Goal: Obtain resource: Download file/media

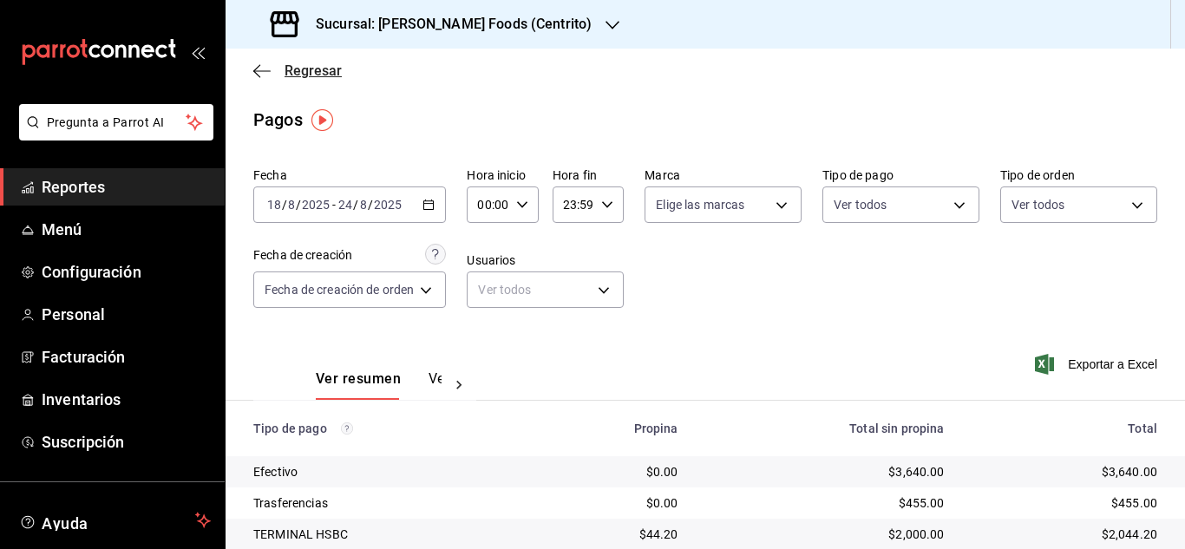
click at [262, 65] on icon "button" at bounding box center [261, 71] width 17 height 16
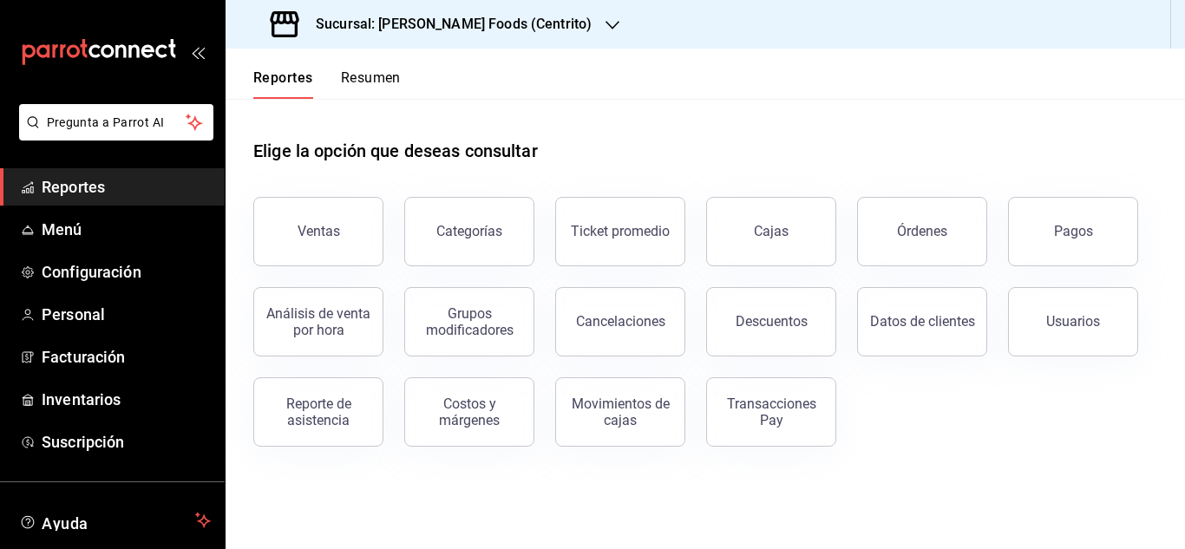
click at [374, 71] on button "Resumen" at bounding box center [371, 83] width 60 height 29
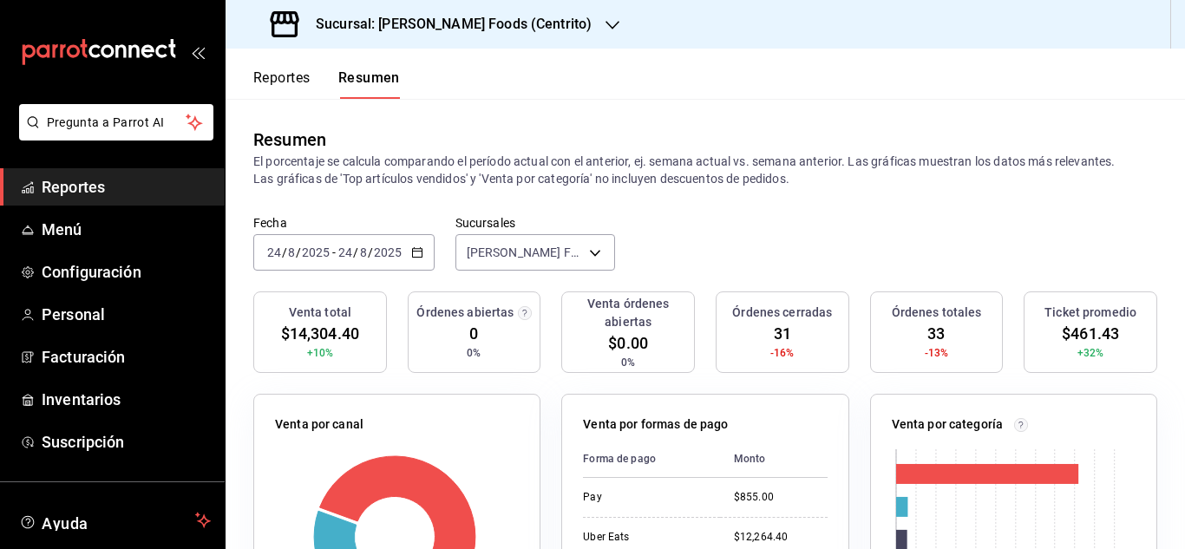
click at [416, 255] on icon "button" at bounding box center [417, 252] width 12 height 12
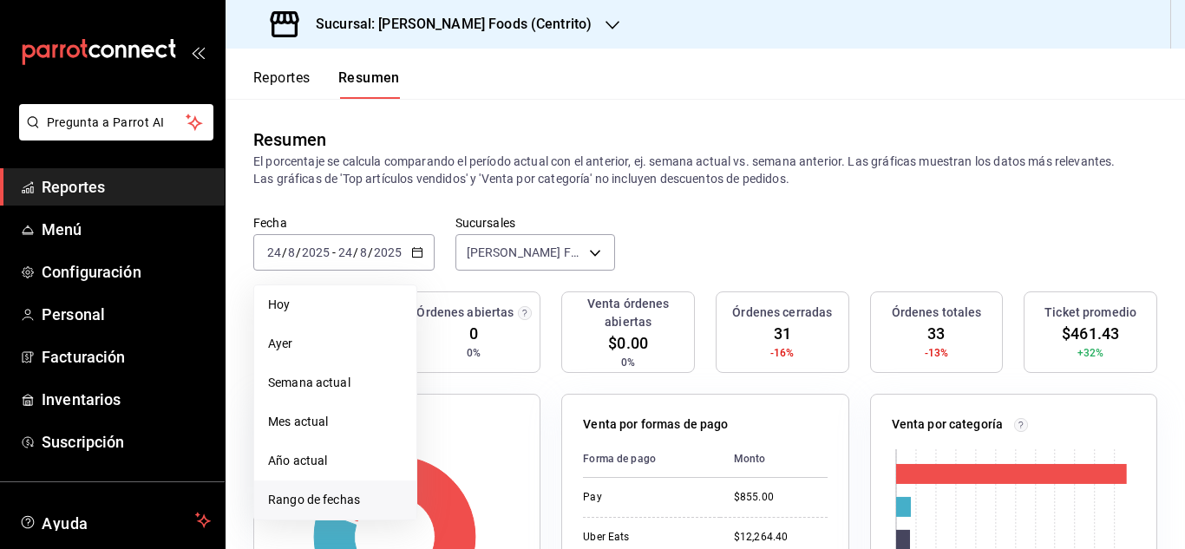
click at [320, 487] on li "Rango de fechas" at bounding box center [335, 500] width 162 height 39
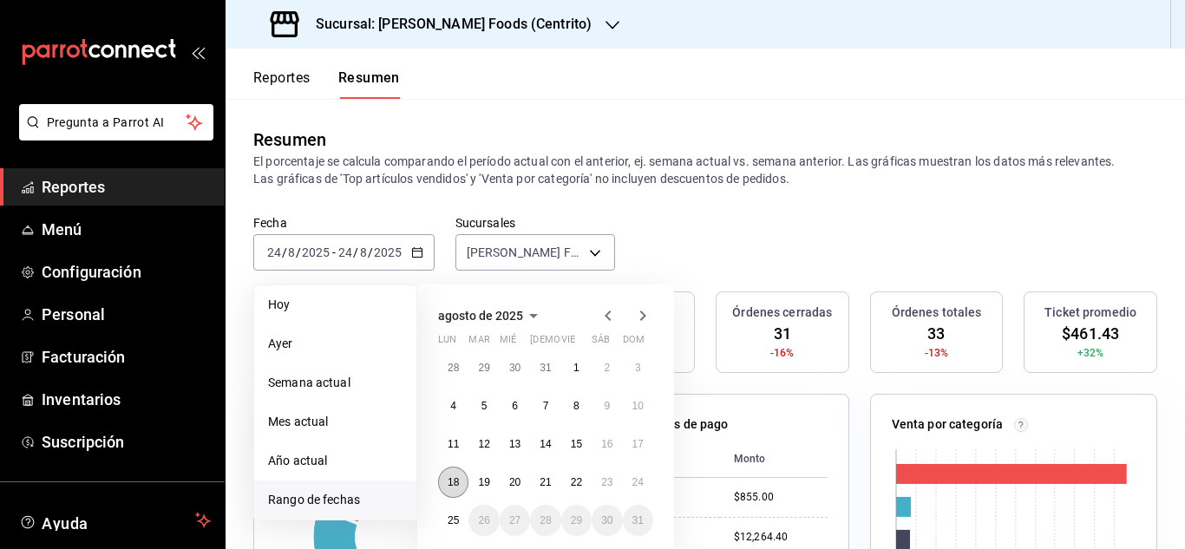
click at [456, 483] on abbr "18" at bounding box center [453, 482] width 11 height 12
click at [633, 484] on abbr "24" at bounding box center [638, 482] width 11 height 12
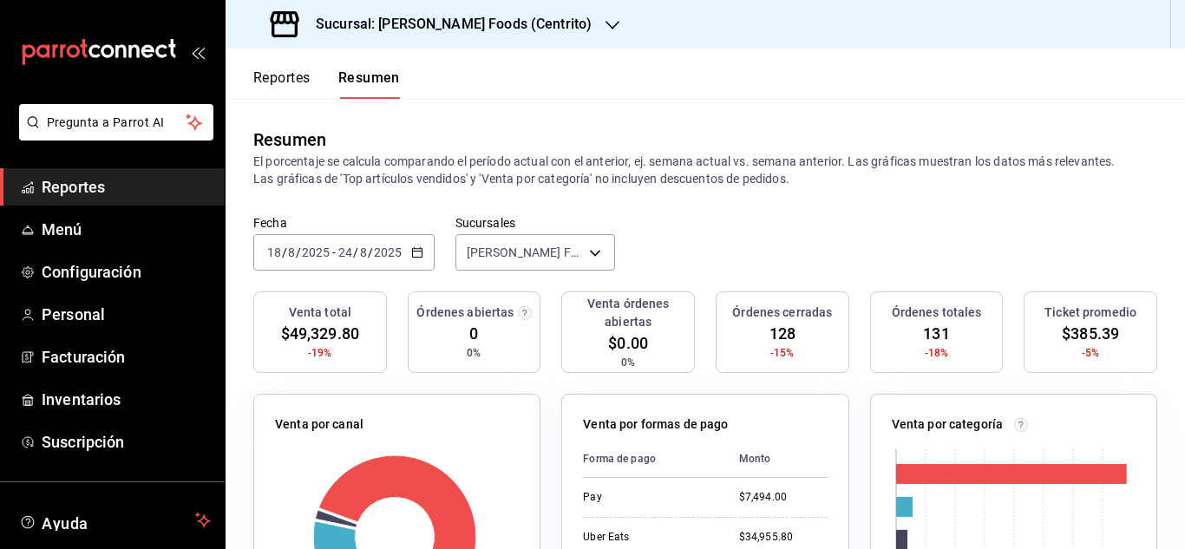
click at [281, 78] on button "Reportes" at bounding box center [281, 83] width 57 height 29
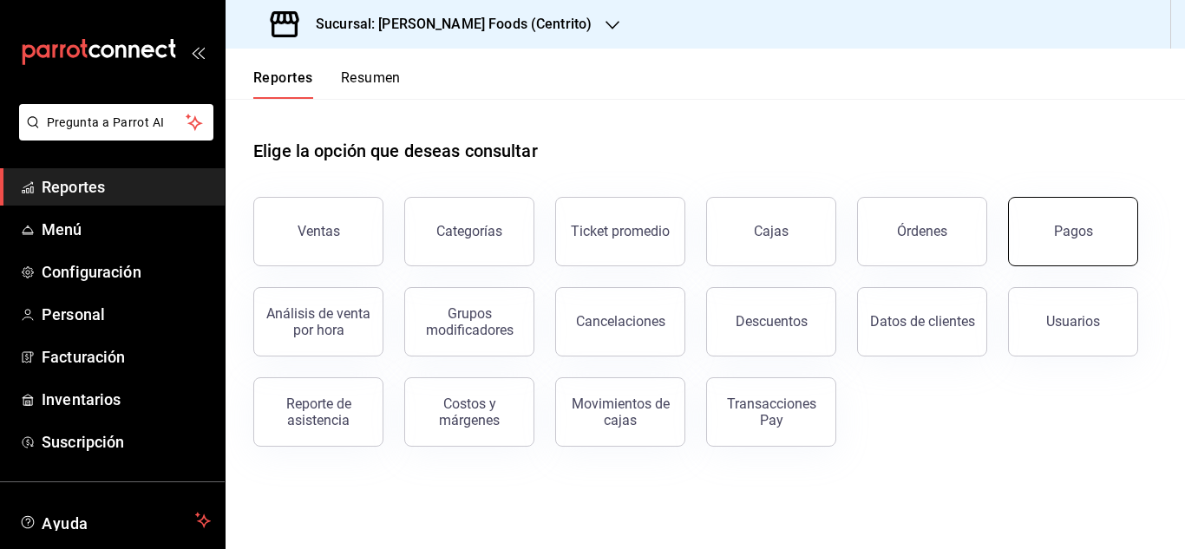
click at [1048, 239] on button "Pagos" at bounding box center [1073, 231] width 130 height 69
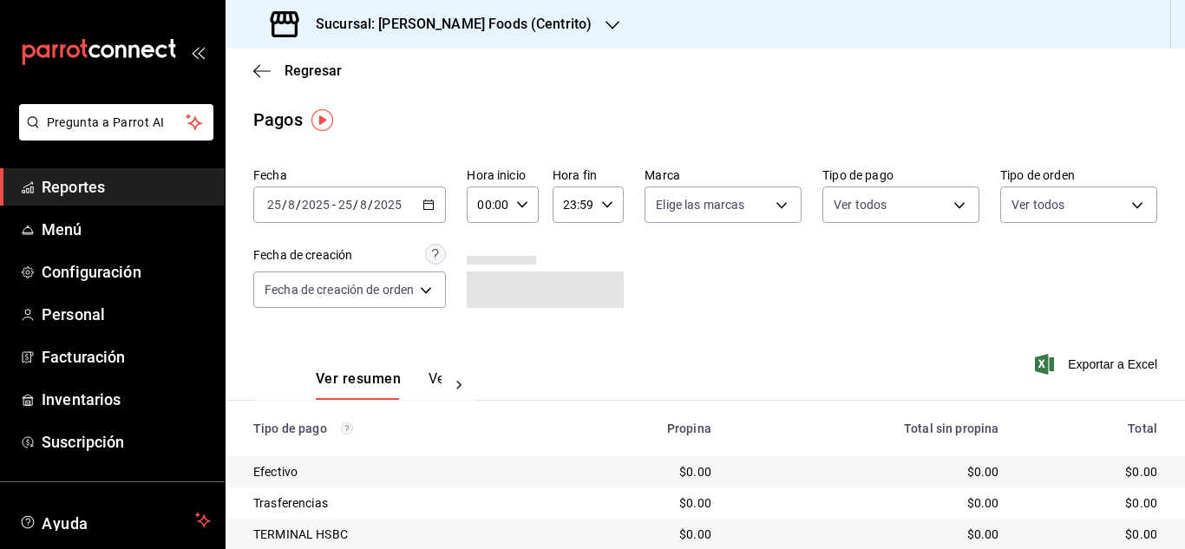
click at [430, 208] on icon "button" at bounding box center [429, 205] width 12 height 12
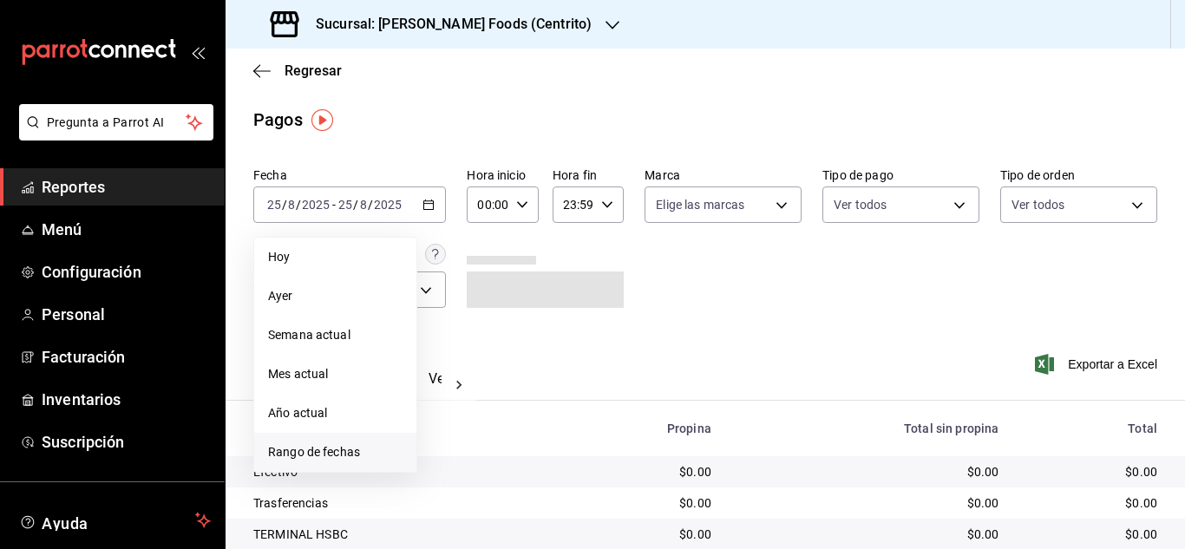
click at [328, 454] on span "Rango de fechas" at bounding box center [335, 452] width 134 height 18
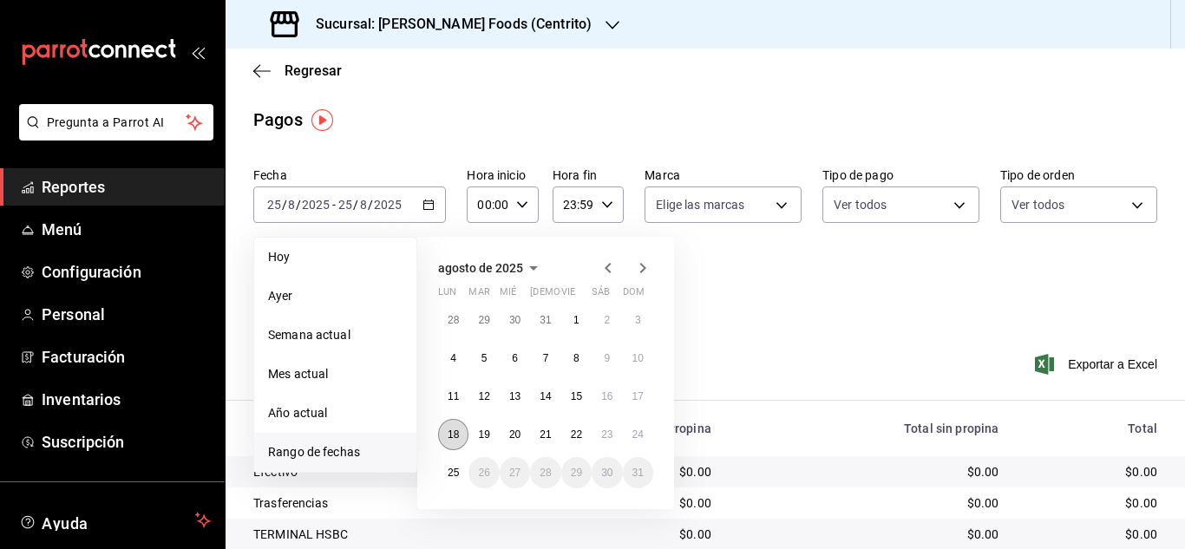
click at [450, 439] on abbr "18" at bounding box center [453, 435] width 11 height 12
click at [639, 435] on abbr "24" at bounding box center [638, 435] width 11 height 12
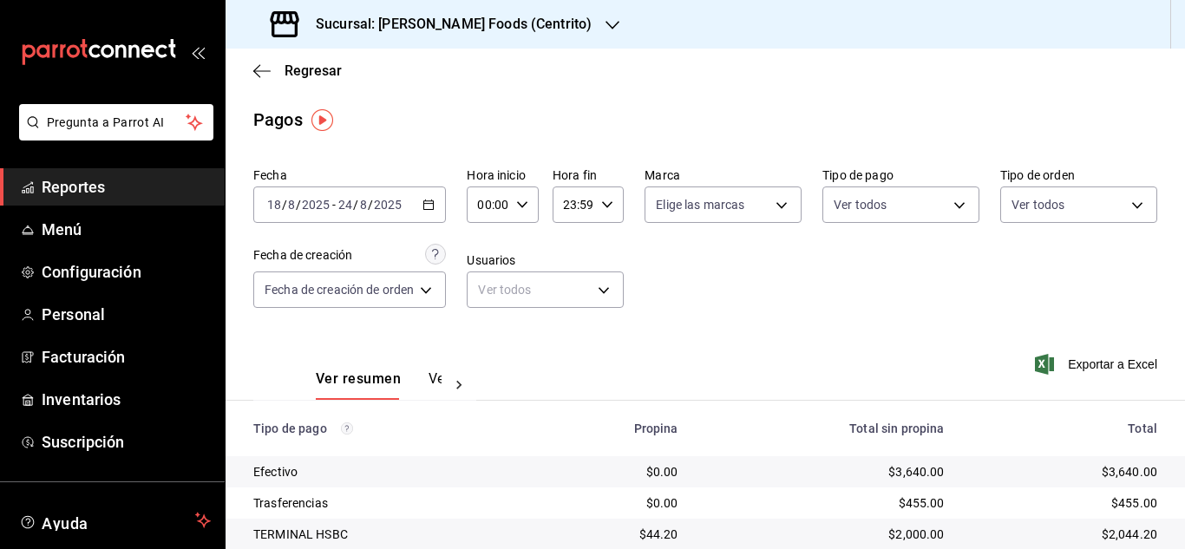
click at [430, 201] on \(Stroke\) "button" at bounding box center [428, 205] width 10 height 10
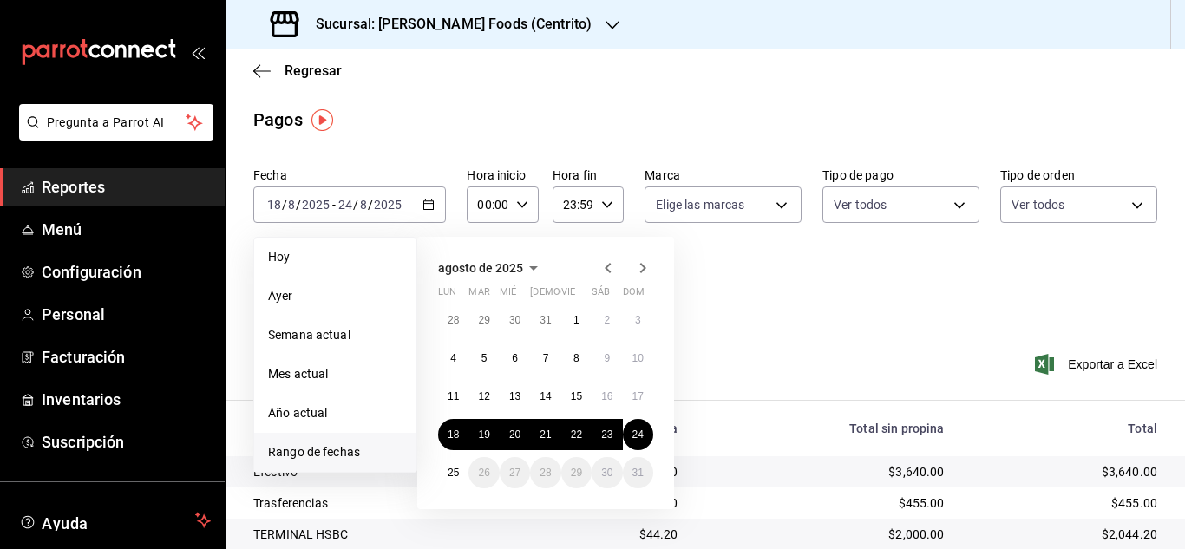
click at [727, 328] on div "Fecha 2025-08-18 18 / 8 / 2025 - 2025-08-24 24 / 8 / 2025 Hoy Ayer Semana actua…" at bounding box center [705, 245] width 904 height 168
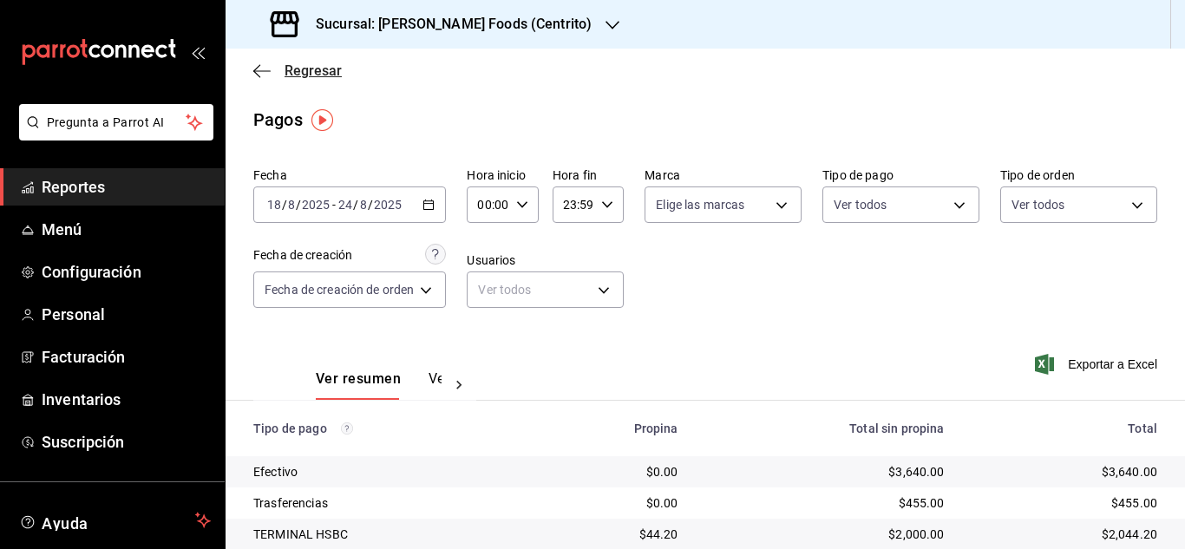
click at [254, 63] on icon "button" at bounding box center [261, 71] width 17 height 16
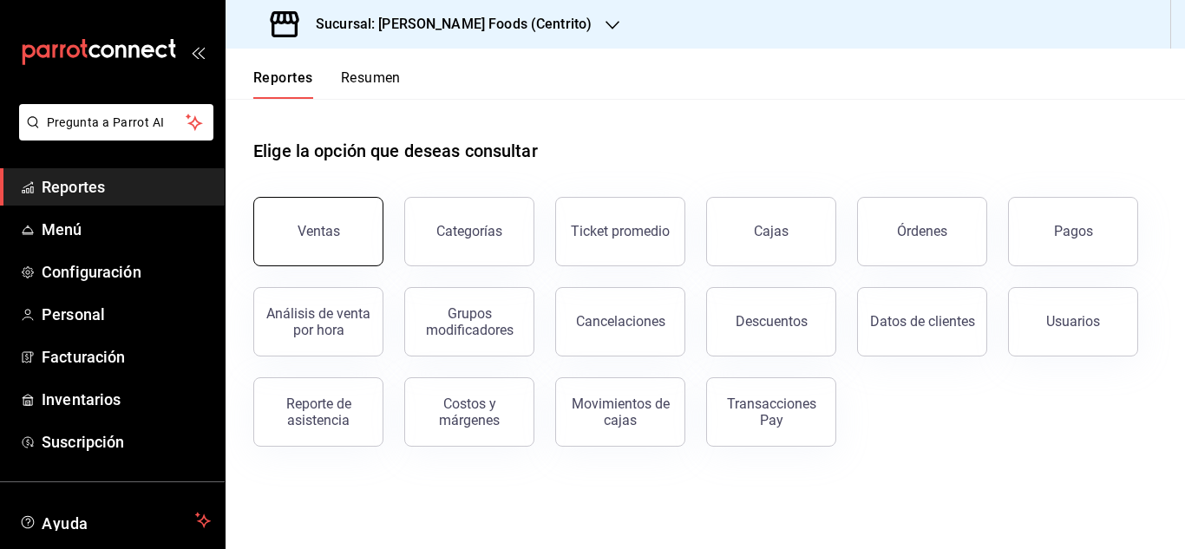
click at [340, 242] on button "Ventas" at bounding box center [318, 231] width 130 height 69
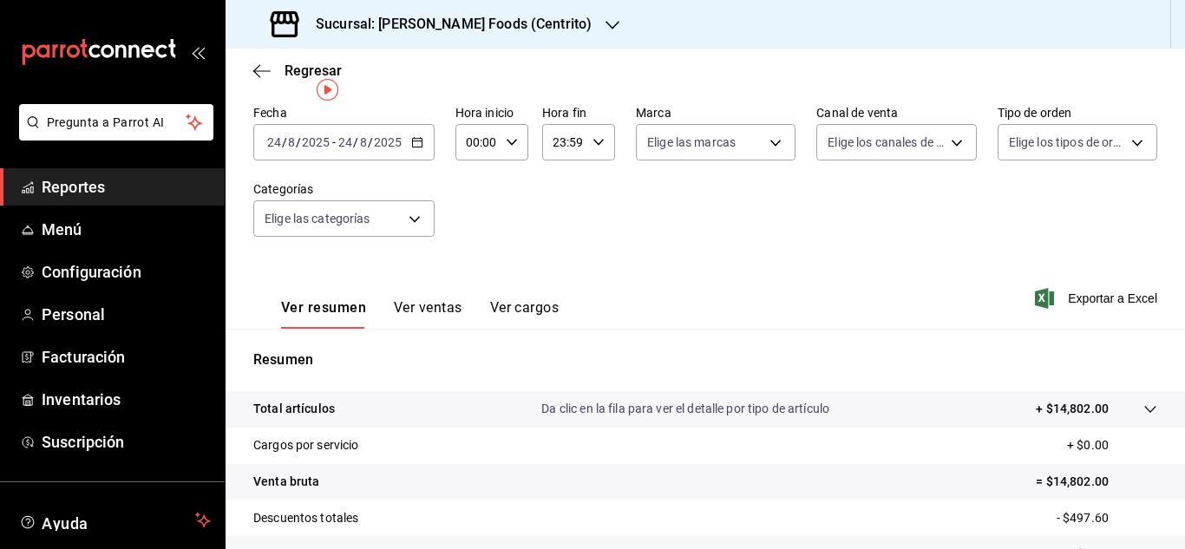
scroll to position [24, 0]
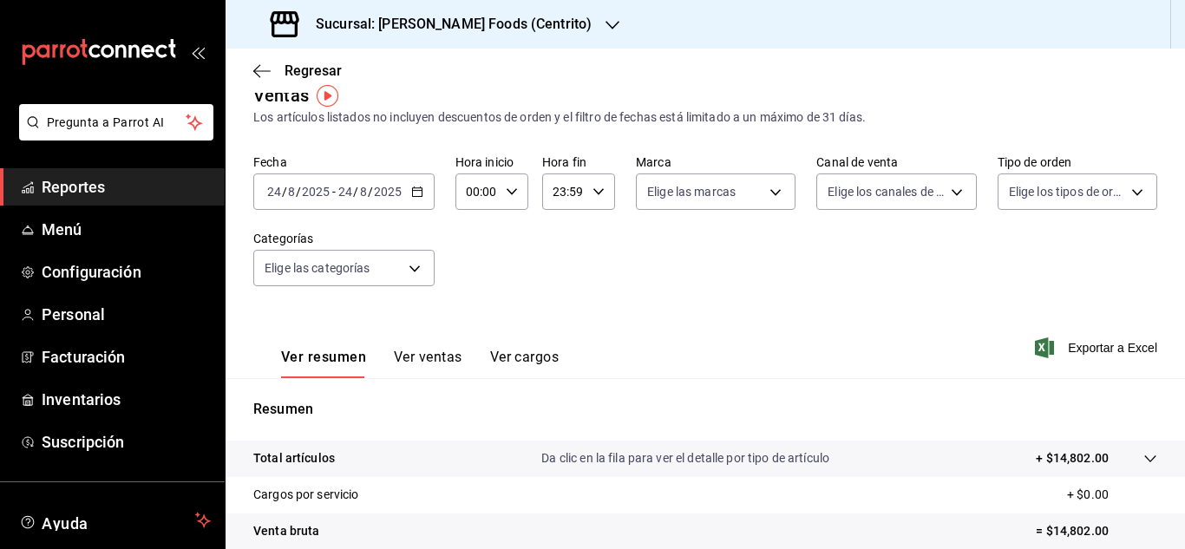
click at [420, 191] on \(Stroke\) "button" at bounding box center [417, 190] width 10 height 1
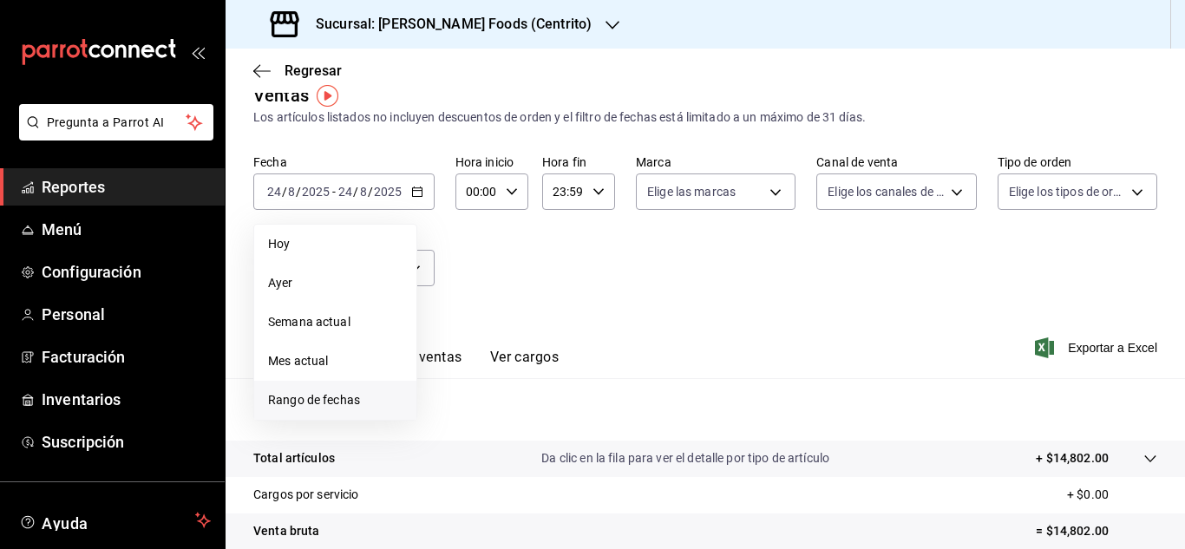
click at [325, 387] on li "Rango de fechas" at bounding box center [335, 400] width 162 height 39
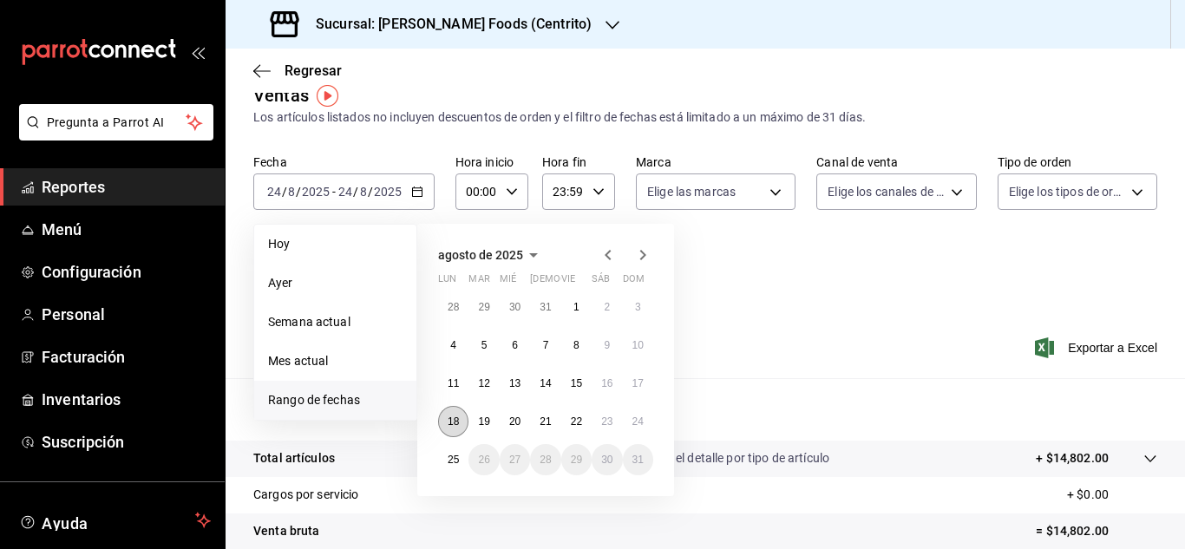
click at [449, 420] on abbr "18" at bounding box center [453, 422] width 11 height 12
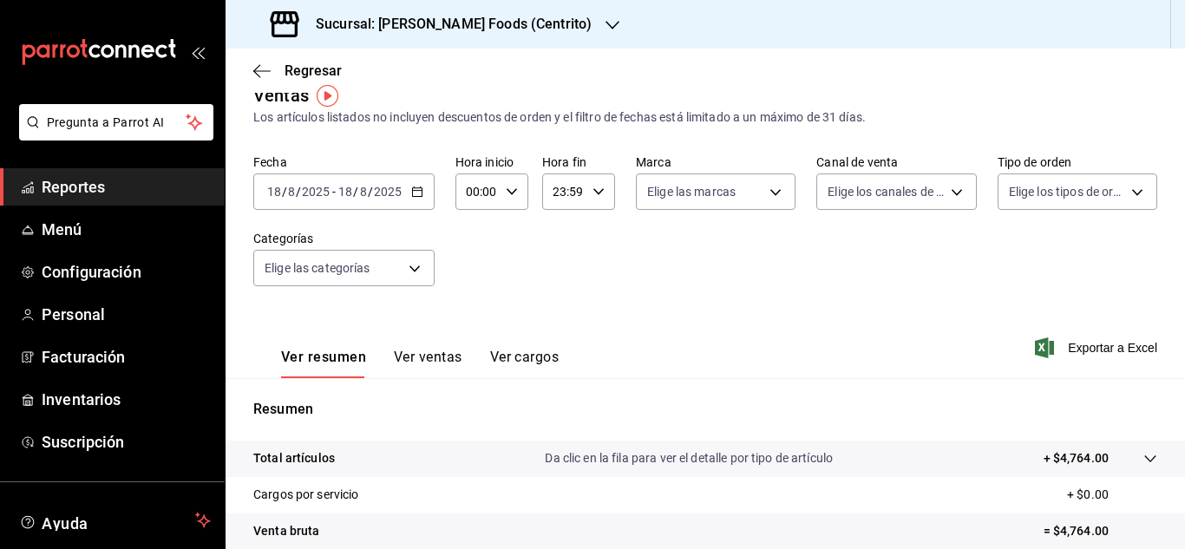
click at [419, 193] on icon "button" at bounding box center [417, 192] width 12 height 12
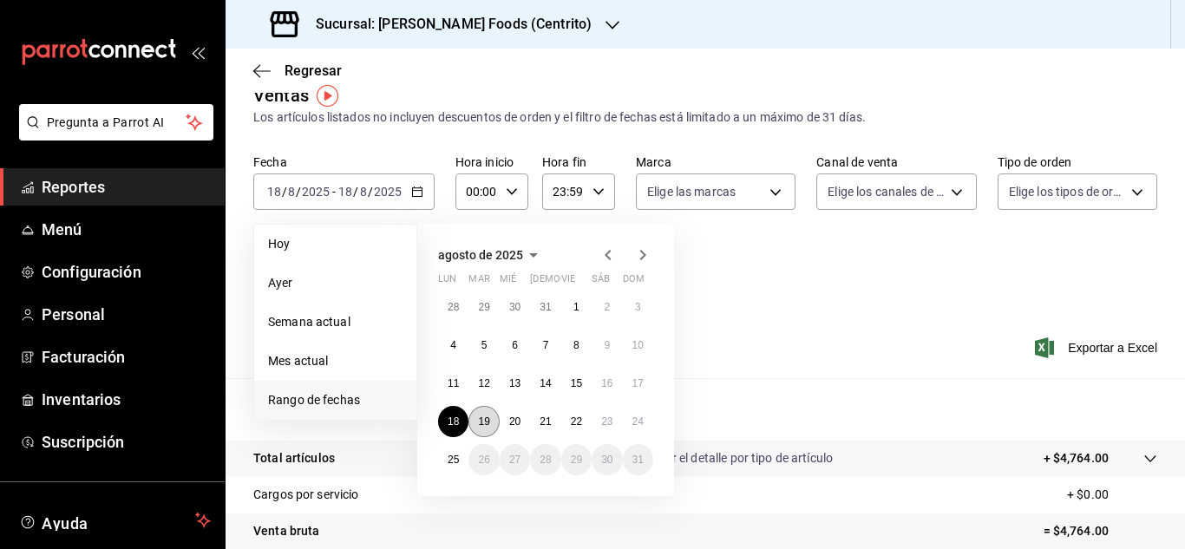
click at [488, 428] on button "19" at bounding box center [484, 421] width 30 height 31
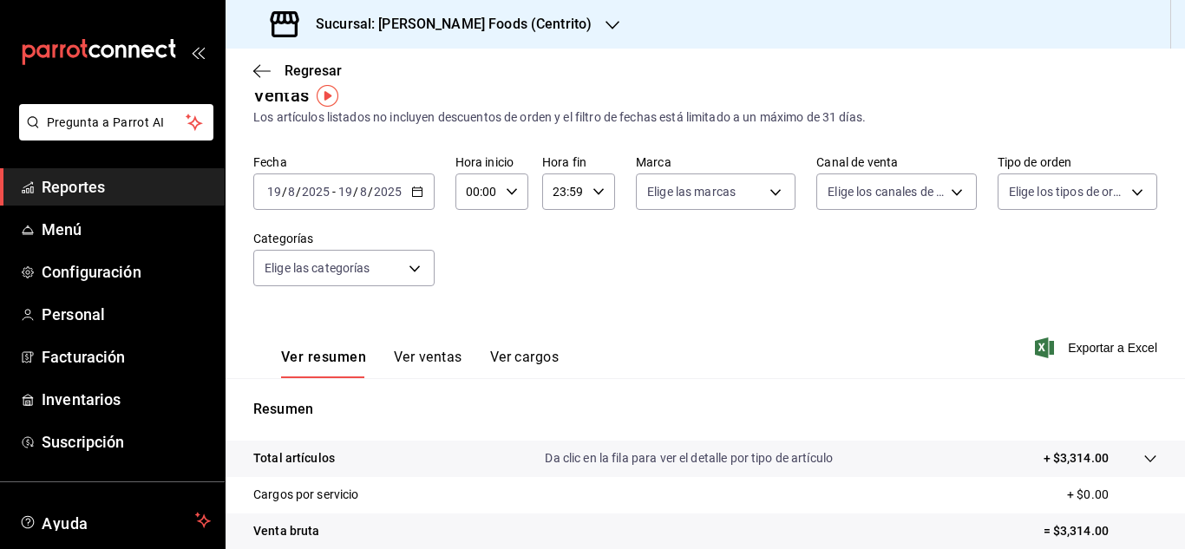
click at [420, 190] on icon "button" at bounding box center [417, 192] width 12 height 12
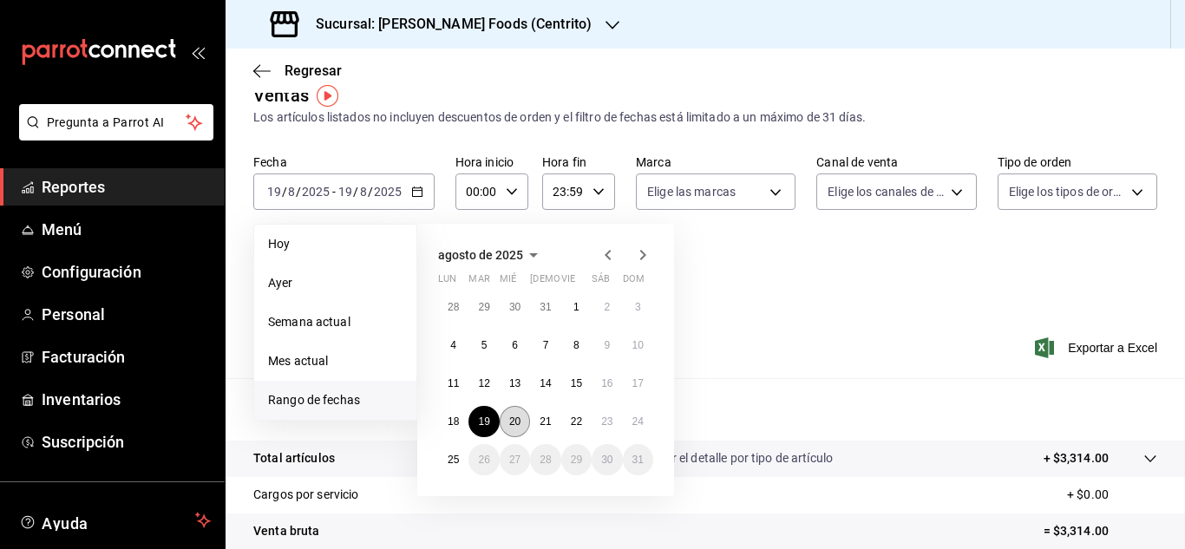
click at [515, 422] on abbr "20" at bounding box center [514, 422] width 11 height 12
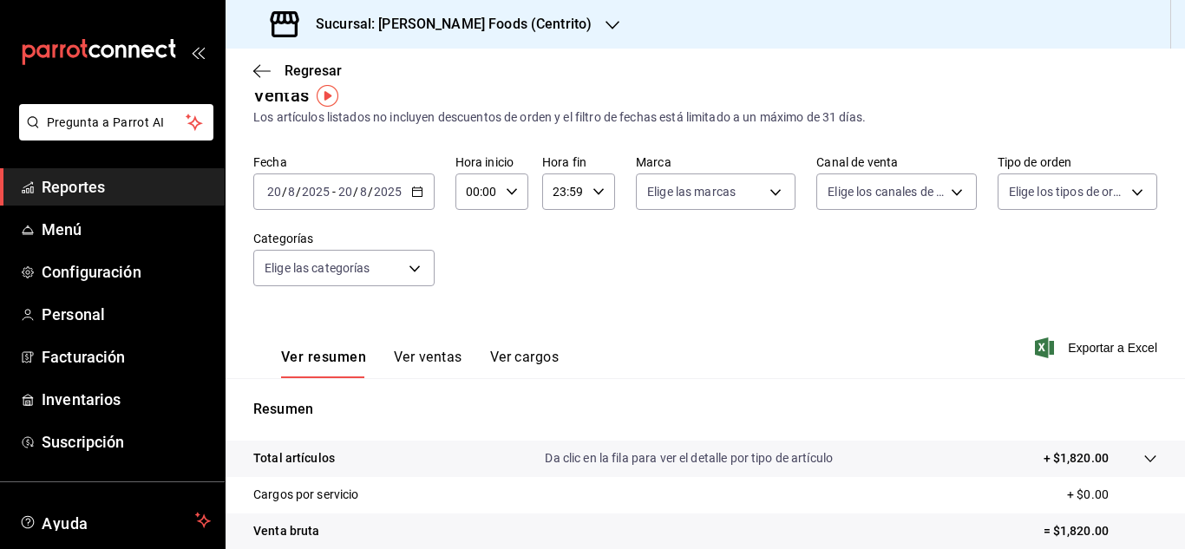
click at [412, 194] on icon "button" at bounding box center [417, 192] width 12 height 12
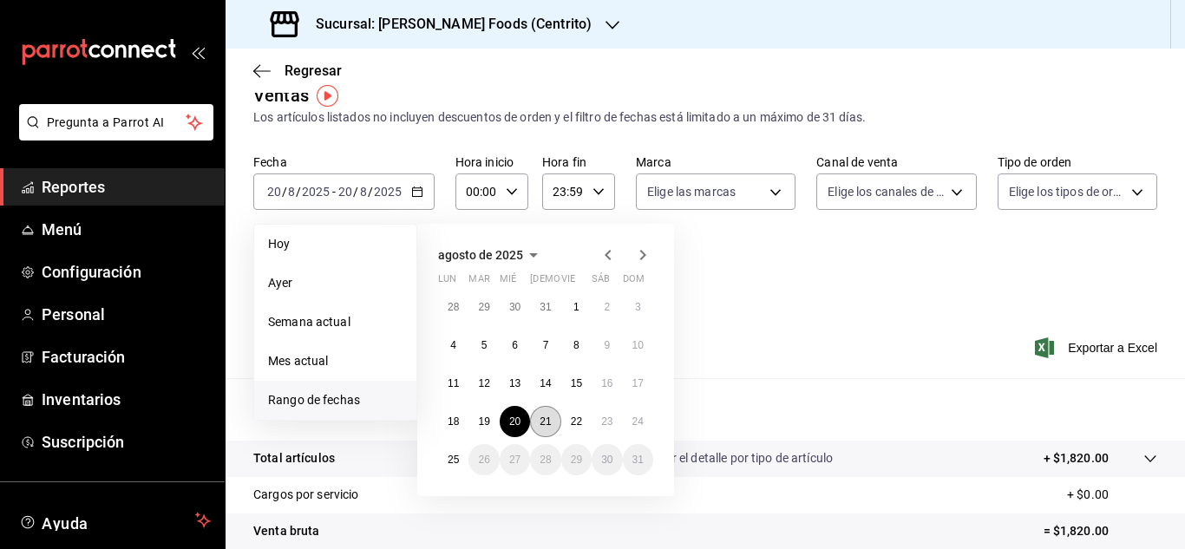
click at [552, 421] on button "21" at bounding box center [545, 421] width 30 height 31
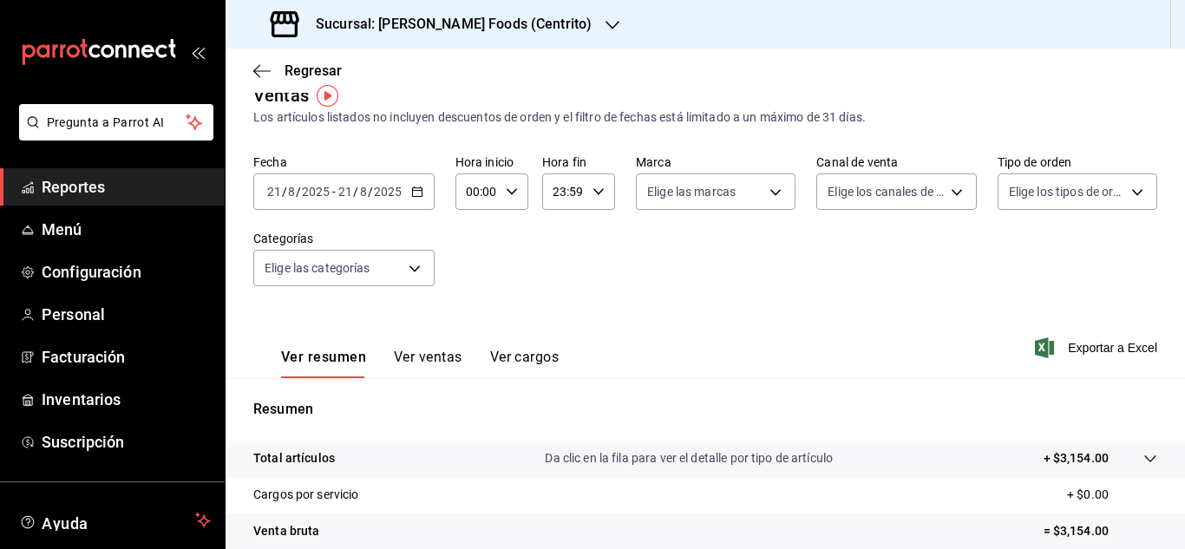
click at [414, 193] on icon "button" at bounding box center [417, 192] width 12 height 12
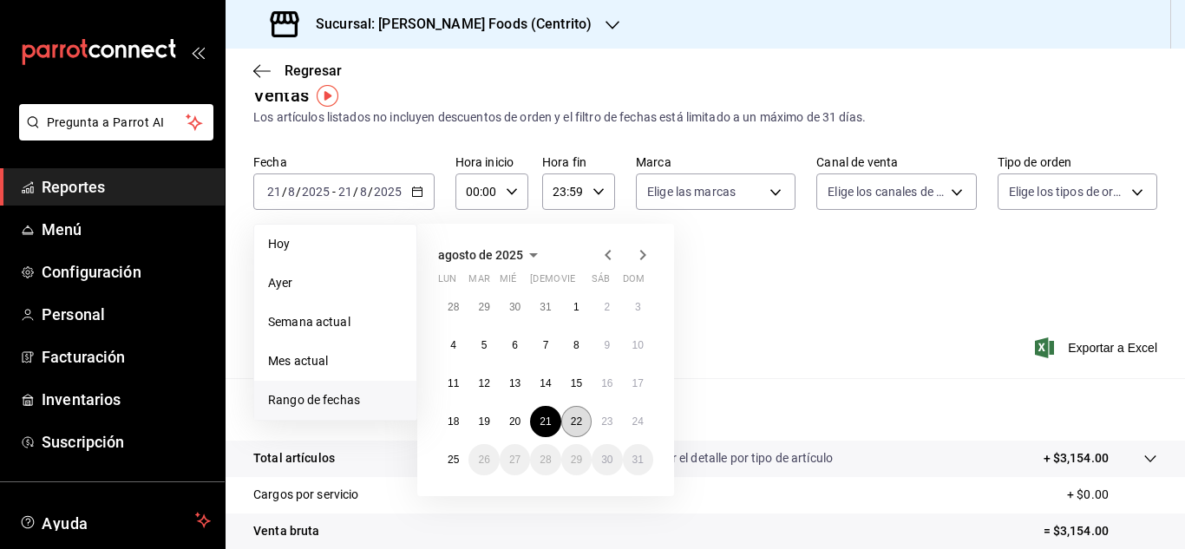
click at [578, 418] on abbr "22" at bounding box center [576, 422] width 11 height 12
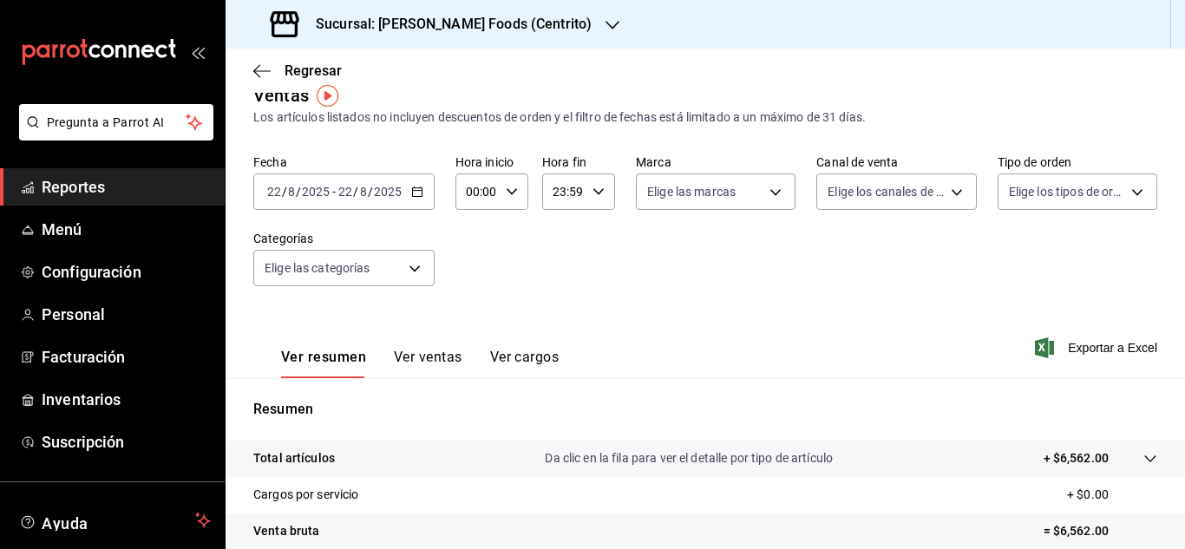
click at [418, 201] on div "2025-08-22 22 / 8 / 2025 - 2025-08-22 22 / 8 / 2025" at bounding box center [343, 192] width 181 height 36
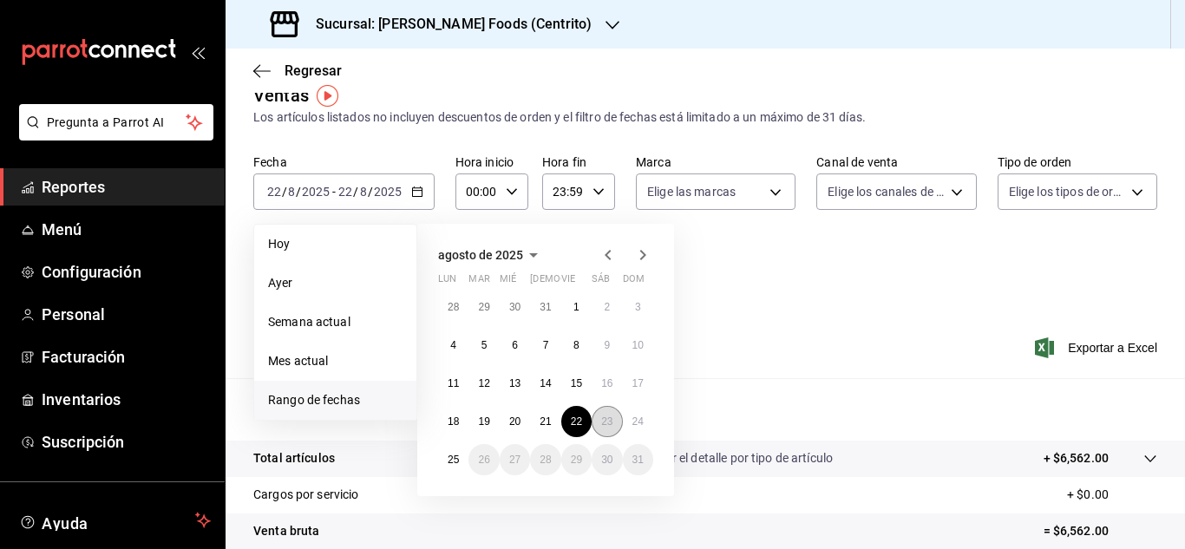
click at [596, 419] on button "23" at bounding box center [607, 421] width 30 height 31
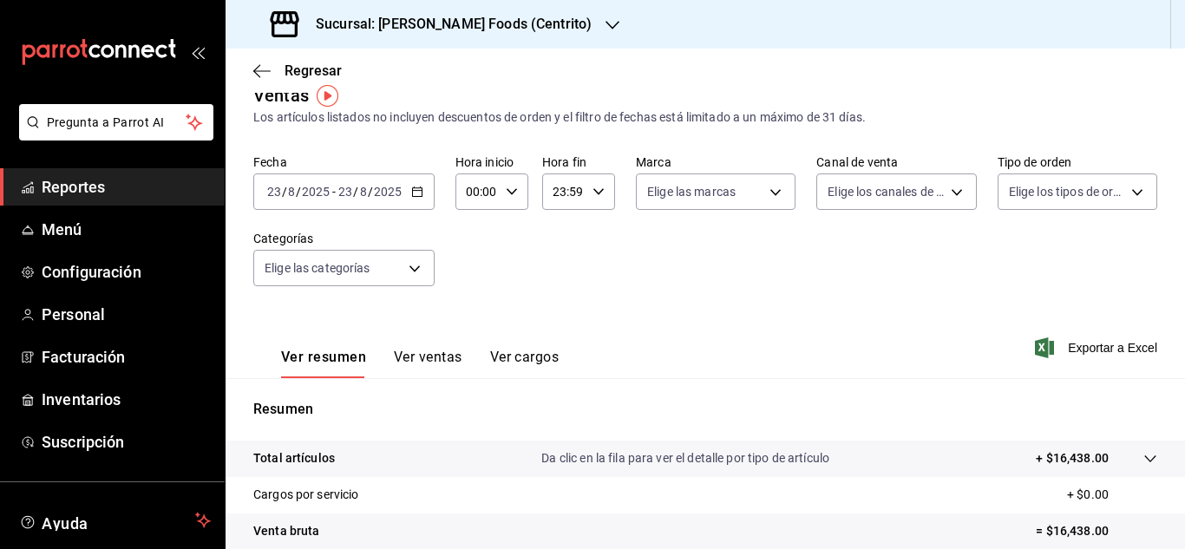
click at [422, 189] on icon "button" at bounding box center [417, 192] width 12 height 12
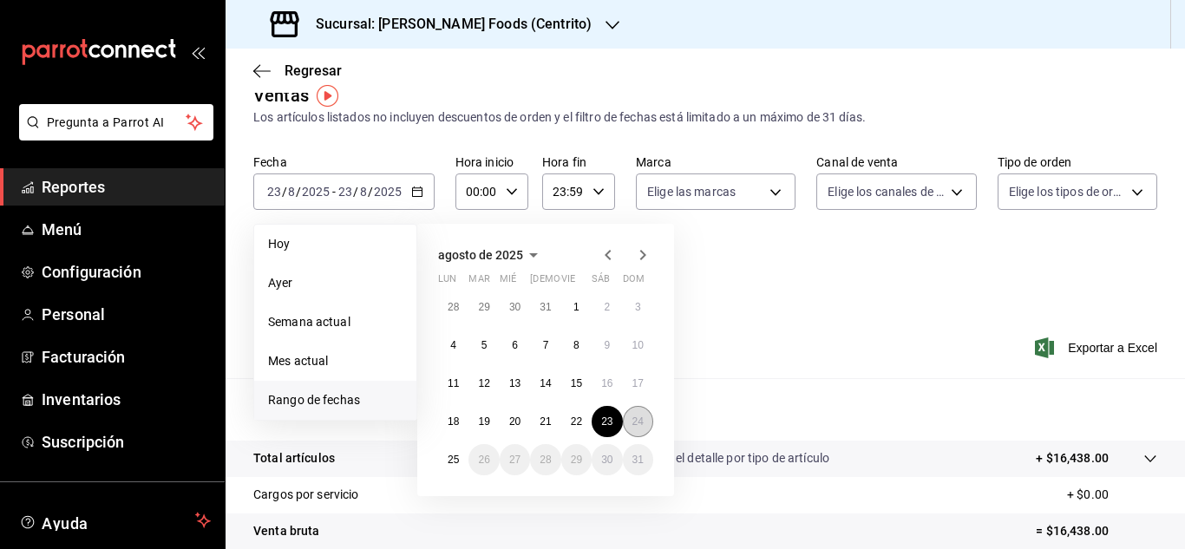
click at [642, 417] on abbr "24" at bounding box center [638, 422] width 11 height 12
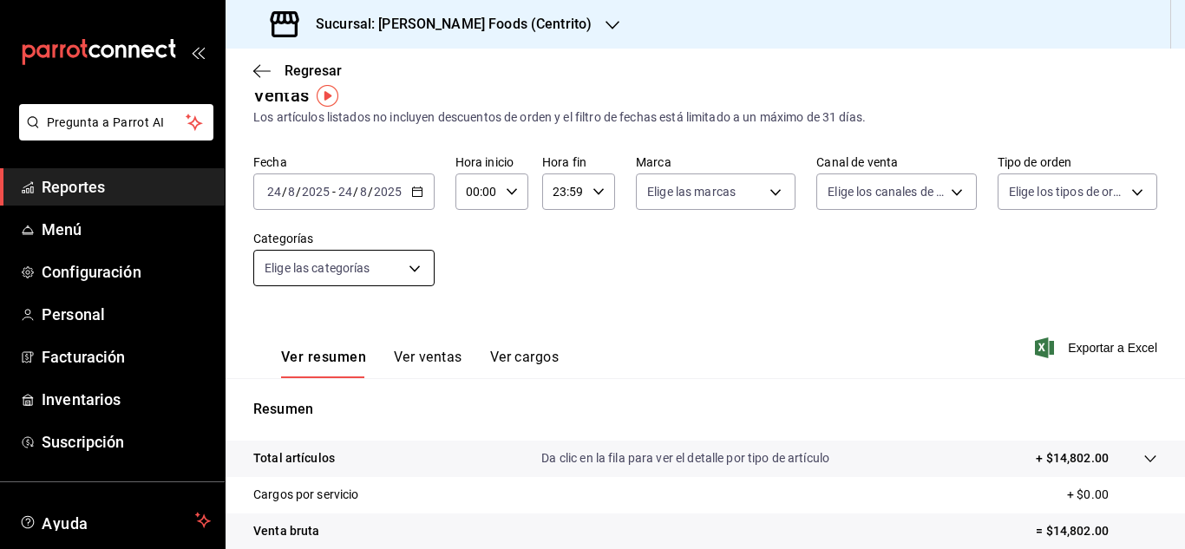
click at [416, 263] on body "Pregunta a Parrot AI Reportes Menú Configuración Personal Facturación Inventari…" at bounding box center [592, 274] width 1185 height 549
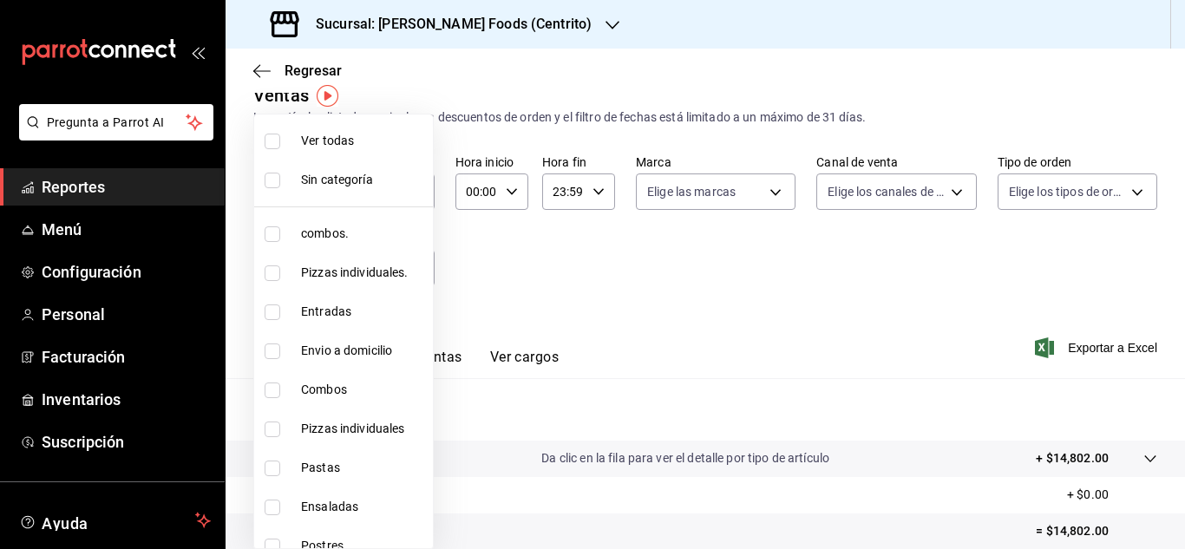
click at [594, 249] on div at bounding box center [592, 274] width 1185 height 549
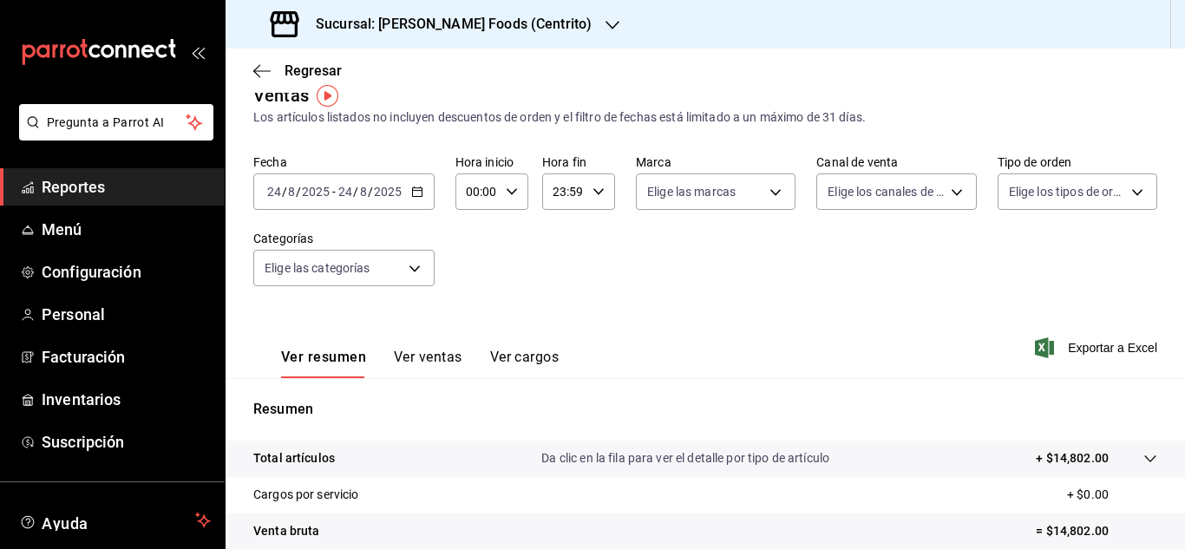
click at [424, 191] on div "2025-08-24 24 / 8 / 2025 - 2025-08-24 24 / 8 / 2025" at bounding box center [343, 192] width 181 height 36
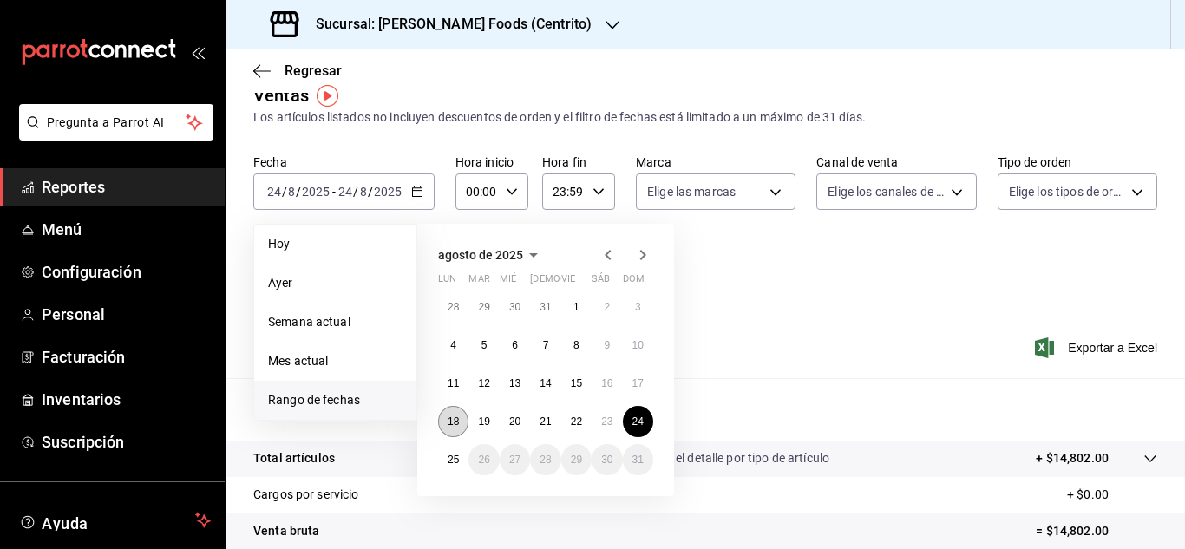
click at [459, 418] on abbr "18" at bounding box center [453, 422] width 11 height 12
click at [635, 427] on abbr "24" at bounding box center [638, 422] width 11 height 12
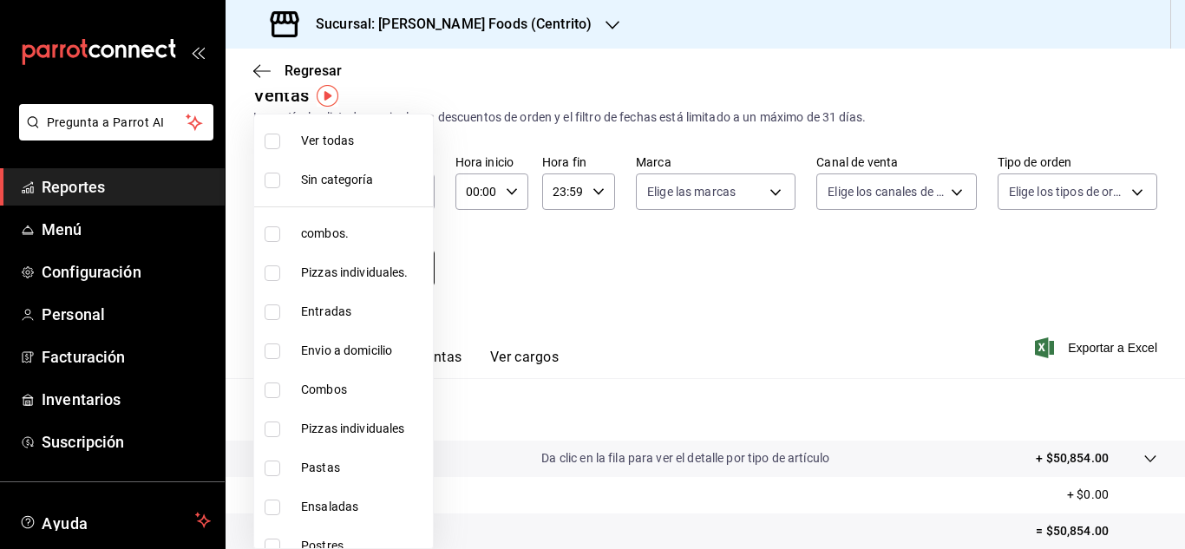
click at [416, 270] on body "Pregunta a Parrot AI Reportes Menú Configuración Personal Facturación Inventari…" at bounding box center [592, 274] width 1185 height 549
click at [274, 230] on input "checkbox" at bounding box center [273, 234] width 16 height 16
checkbox input "true"
type input "c088a1a8-8630-4764-958b-953a4c05b1cf"
click at [757, 290] on div at bounding box center [592, 274] width 1185 height 549
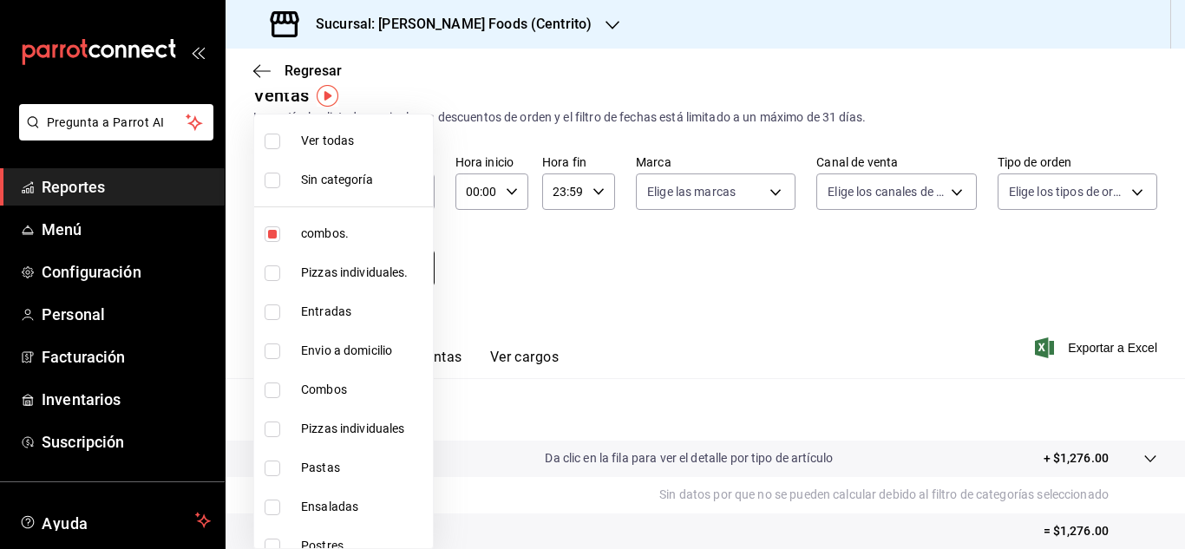
click at [408, 263] on body "Pregunta a Parrot AI Reportes Menú Configuración Personal Facturación Inventari…" at bounding box center [592, 274] width 1185 height 549
click at [269, 233] on input "checkbox" at bounding box center [273, 234] width 16 height 16
checkbox input "false"
click at [273, 230] on input "checkbox" at bounding box center [273, 234] width 16 height 16
checkbox input "true"
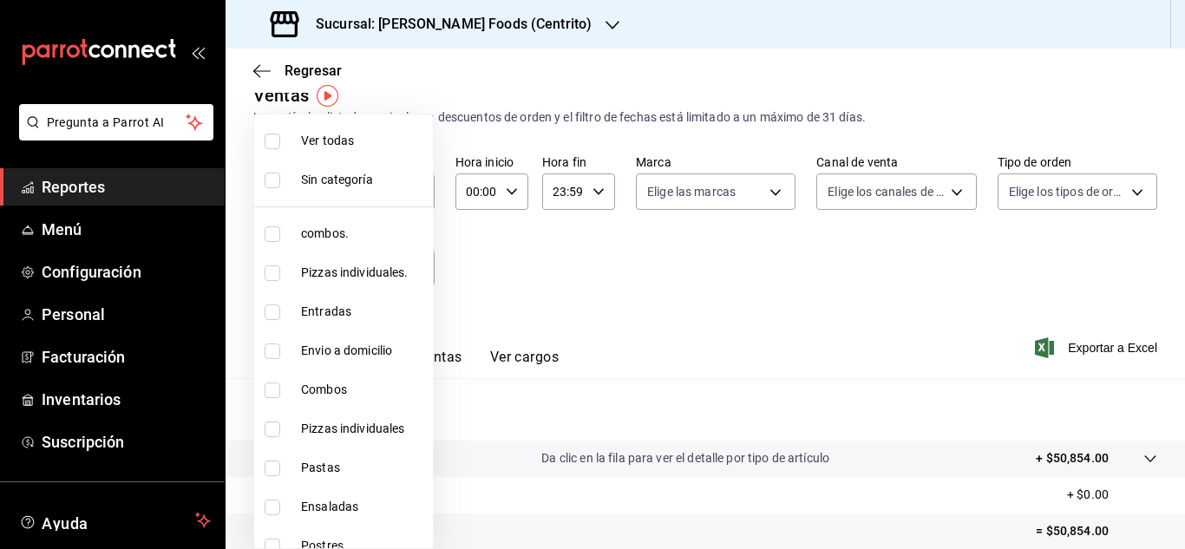
type input "c088a1a8-8630-4764-958b-953a4c05b1cf"
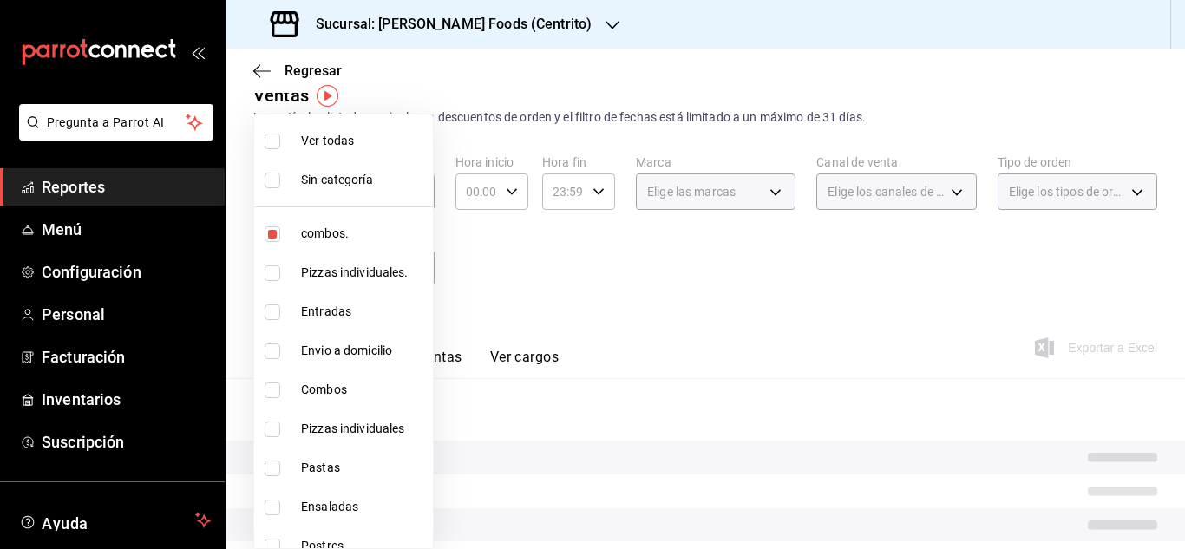
click at [266, 396] on input "checkbox" at bounding box center [273, 391] width 16 height 16
checkbox input "true"
type input "c088a1a8-8630-4764-958b-953a4c05b1cf,8a6ed0bd-688f-4a92-94f4-d91aa8ee6523"
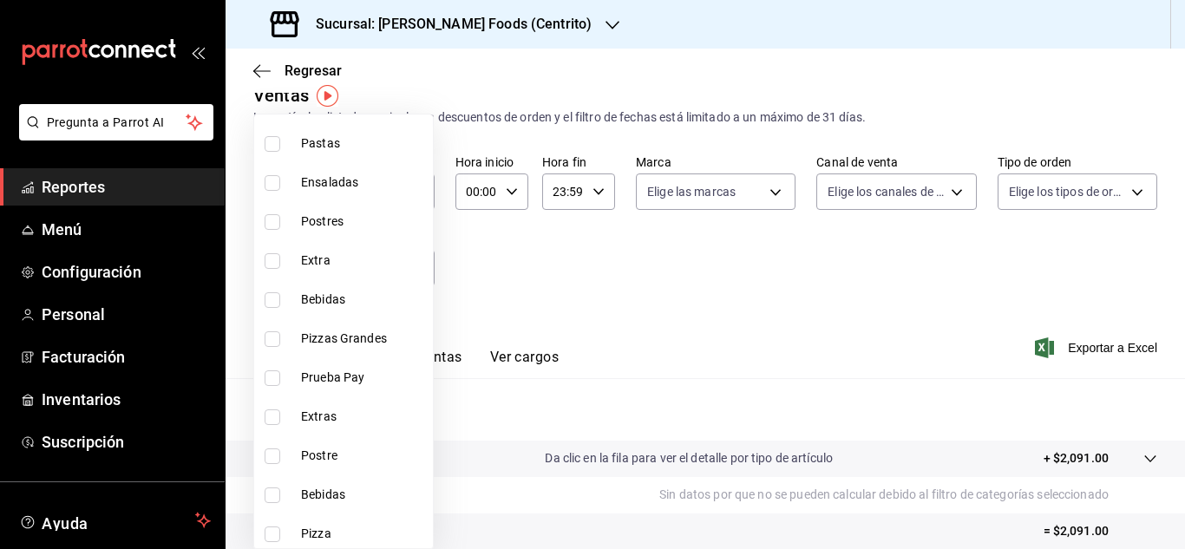
scroll to position [330, 0]
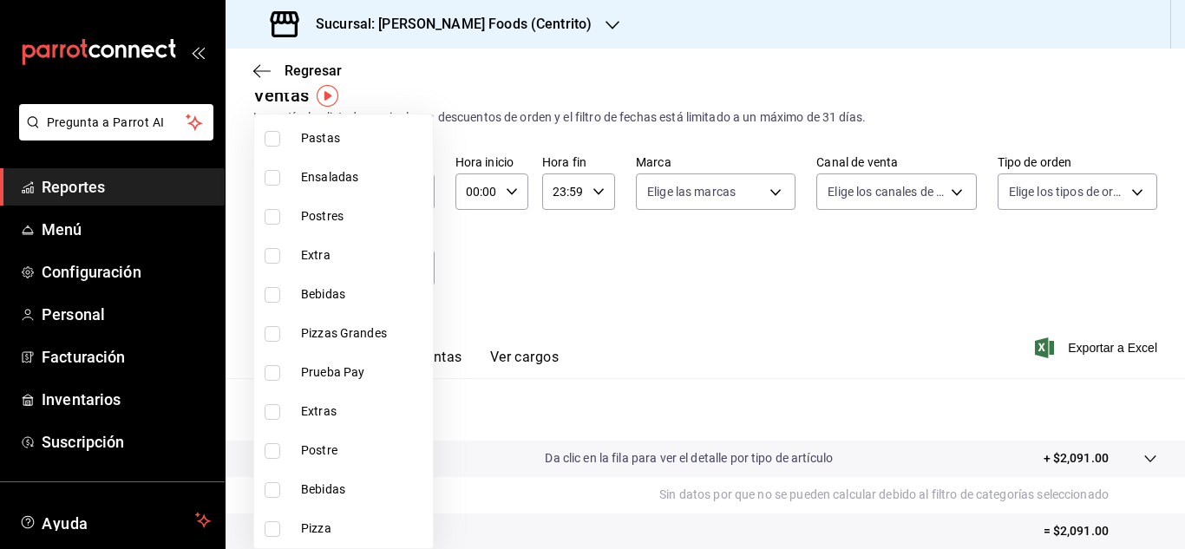
click at [720, 324] on div at bounding box center [592, 274] width 1185 height 549
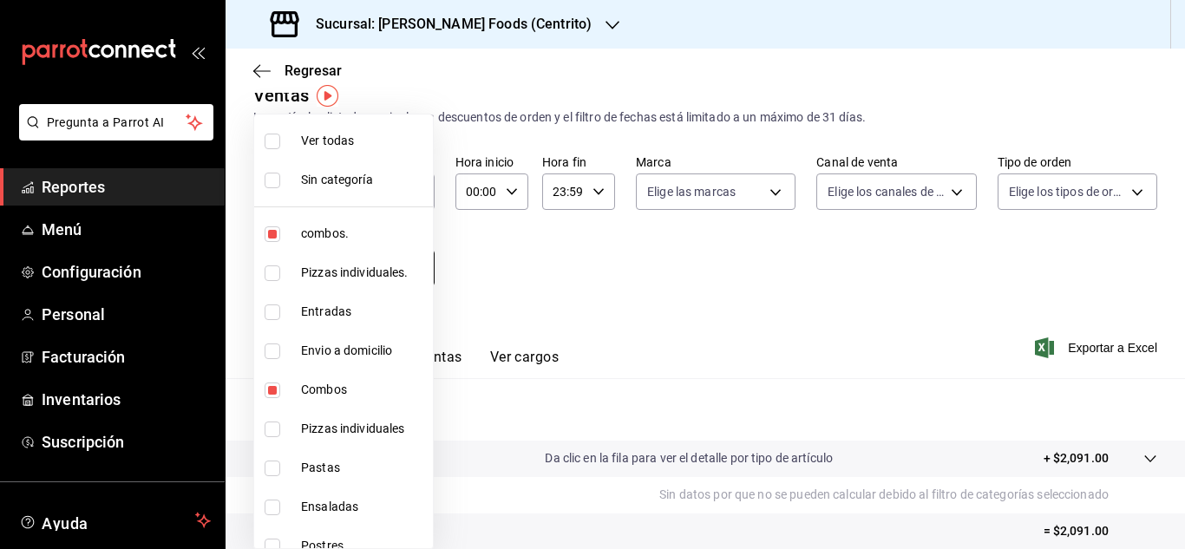
click at [420, 274] on body "Pregunta a Parrot AI Reportes Menú Configuración Personal Facturación Inventari…" at bounding box center [592, 274] width 1185 height 549
click at [274, 236] on input "checkbox" at bounding box center [273, 234] width 16 height 16
checkbox input "false"
type input "8a6ed0bd-688f-4a92-94f4-d91aa8ee6523"
click at [271, 389] on input "checkbox" at bounding box center [273, 391] width 16 height 16
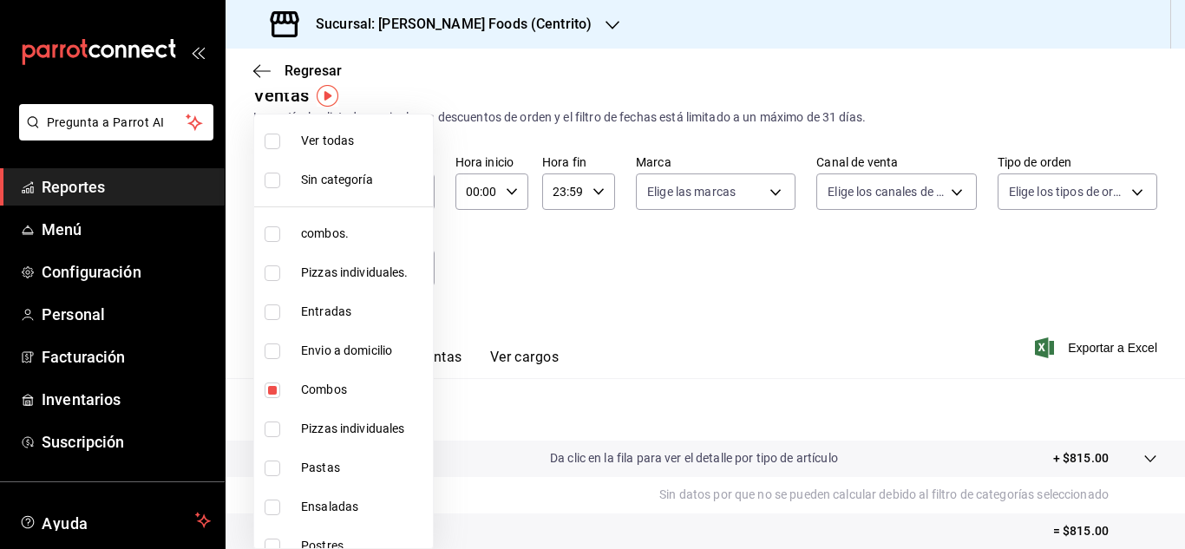
checkbox input "false"
click at [273, 312] on input "checkbox" at bounding box center [273, 313] width 16 height 16
checkbox input "true"
type input "759a0fa1-18b4-4f94-85f1-671cd2b35ce6"
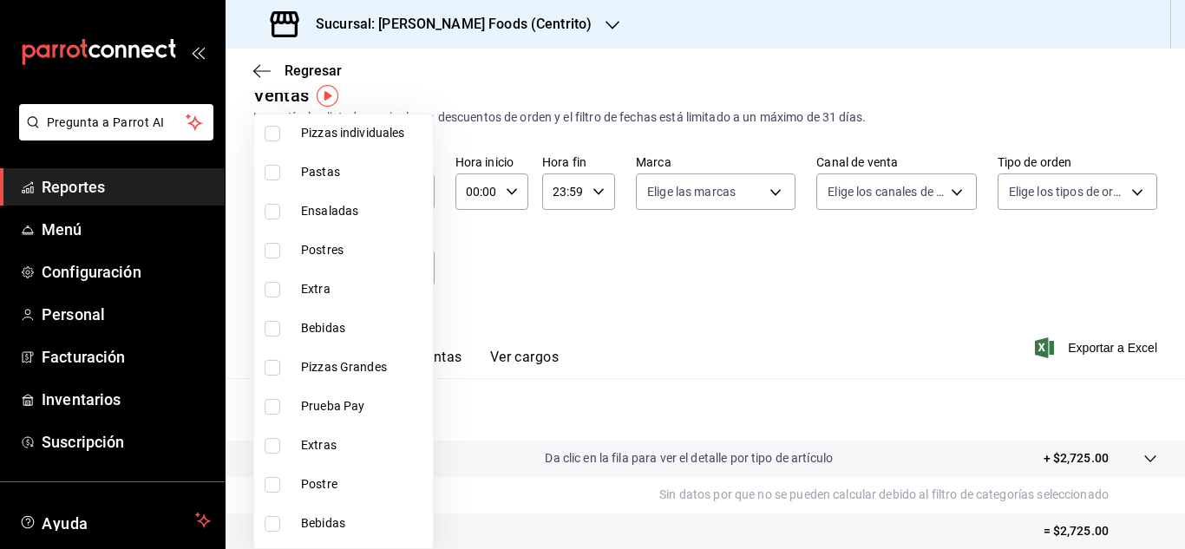
scroll to position [330, 0]
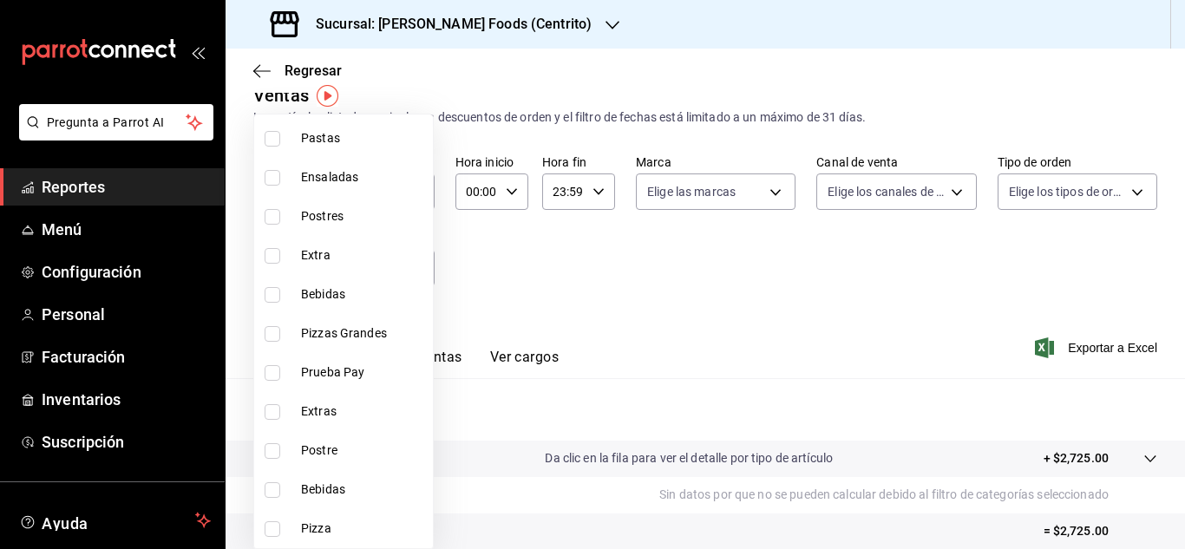
click at [727, 338] on div at bounding box center [592, 274] width 1185 height 549
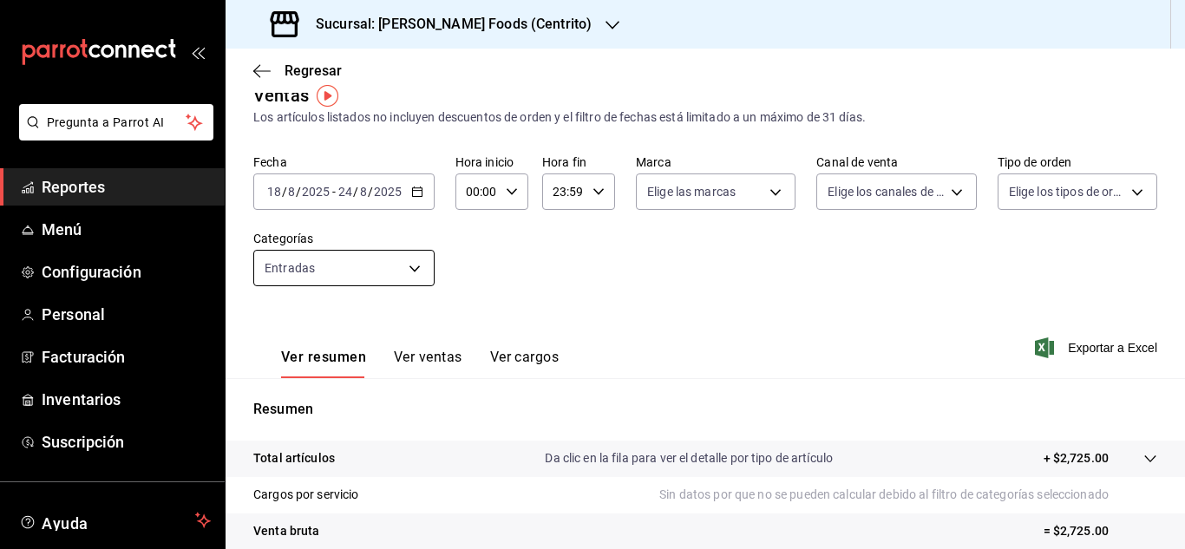
click at [417, 268] on body "Pregunta a Parrot AI Reportes Menú Configuración Personal Facturación Inventari…" at bounding box center [592, 274] width 1185 height 549
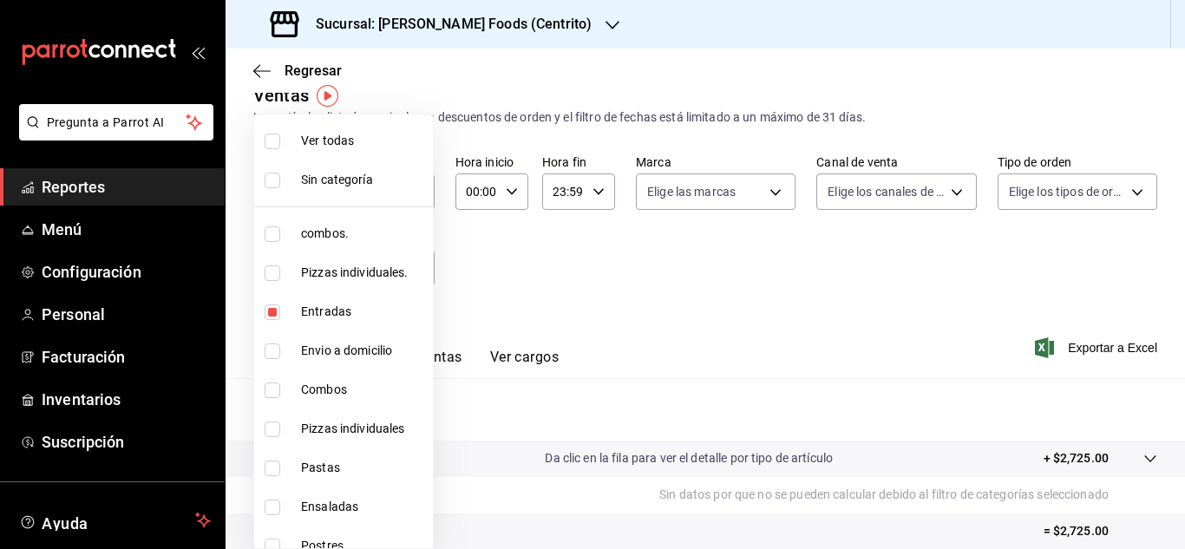
click at [267, 311] on input "checkbox" at bounding box center [273, 313] width 16 height 16
checkbox input "false"
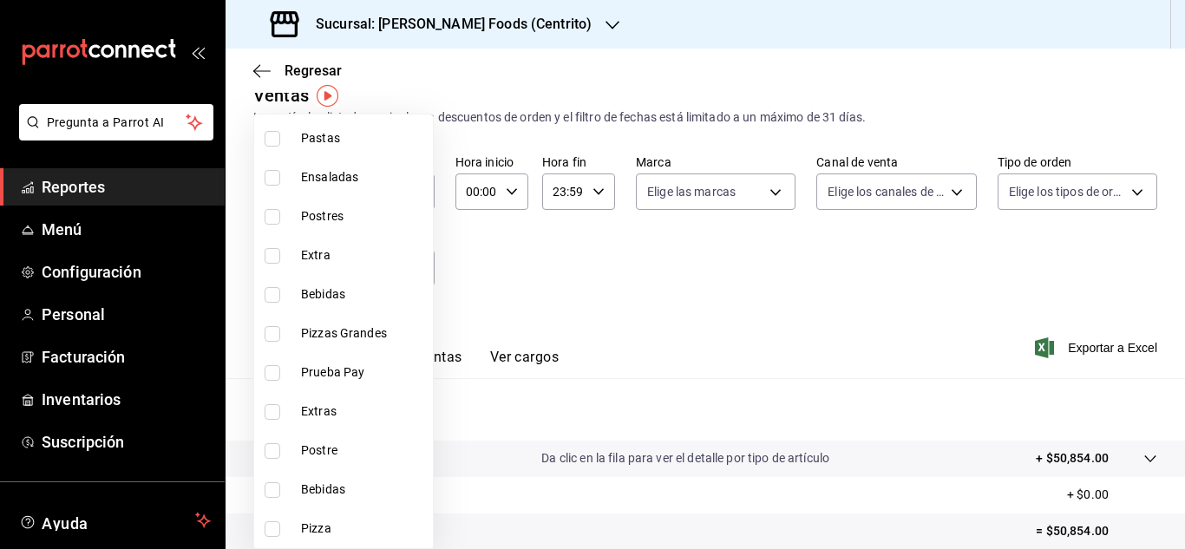
click at [273, 328] on input "checkbox" at bounding box center [273, 334] width 16 height 16
checkbox input "true"
type input "15e218ea-6ec0-43bc-ae3e-c4575f1bc99f"
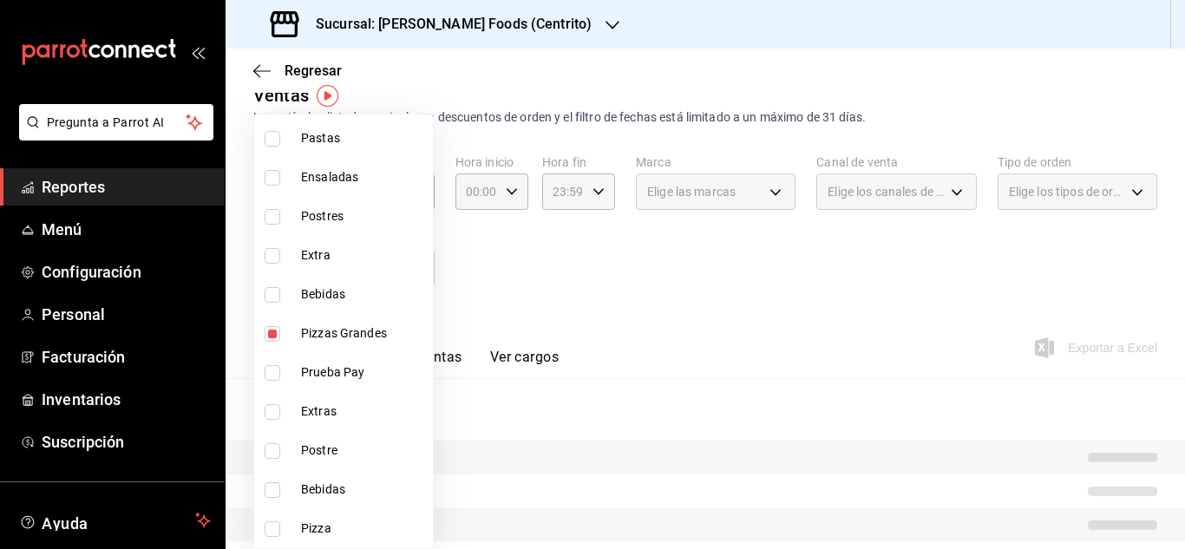
click at [271, 528] on input "checkbox" at bounding box center [273, 529] width 16 height 16
checkbox input "true"
type input "15e218ea-6ec0-43bc-ae3e-c4575f1bc99f,3cf9f9cc-041b-4384-ade4-08c1ddbbadab"
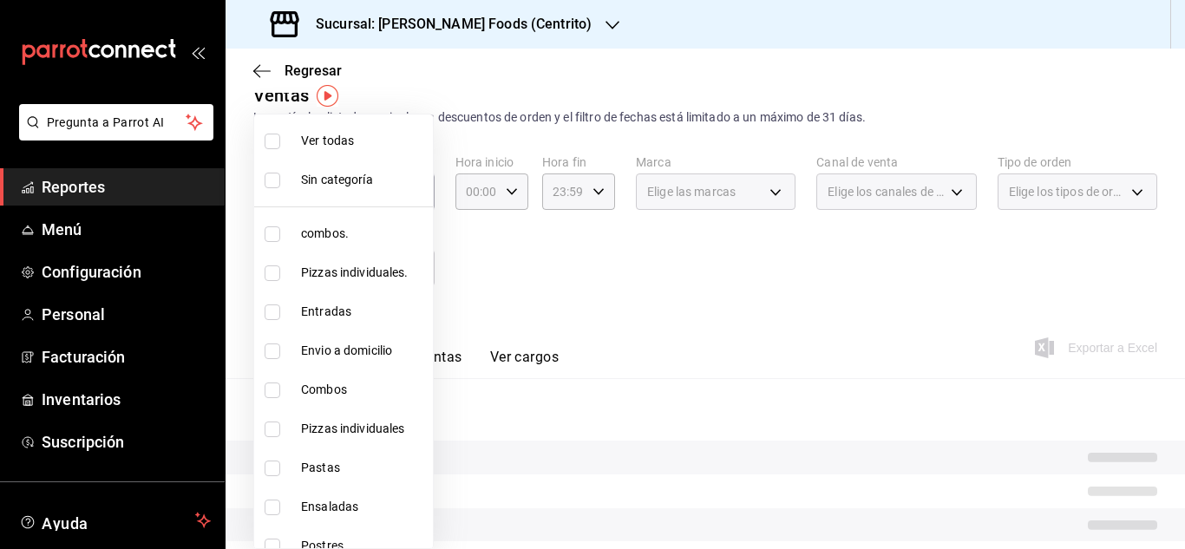
scroll to position [330, 0]
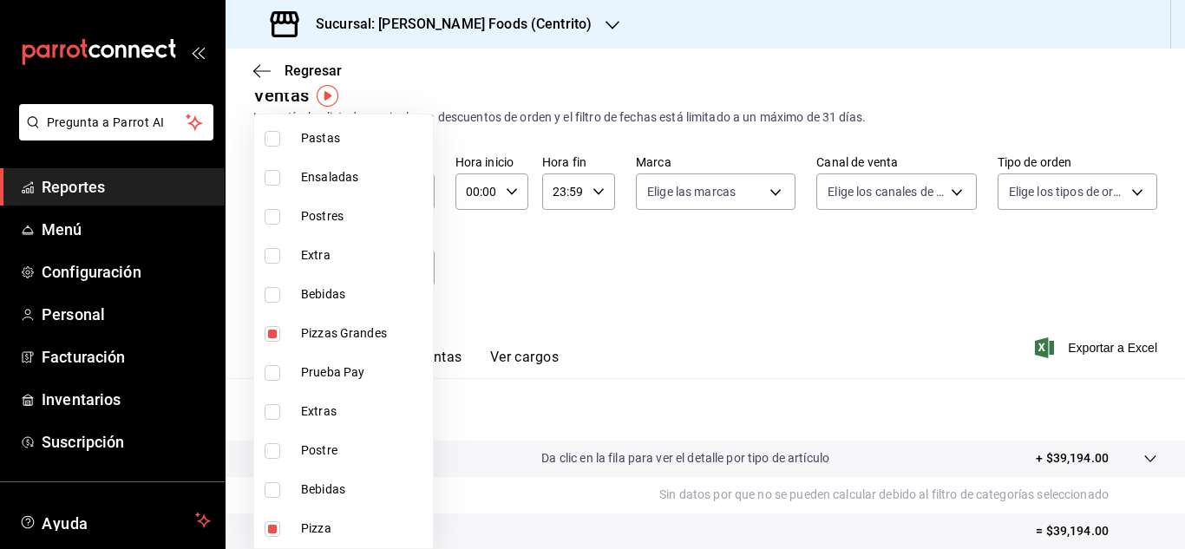
click at [725, 307] on div at bounding box center [592, 274] width 1185 height 549
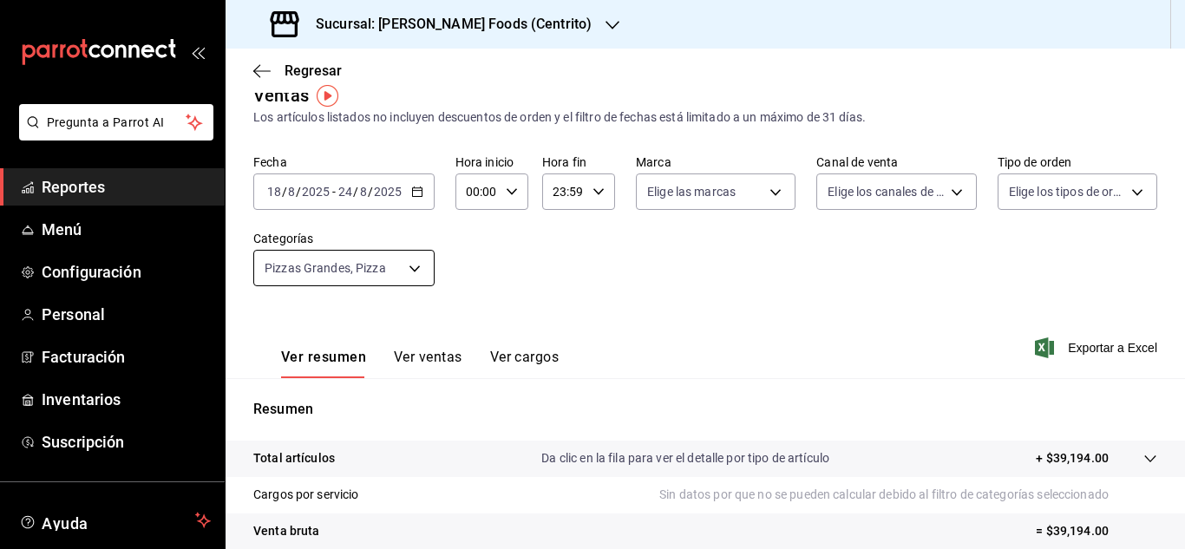
click at [411, 273] on body "Pregunta a Parrot AI Reportes Menú Configuración Personal Facturación Inventari…" at bounding box center [592, 274] width 1185 height 549
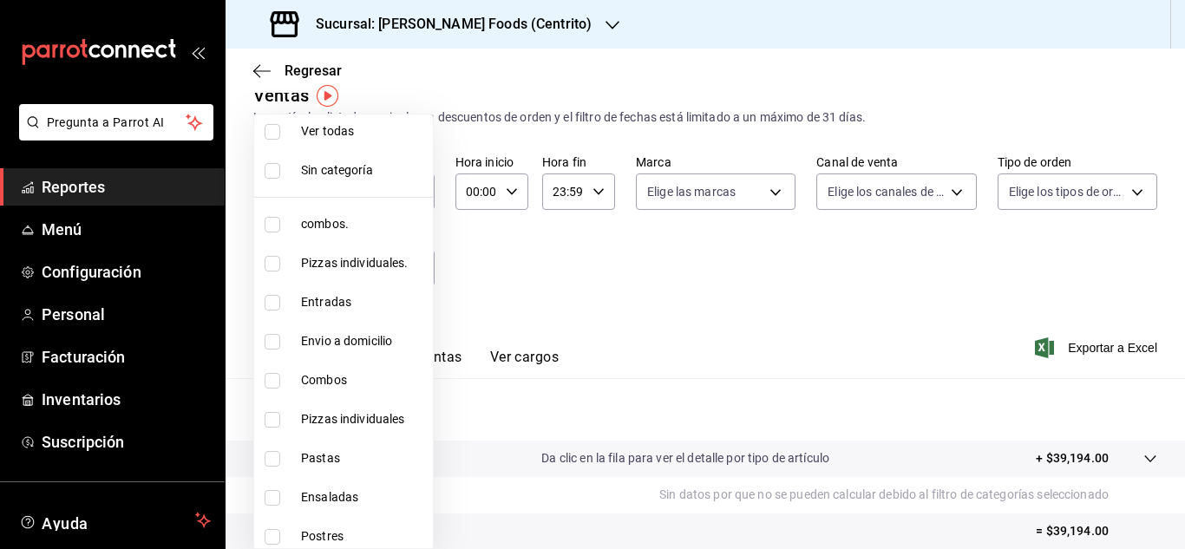
scroll to position [0, 0]
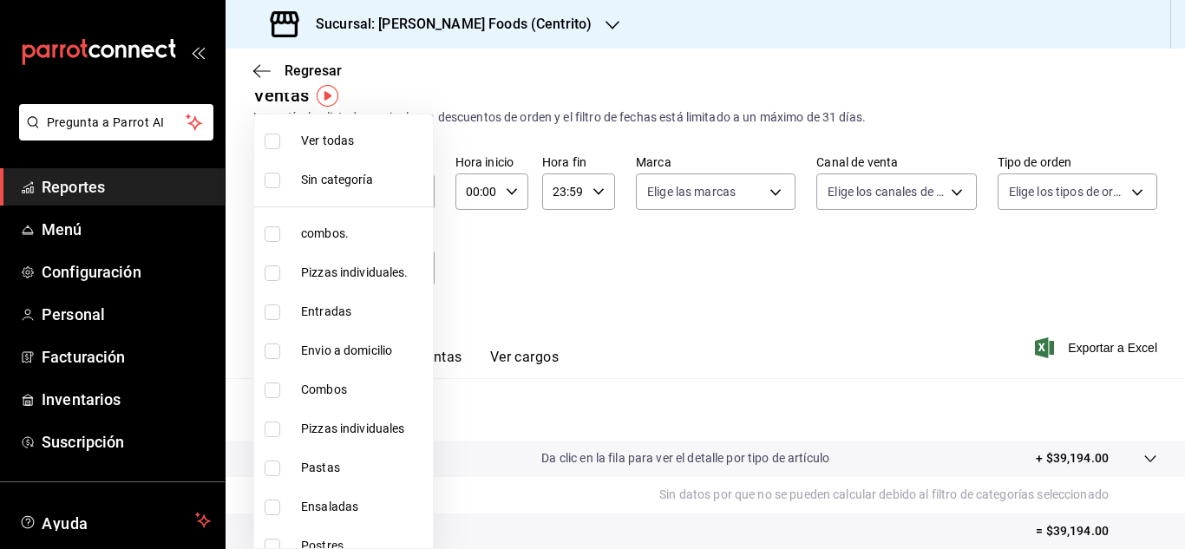
click at [272, 271] on input "checkbox" at bounding box center [273, 273] width 16 height 16
checkbox input "true"
type input "15e218ea-6ec0-43bc-ae3e-c4575f1bc99f,3cf9f9cc-041b-4384-ade4-08c1ddbbadab,6a96d…"
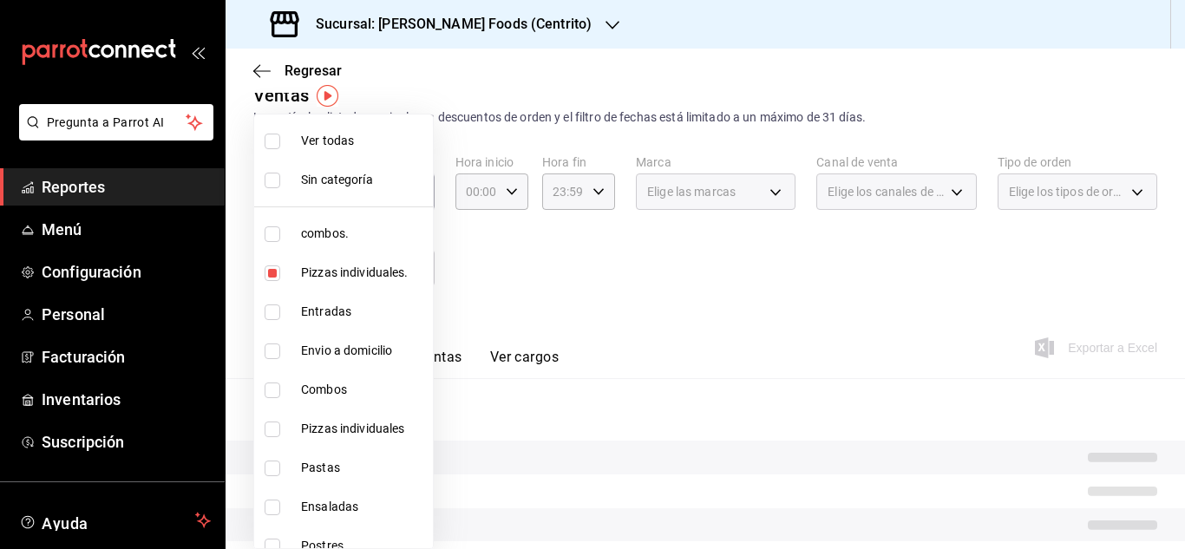
click at [267, 436] on input "checkbox" at bounding box center [273, 430] width 16 height 16
checkbox input "true"
type input "15e218ea-6ec0-43bc-ae3e-c4575f1bc99f,3cf9f9cc-041b-4384-ade4-08c1ddbbadab,6a96d…"
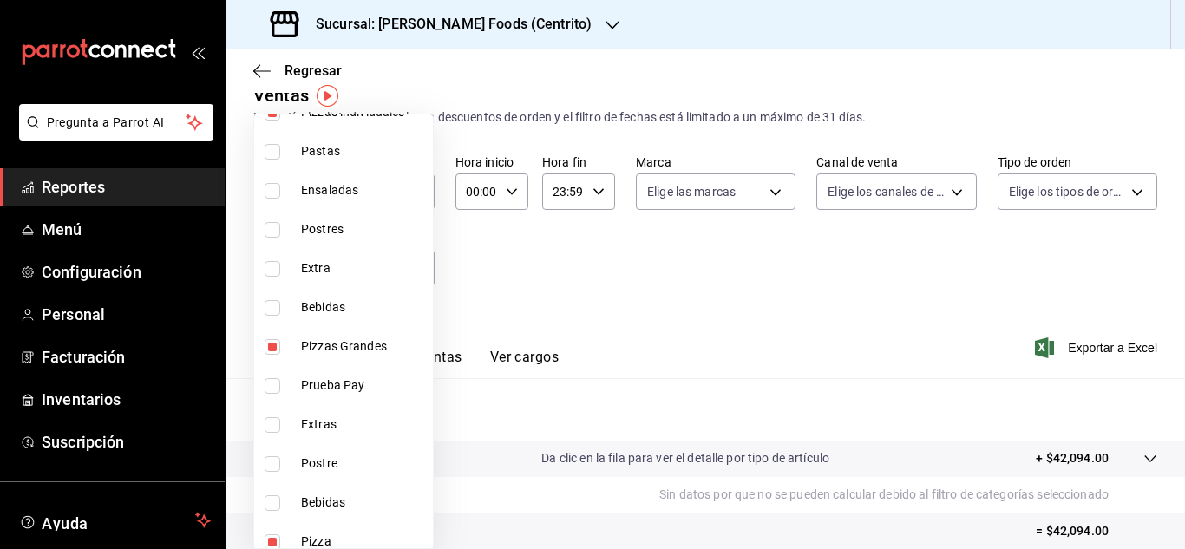
scroll to position [330, 0]
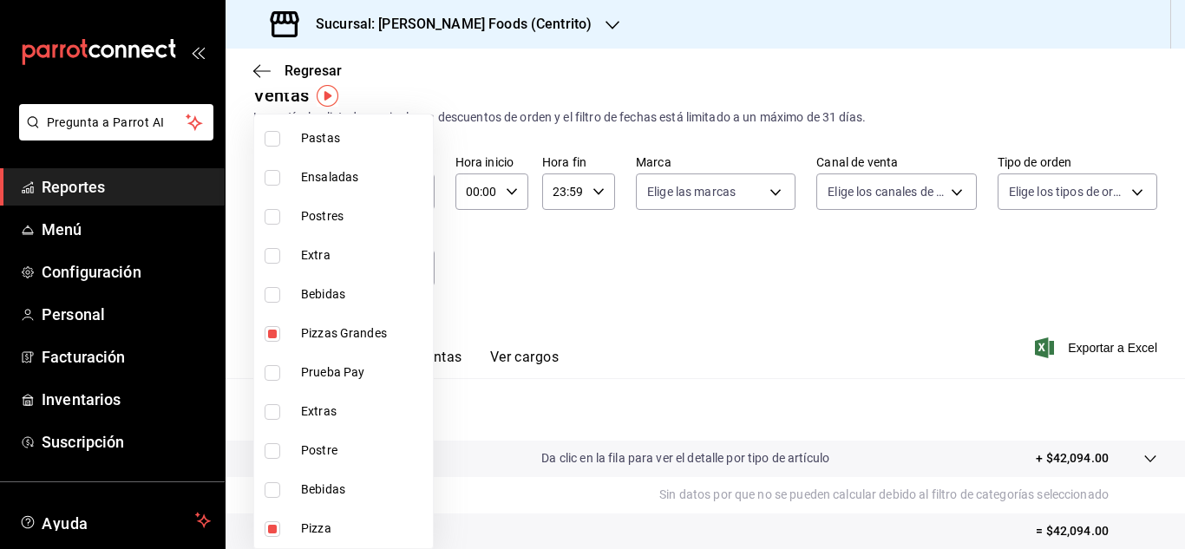
click at [272, 338] on input "checkbox" at bounding box center [273, 334] width 16 height 16
checkbox input "false"
type input "3cf9f9cc-041b-4384-ade4-08c1ddbbadab,6a96dfc4-ee1d-4bef-9a2a-fa523acc11eb,5bdb1…"
click at [269, 522] on input "checkbox" at bounding box center [273, 529] width 16 height 16
checkbox input "false"
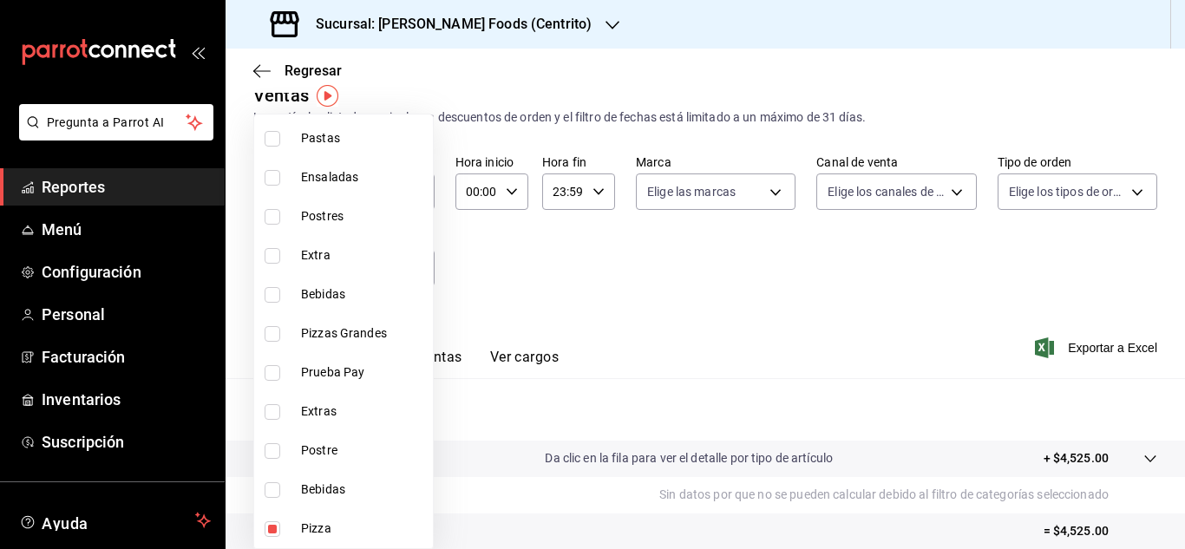
type input "6a96dfc4-ee1d-4bef-9a2a-fa523acc11eb,5bdb1b6d-8d43-43cf-8a7c-fa35a48cc99b"
click at [677, 273] on div at bounding box center [592, 274] width 1185 height 549
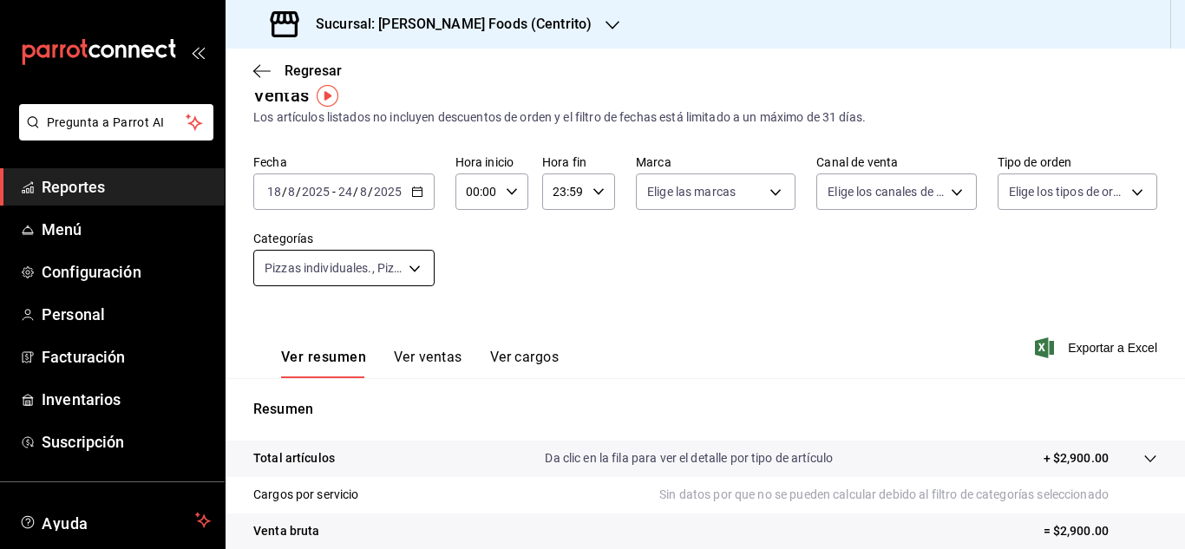
click at [411, 277] on body "Pregunta a Parrot AI Reportes Menú Configuración Personal Facturación Inventari…" at bounding box center [592, 274] width 1185 height 549
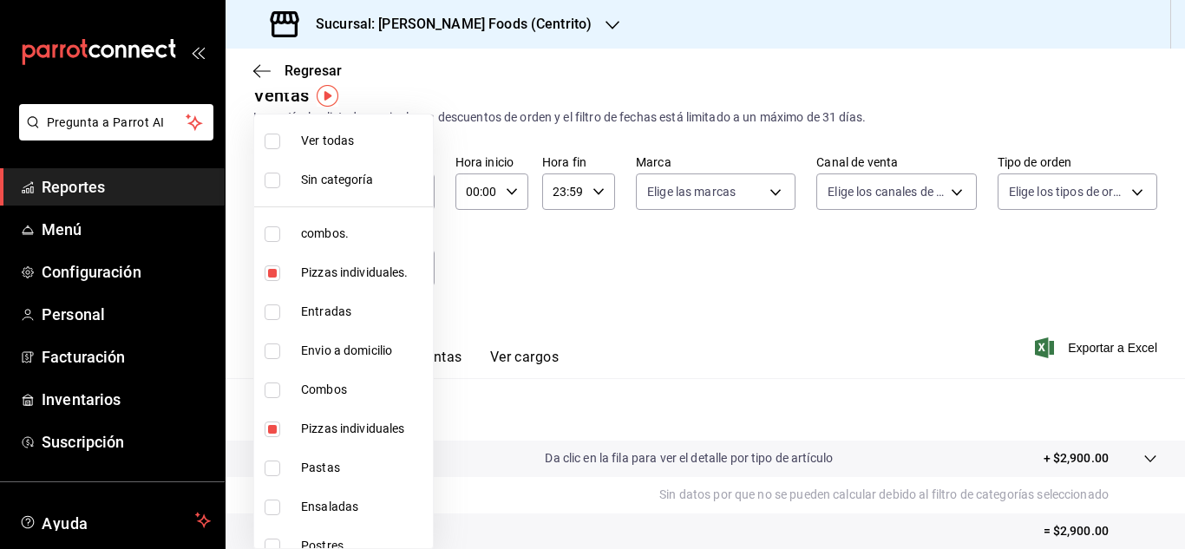
click at [275, 269] on input "checkbox" at bounding box center [273, 273] width 16 height 16
checkbox input "false"
type input "5bdb1b6d-8d43-43cf-8a7c-fa35a48cc99b"
click at [273, 426] on input "checkbox" at bounding box center [273, 430] width 16 height 16
checkbox input "false"
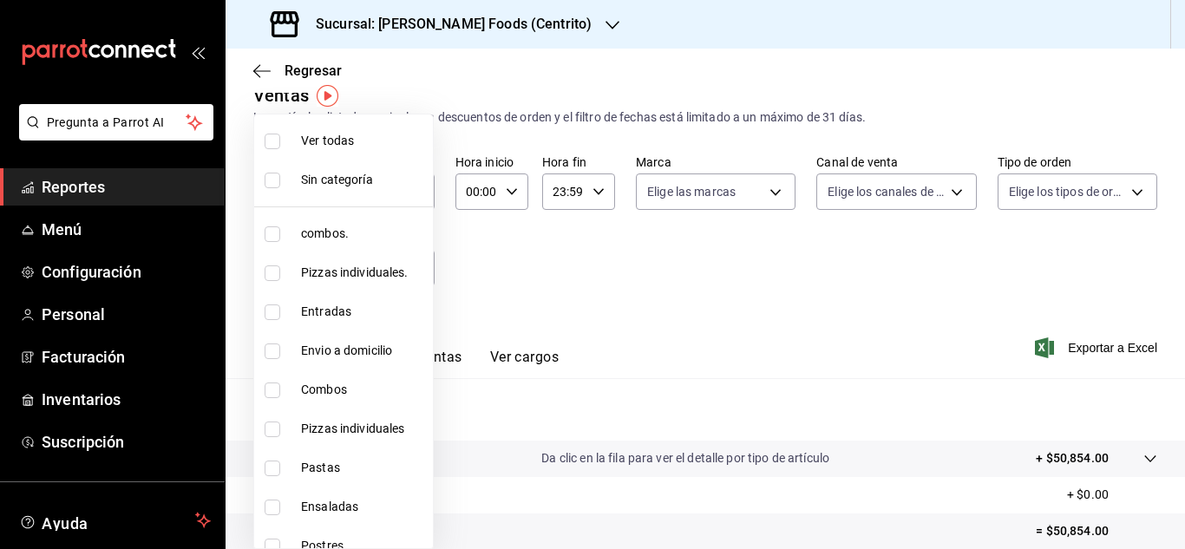
click at [272, 504] on input "checkbox" at bounding box center [273, 508] width 16 height 16
checkbox input "true"
type input "a40ee8f1-abe7-4c08-bf90-83934d974cc4"
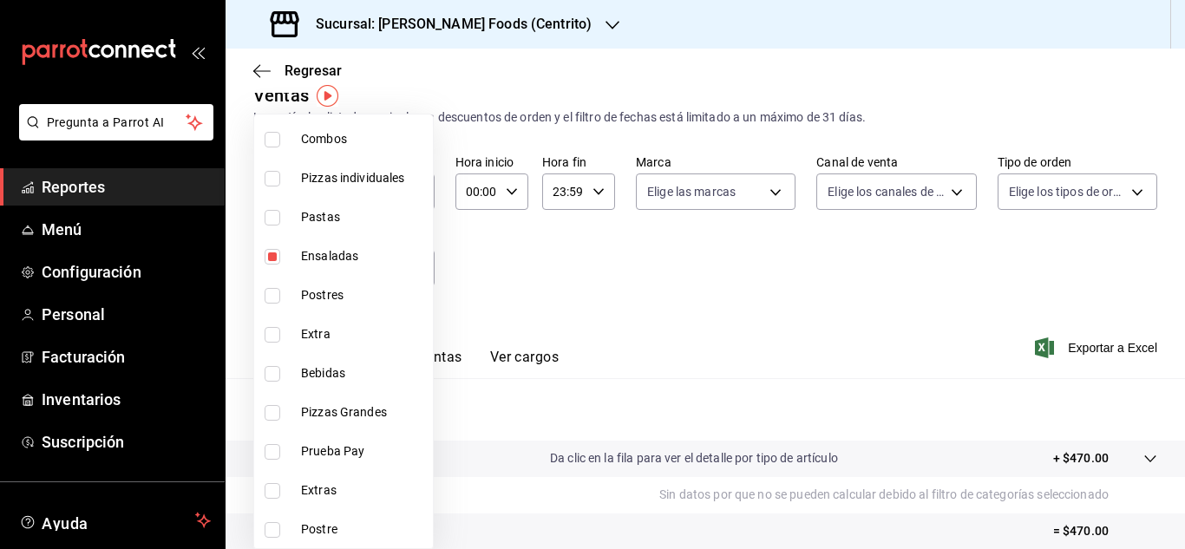
scroll to position [330, 0]
click at [703, 333] on div at bounding box center [592, 274] width 1185 height 549
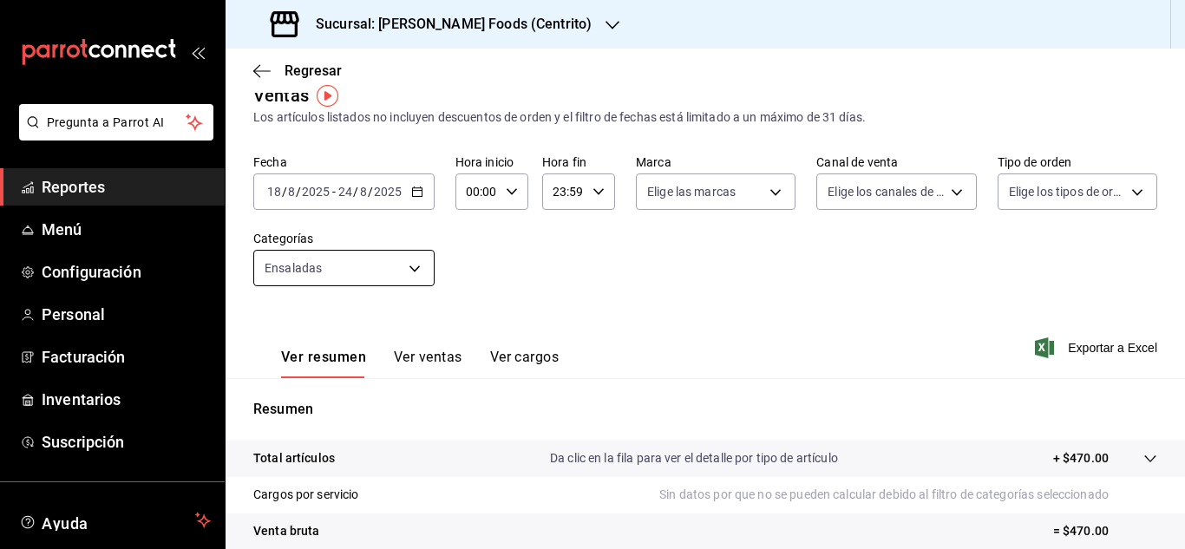
click at [417, 279] on body "Pregunta a Parrot AI Reportes Menú Configuración Personal Facturación Inventari…" at bounding box center [592, 274] width 1185 height 549
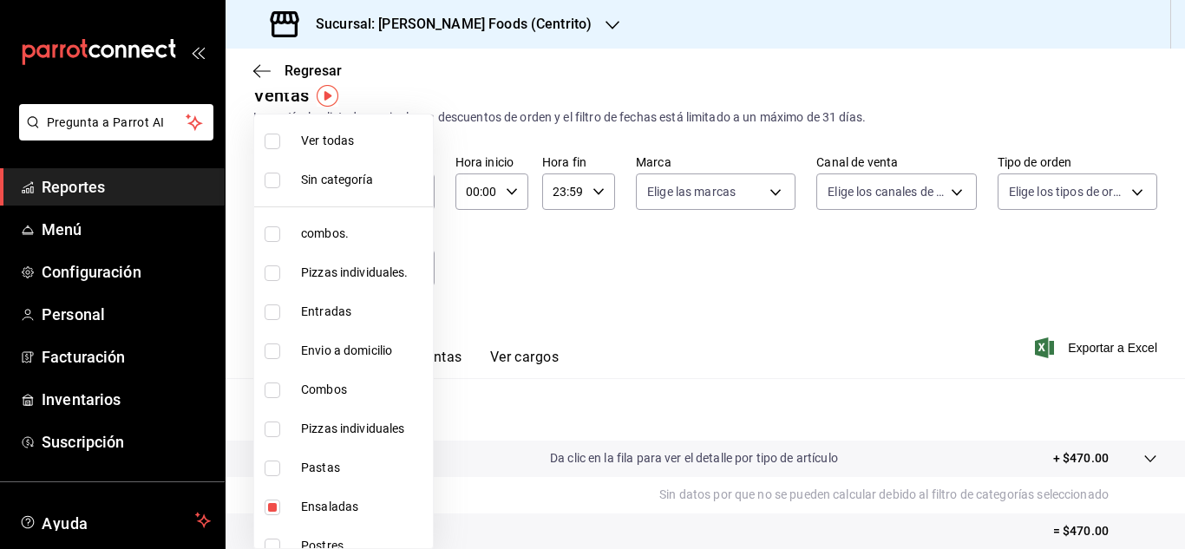
click at [272, 506] on input "checkbox" at bounding box center [273, 508] width 16 height 16
checkbox input "false"
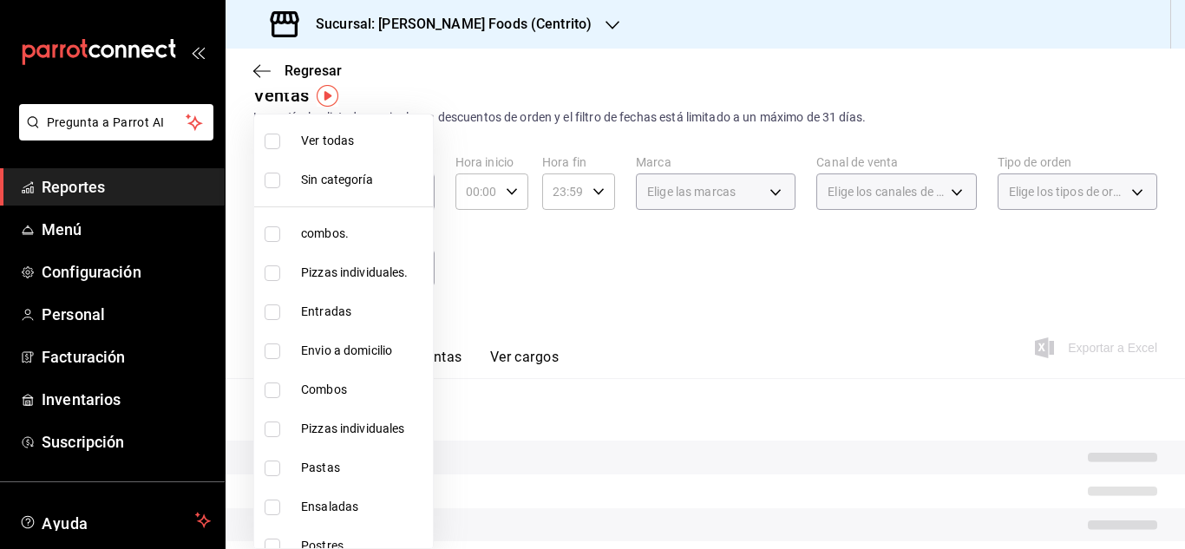
scroll to position [330, 0]
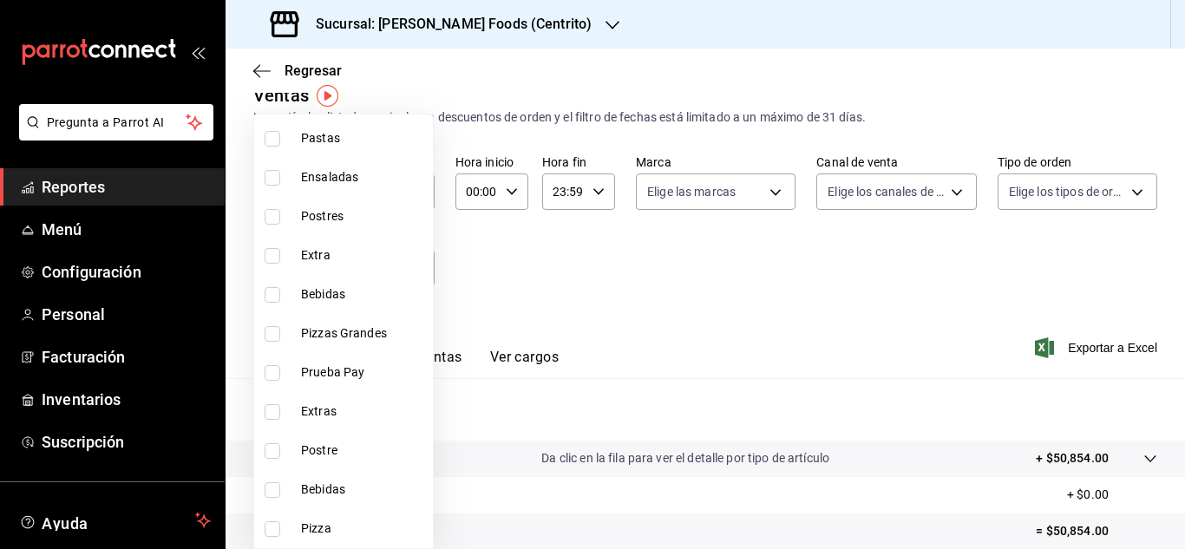
click at [272, 487] on input "checkbox" at bounding box center [273, 490] width 16 height 16
checkbox input "true"
type input "7c81b706-1170-4beb-b411-8300c479108d"
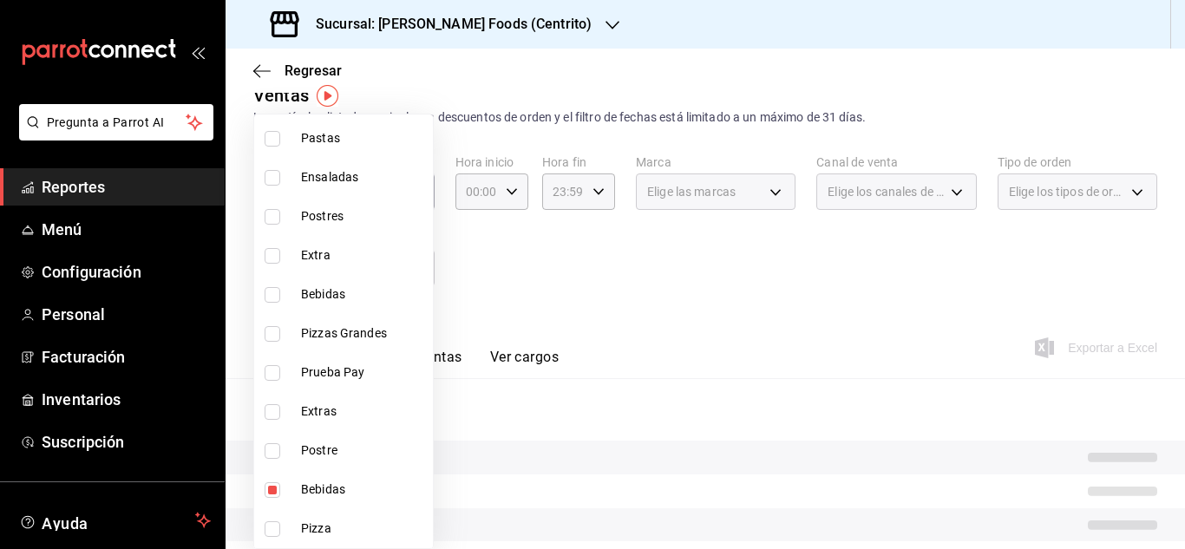
click at [270, 295] on input "checkbox" at bounding box center [273, 295] width 16 height 16
checkbox input "true"
type input "7c81b706-1170-4beb-b411-8300c479108d,3581c17f-68e0-483f-b955-28ae8e988d70"
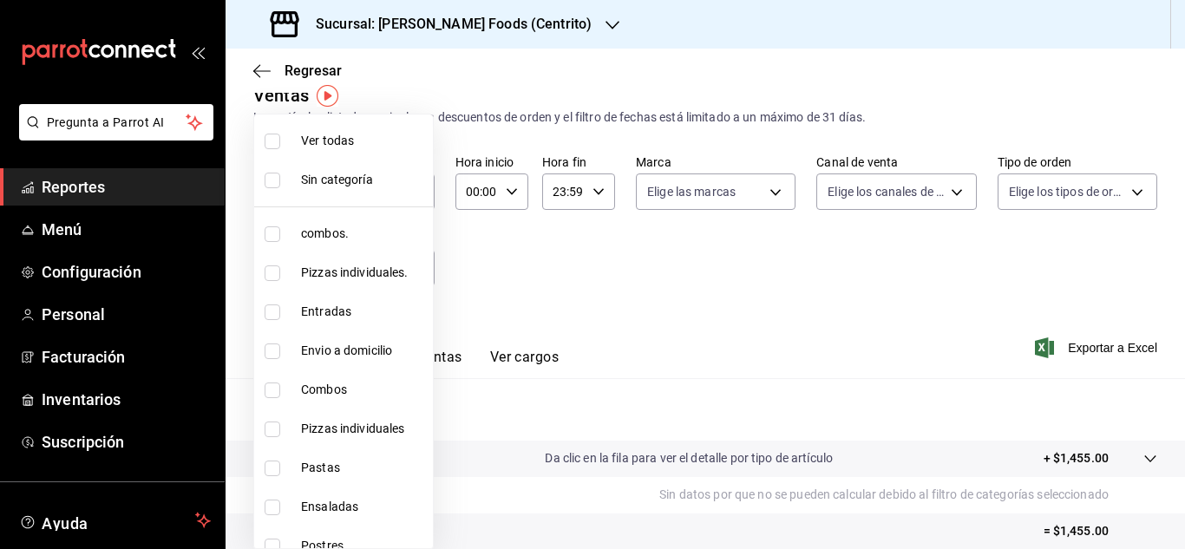
click at [650, 276] on div at bounding box center [592, 274] width 1185 height 549
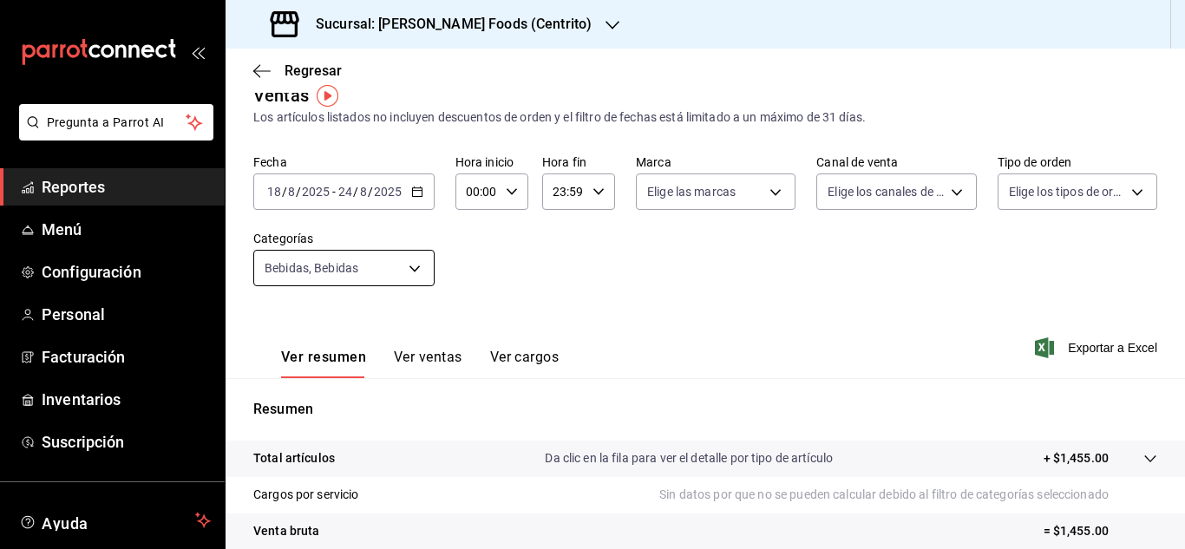
click at [412, 259] on body "Pregunta a Parrot AI Reportes Menú Configuración Personal Facturación Inventari…" at bounding box center [592, 274] width 1185 height 549
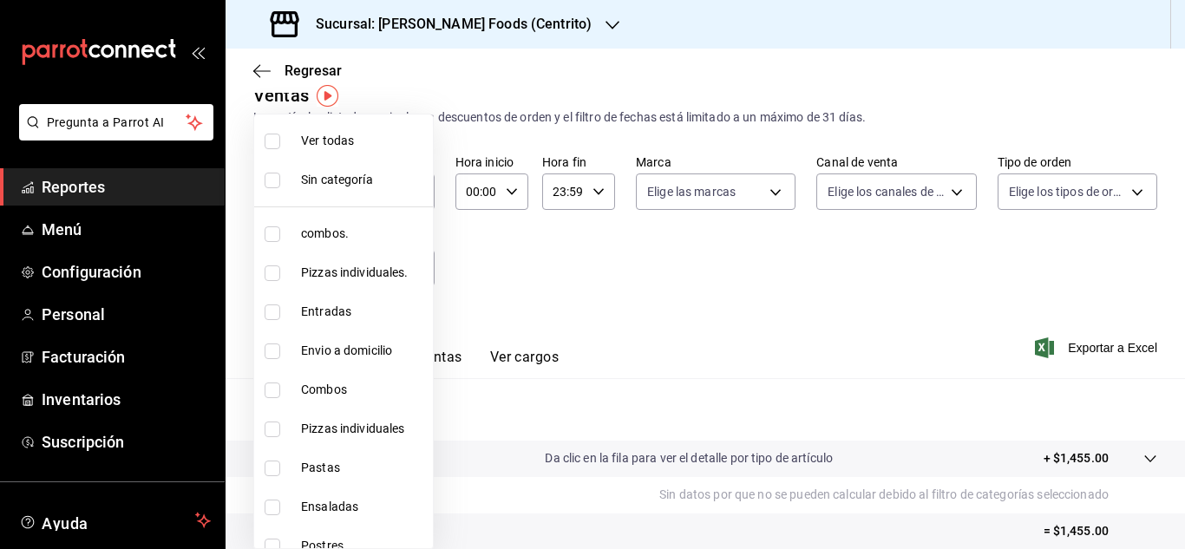
scroll to position [330, 0]
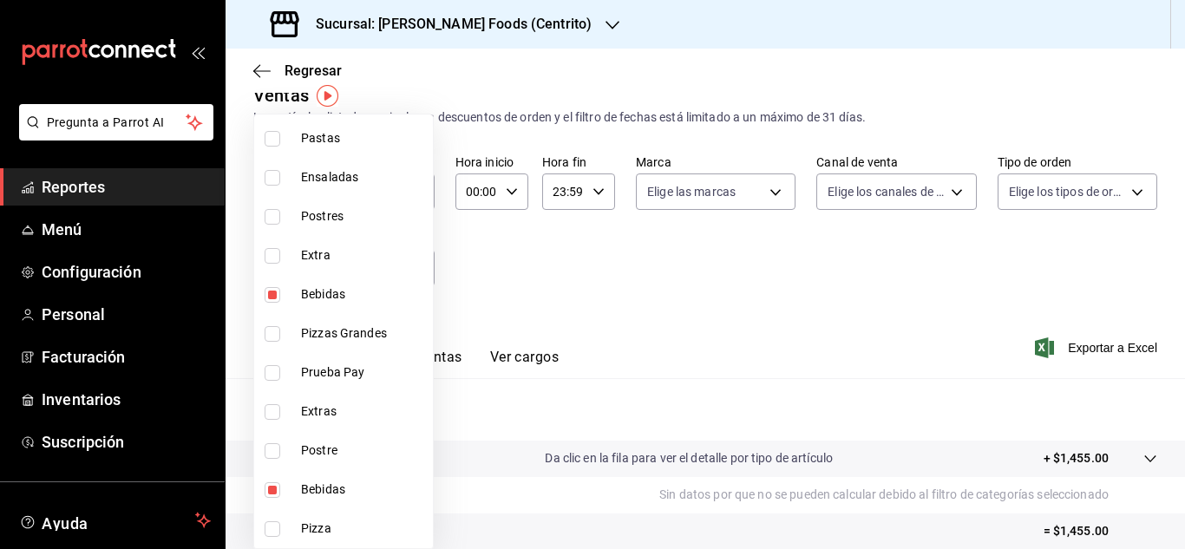
click at [273, 292] on input "checkbox" at bounding box center [273, 295] width 16 height 16
checkbox input "false"
type input "7c81b706-1170-4beb-b411-8300c479108d"
click at [274, 491] on input "checkbox" at bounding box center [273, 490] width 16 height 16
checkbox input "false"
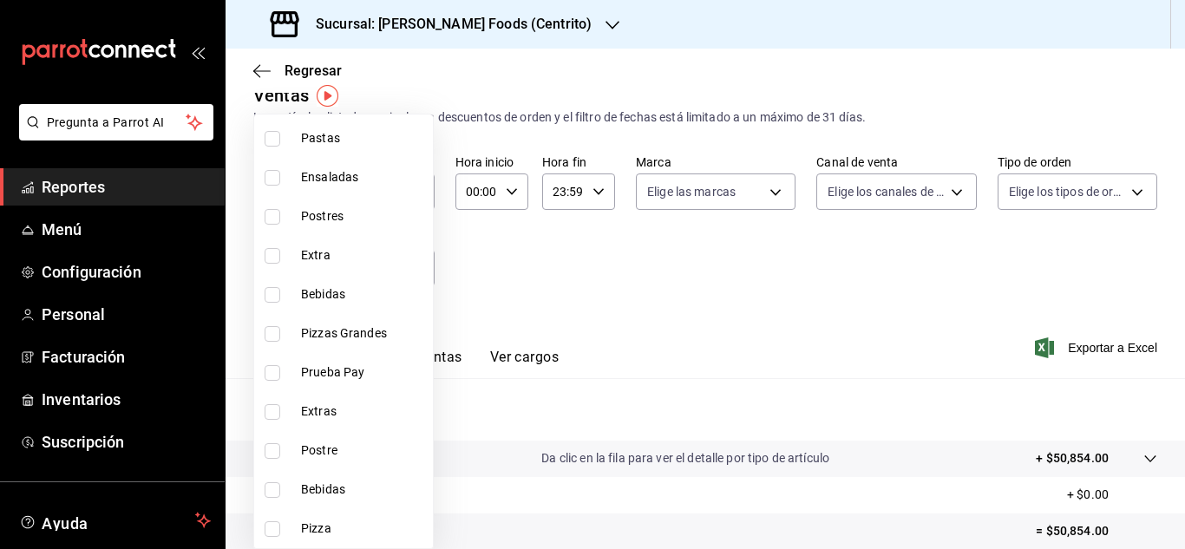
click at [272, 450] on input "checkbox" at bounding box center [273, 451] width 16 height 16
checkbox input "true"
type input "a2b166ab-855c-46aa-9fb4-1fb1754a8c56"
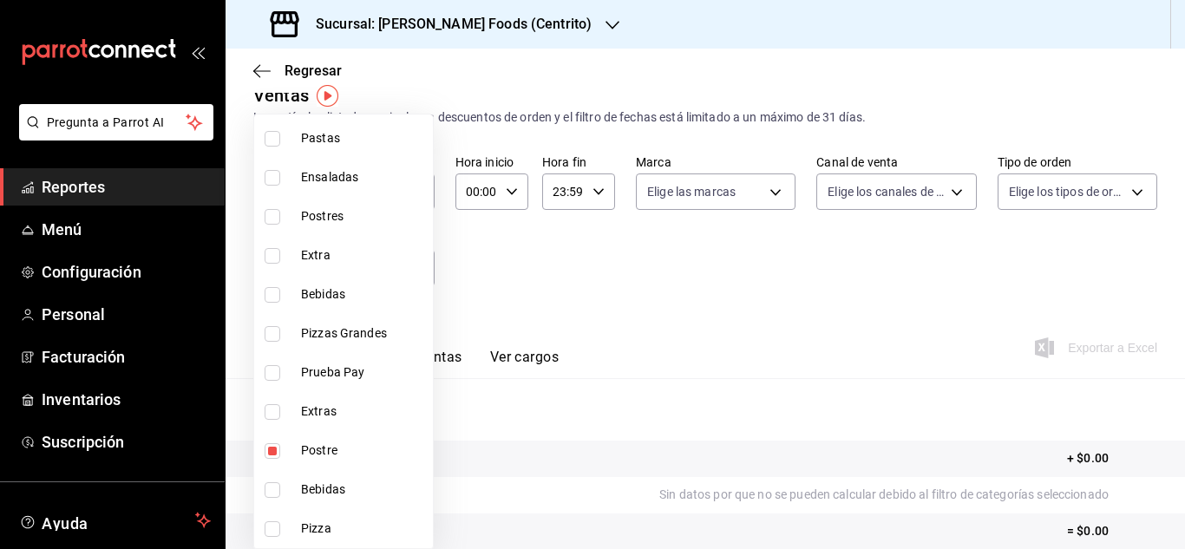
click at [273, 218] on input "checkbox" at bounding box center [273, 217] width 16 height 16
checkbox input "true"
type input "a2b166ab-855c-46aa-9fb4-1fb1754a8c56,cc8592bb-ebb1-43cc-91dc-01e42fc1d648"
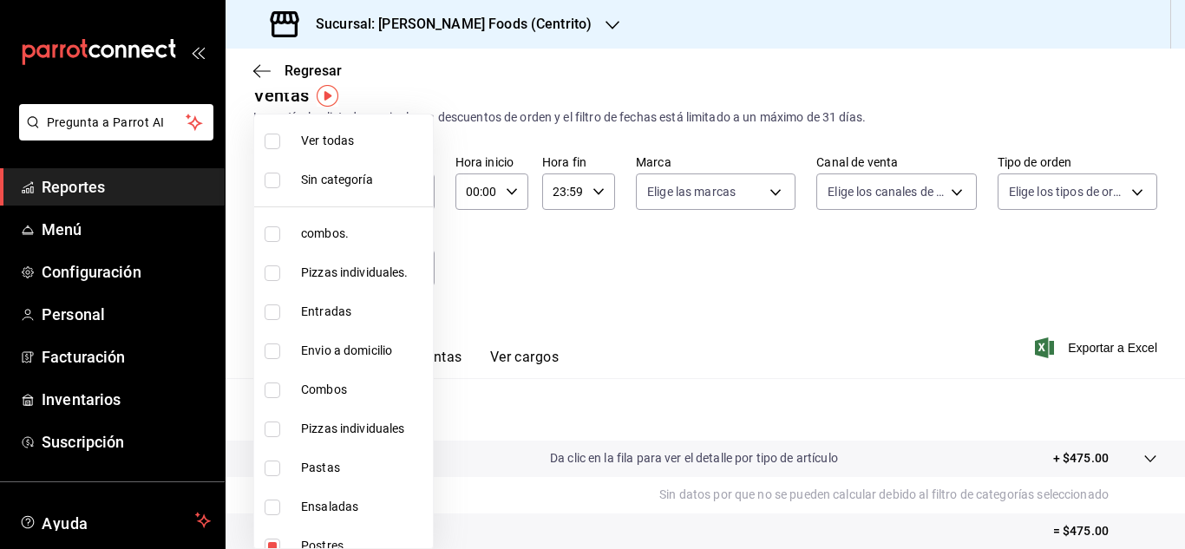
click at [584, 322] on div at bounding box center [592, 274] width 1185 height 549
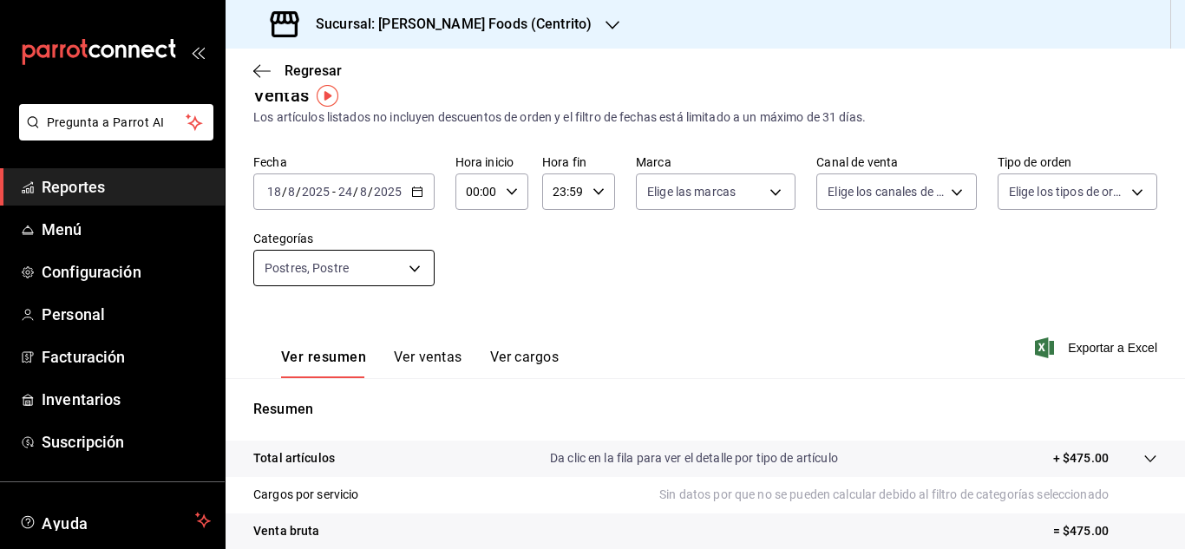
click at [410, 267] on body "Pregunta a Parrot AI Reportes Menú Configuración Personal Facturación Inventari…" at bounding box center [592, 274] width 1185 height 549
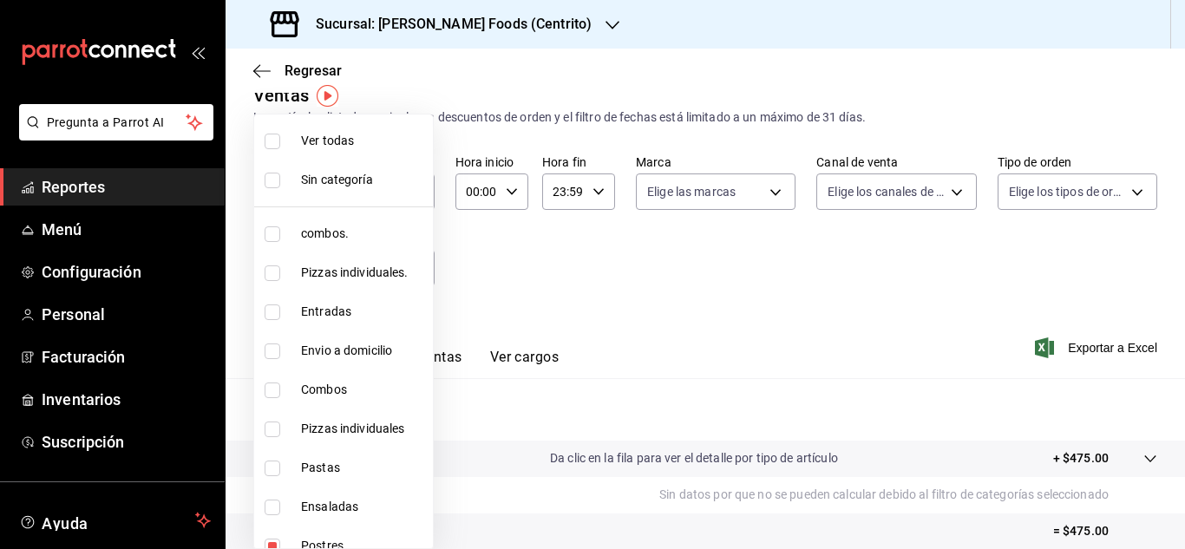
scroll to position [330, 0]
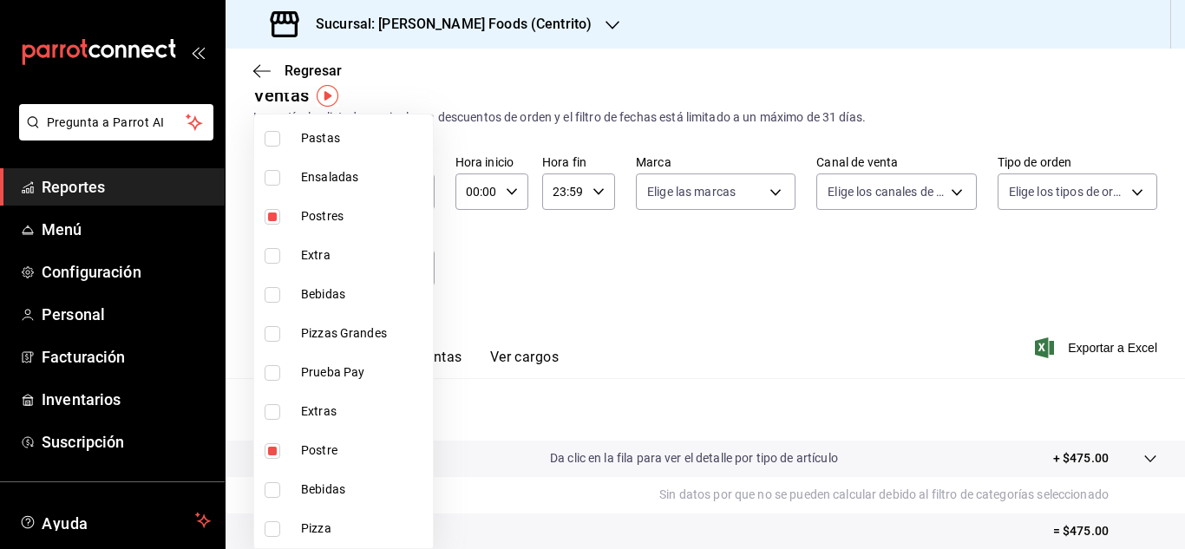
click at [271, 221] on input "checkbox" at bounding box center [273, 217] width 16 height 16
checkbox input "false"
type input "a2b166ab-855c-46aa-9fb4-1fb1754a8c56"
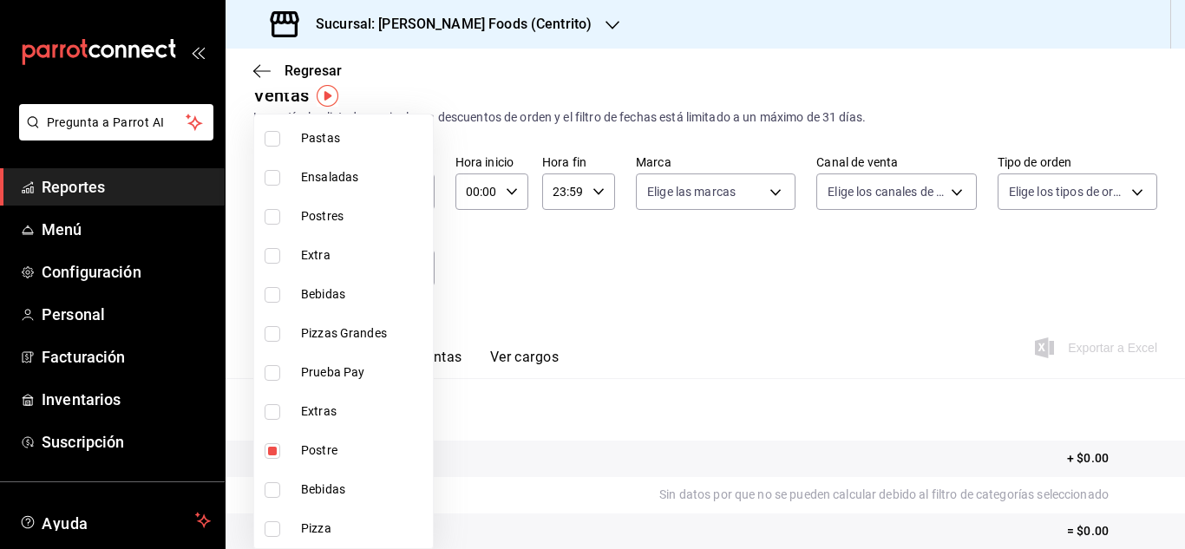
click at [270, 454] on input "checkbox" at bounding box center [273, 451] width 16 height 16
checkbox input "false"
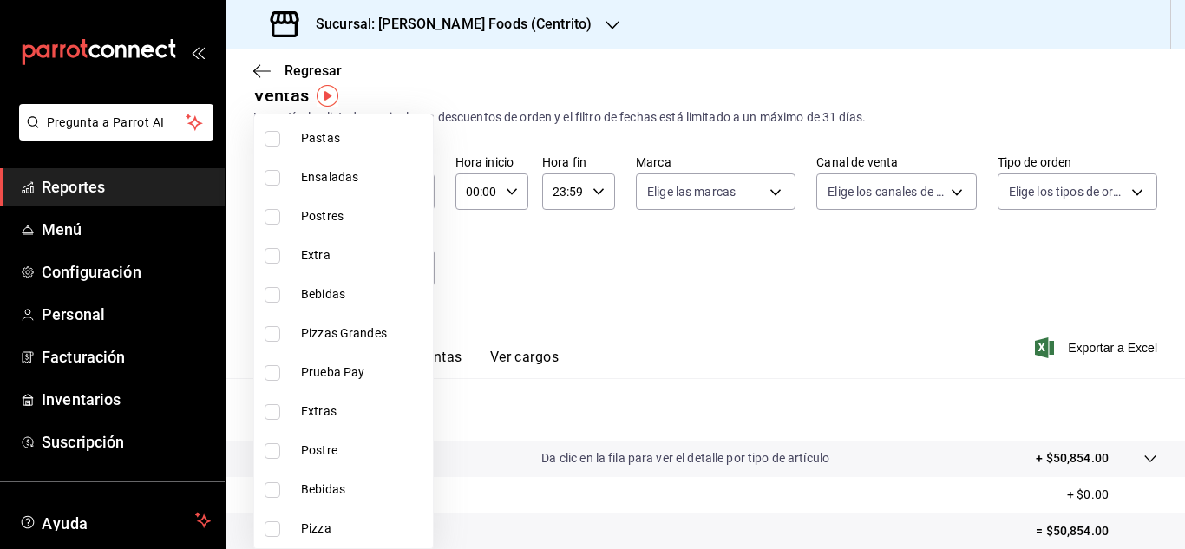
click at [271, 408] on input "checkbox" at bounding box center [273, 412] width 16 height 16
checkbox input "true"
type input "07e3ef54-d7f3-472e-8231-d1f20b0b8103"
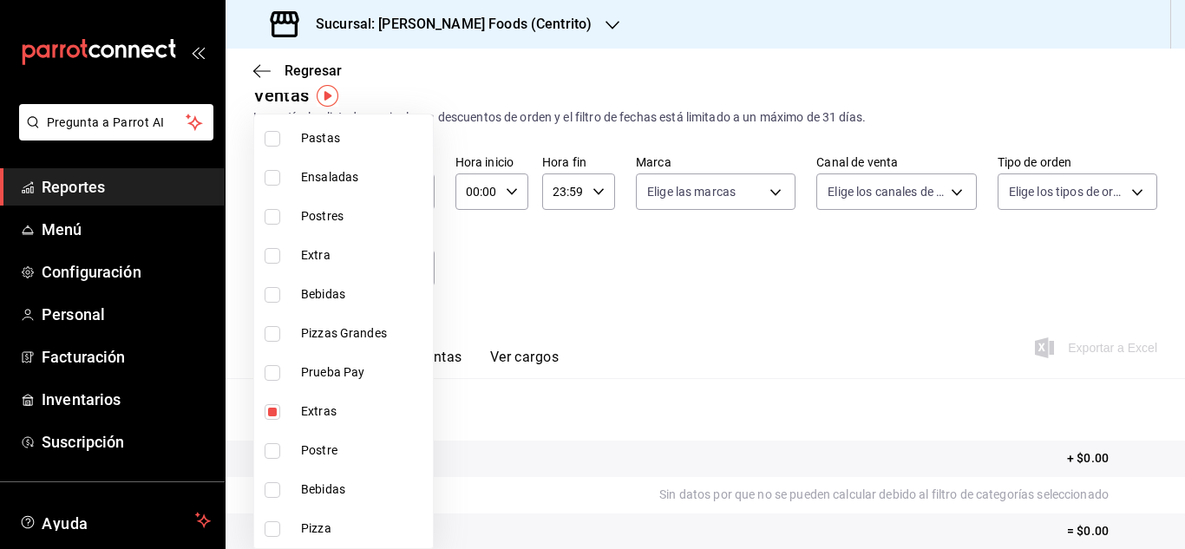
click at [273, 259] on input "checkbox" at bounding box center [273, 256] width 16 height 16
checkbox input "true"
type input "07e3ef54-d7f3-472e-8231-d1f20b0b8103,b066eb31-bb97-4b66-a15c-d5a5e9850e7a"
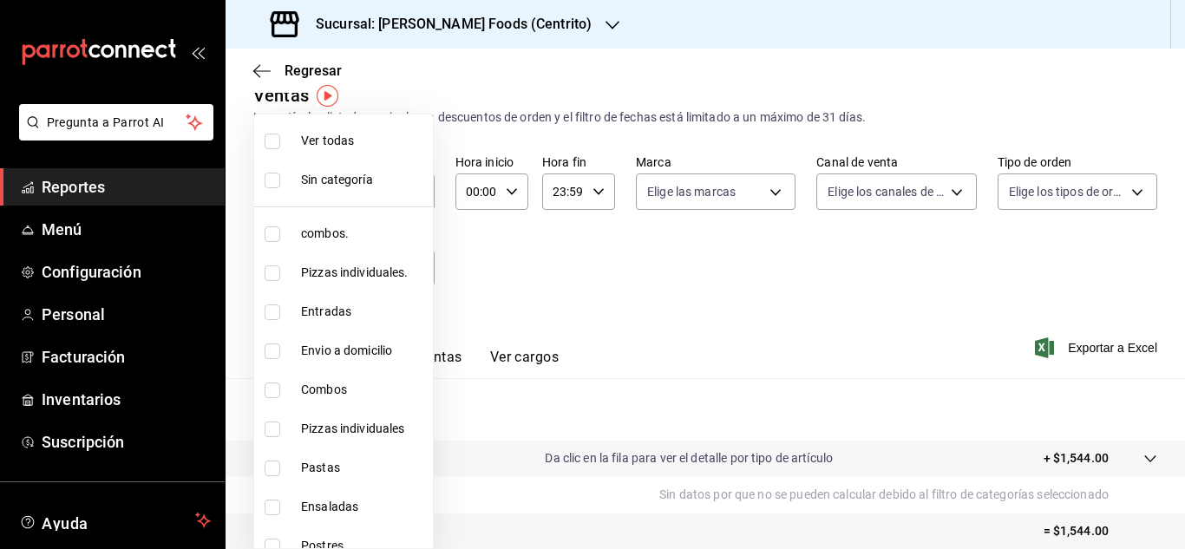
click at [661, 294] on div at bounding box center [592, 274] width 1185 height 549
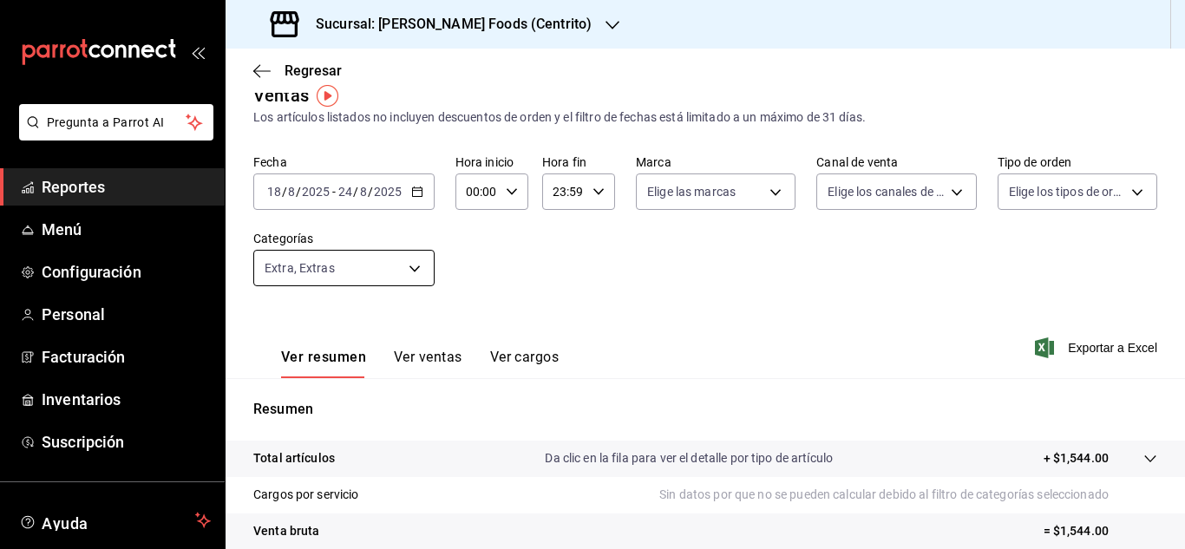
click at [414, 269] on body "Pregunta a Parrot AI Reportes Menú Configuración Personal Facturación Inventari…" at bounding box center [592, 274] width 1185 height 549
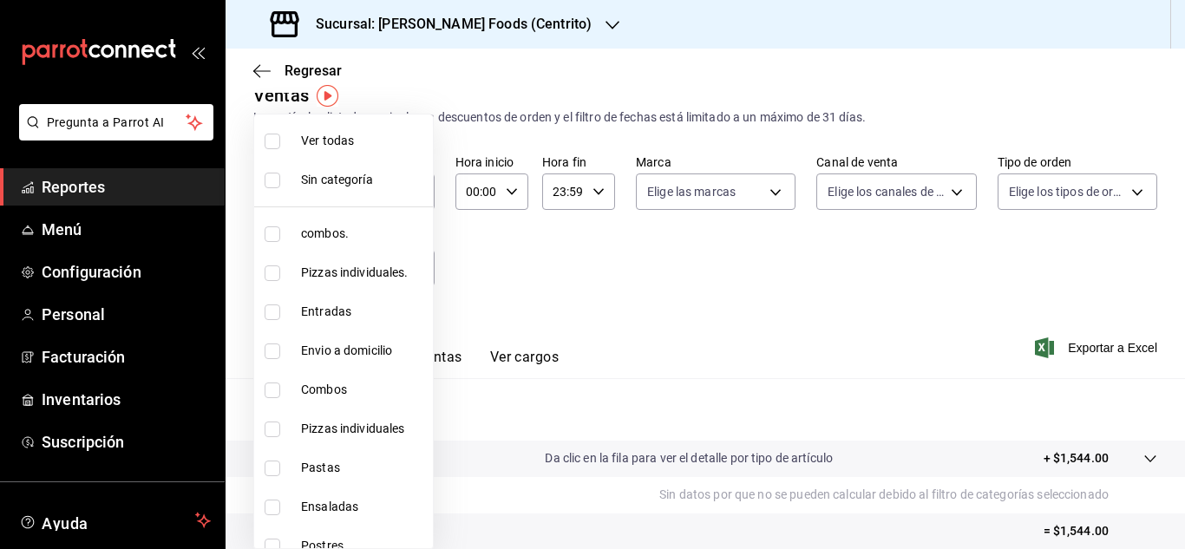
scroll to position [330, 0]
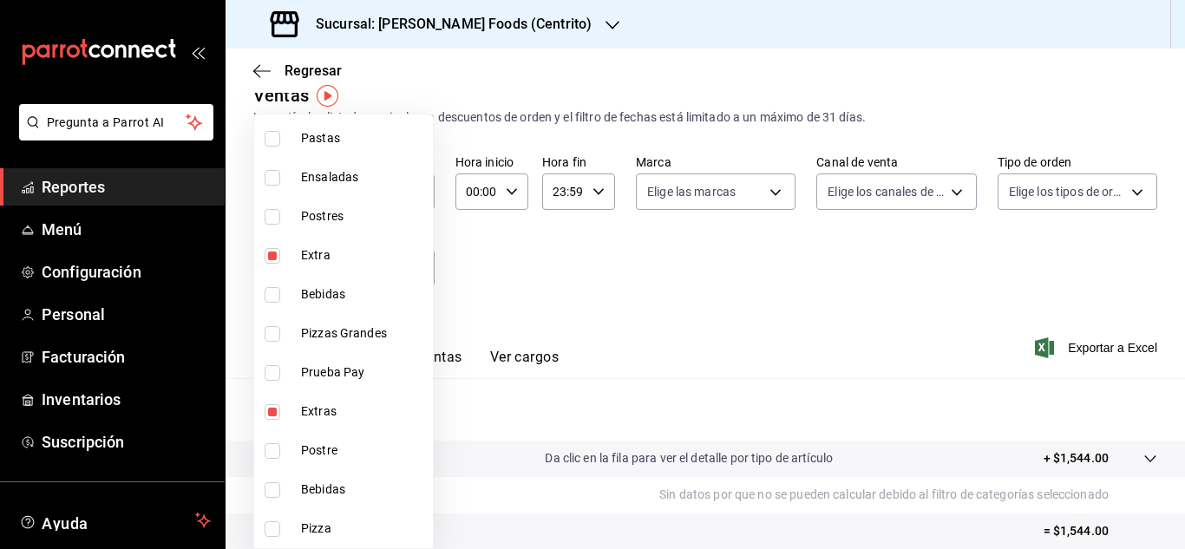
click at [270, 413] on input "checkbox" at bounding box center [273, 412] width 16 height 16
checkbox input "false"
type input "b066eb31-bb97-4b66-a15c-d5a5e9850e7a"
click at [270, 256] on input "checkbox" at bounding box center [273, 256] width 16 height 16
checkbox input "false"
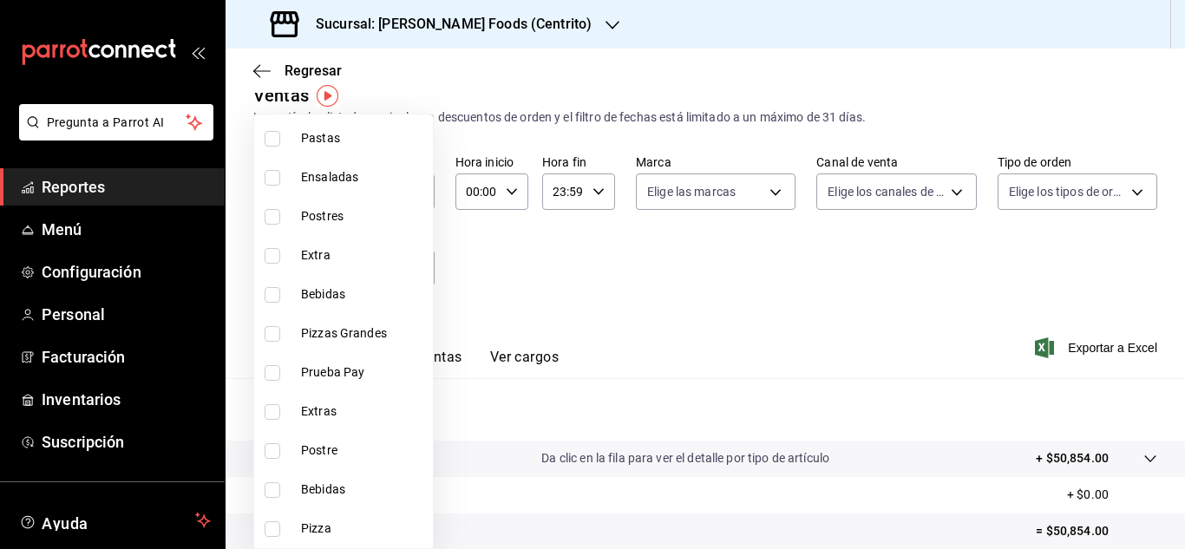
click at [270, 529] on input "checkbox" at bounding box center [273, 529] width 16 height 16
checkbox input "true"
type input "3cf9f9cc-041b-4384-ade4-08c1ddbbadab"
click at [275, 331] on input "checkbox" at bounding box center [273, 334] width 16 height 16
checkbox input "true"
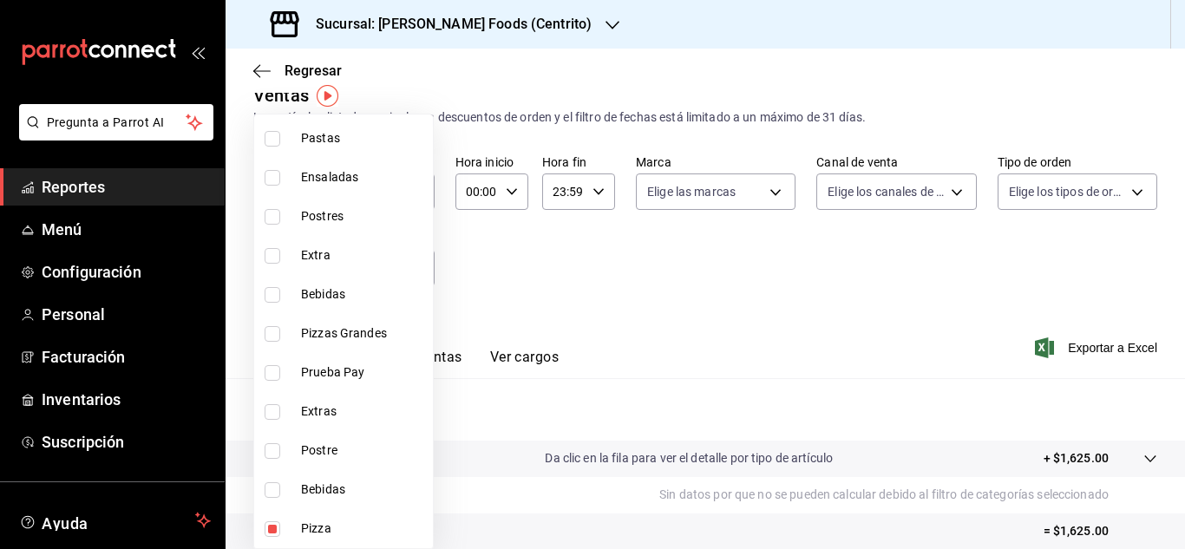
type input "3cf9f9cc-041b-4384-ade4-08c1ddbbadab,15e218ea-6ec0-43bc-ae3e-c4575f1bc99f"
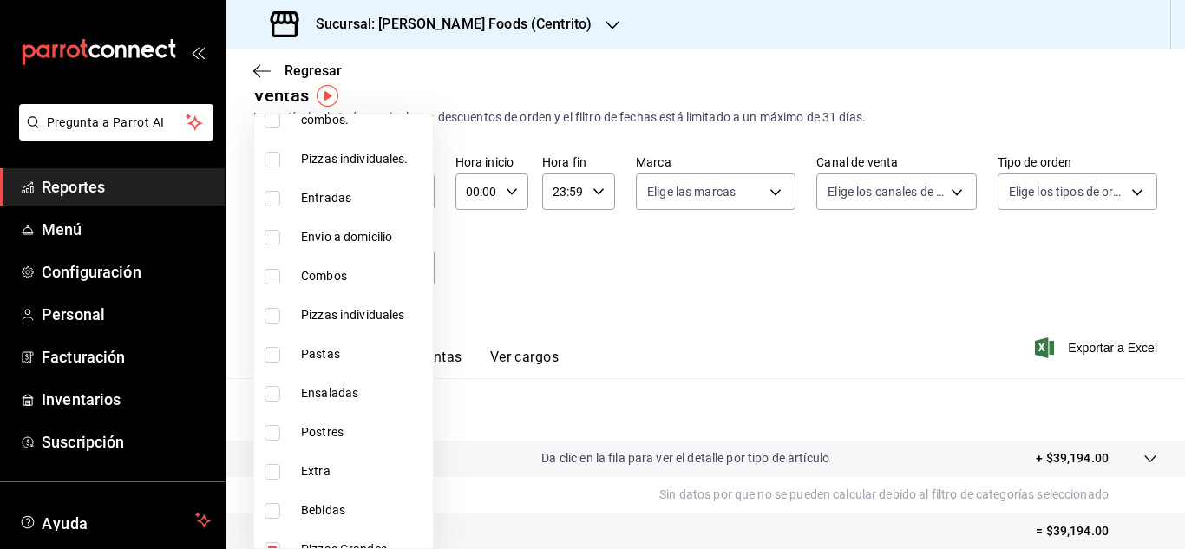
scroll to position [112, 0]
click at [279, 317] on input "checkbox" at bounding box center [273, 318] width 16 height 16
checkbox input "true"
type input "3cf9f9cc-041b-4384-ade4-08c1ddbbadab,15e218ea-6ec0-43bc-ae3e-c4575f1bc99f,5bdb1…"
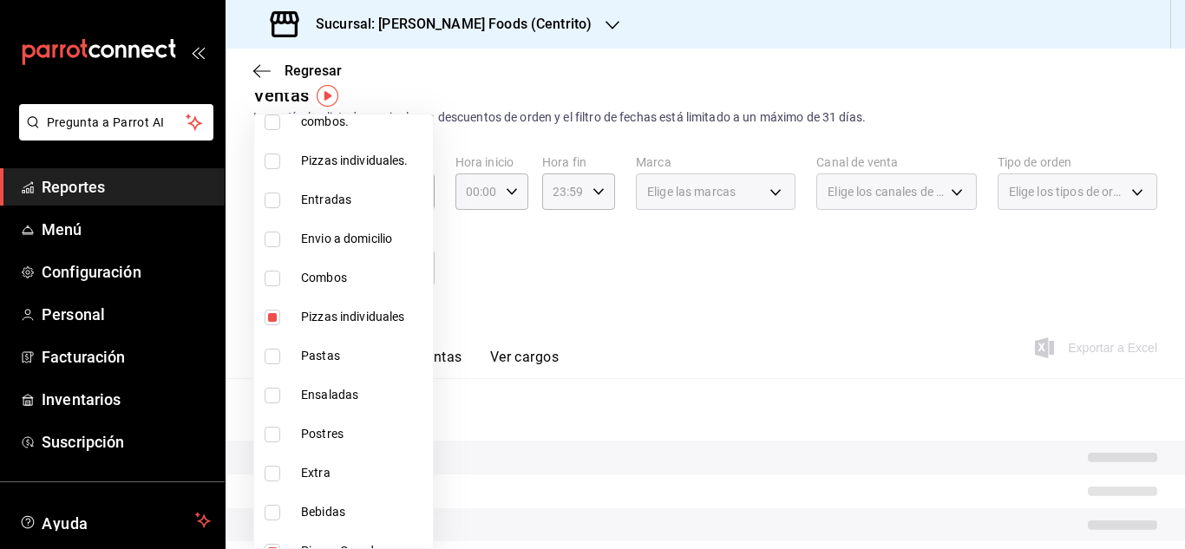
click at [273, 276] on input "checkbox" at bounding box center [273, 279] width 16 height 16
checkbox input "true"
type input "3cf9f9cc-041b-4384-ade4-08c1ddbbadab,15e218ea-6ec0-43bc-ae3e-c4575f1bc99f,5bdb1…"
click at [270, 164] on input "checkbox" at bounding box center [273, 162] width 16 height 16
checkbox input "true"
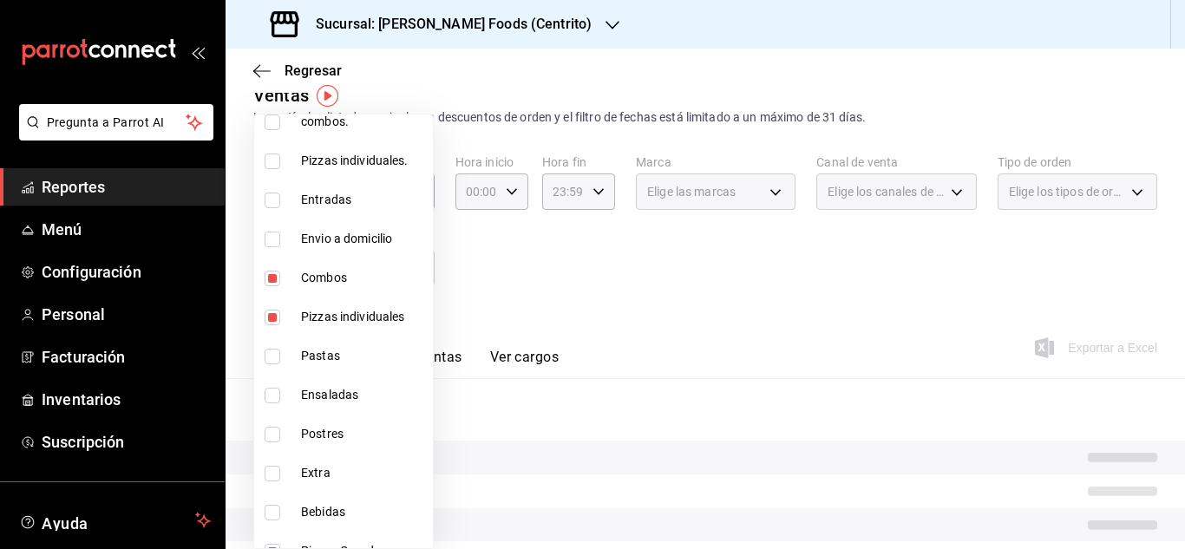
type input "3cf9f9cc-041b-4384-ade4-08c1ddbbadab,15e218ea-6ec0-43bc-ae3e-c4575f1bc99f,5bdb1…"
click at [274, 126] on input "checkbox" at bounding box center [273, 123] width 16 height 16
checkbox input "true"
type input "3cf9f9cc-041b-4384-ade4-08c1ddbbadab,15e218ea-6ec0-43bc-ae3e-c4575f1bc99f,5bdb1…"
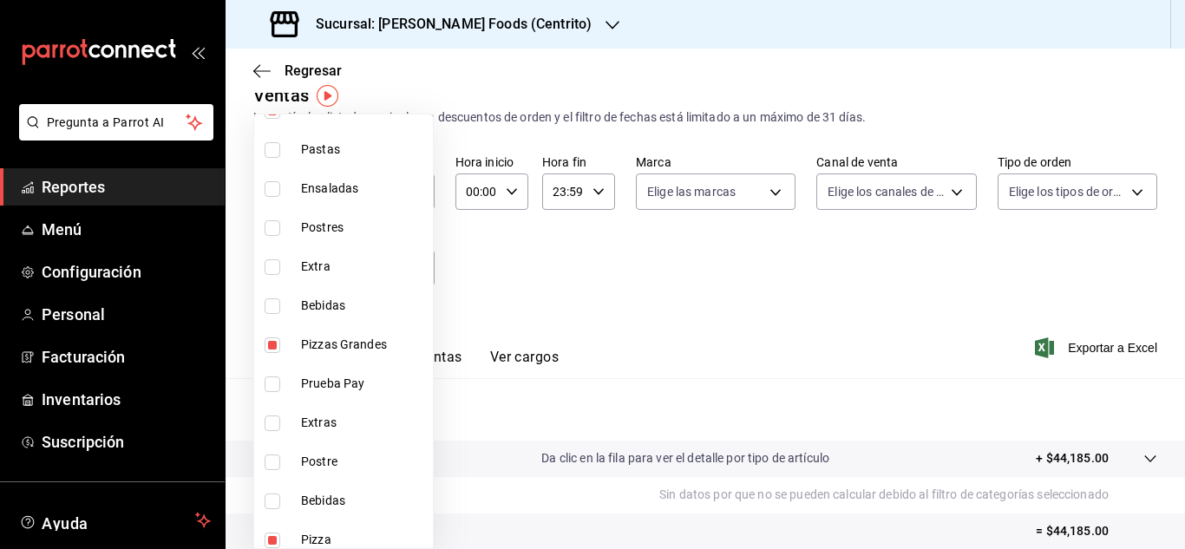
scroll to position [330, 0]
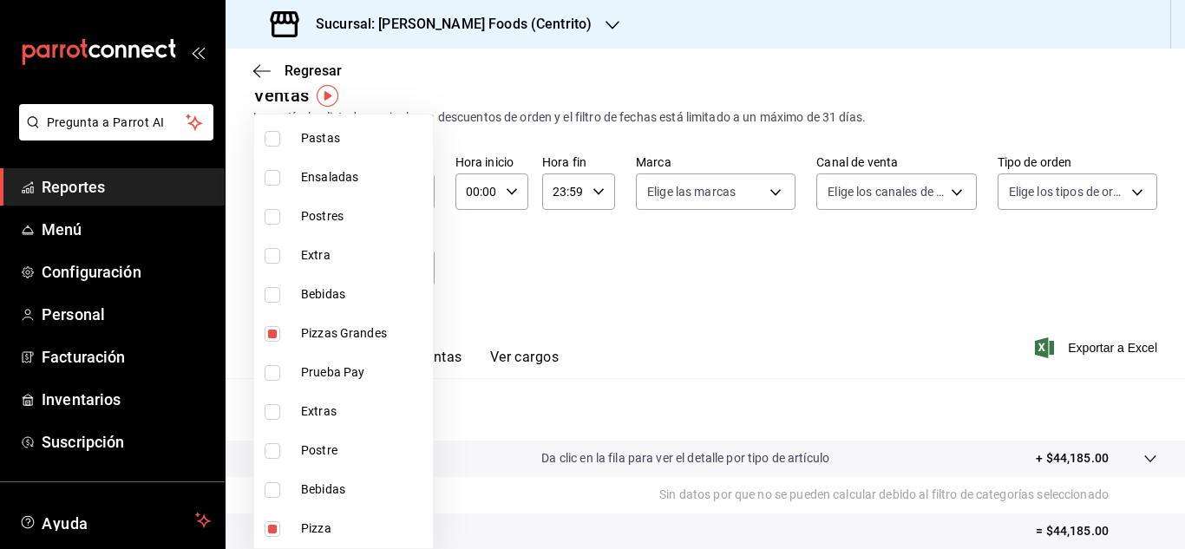
click at [750, 301] on div at bounding box center [592, 274] width 1185 height 549
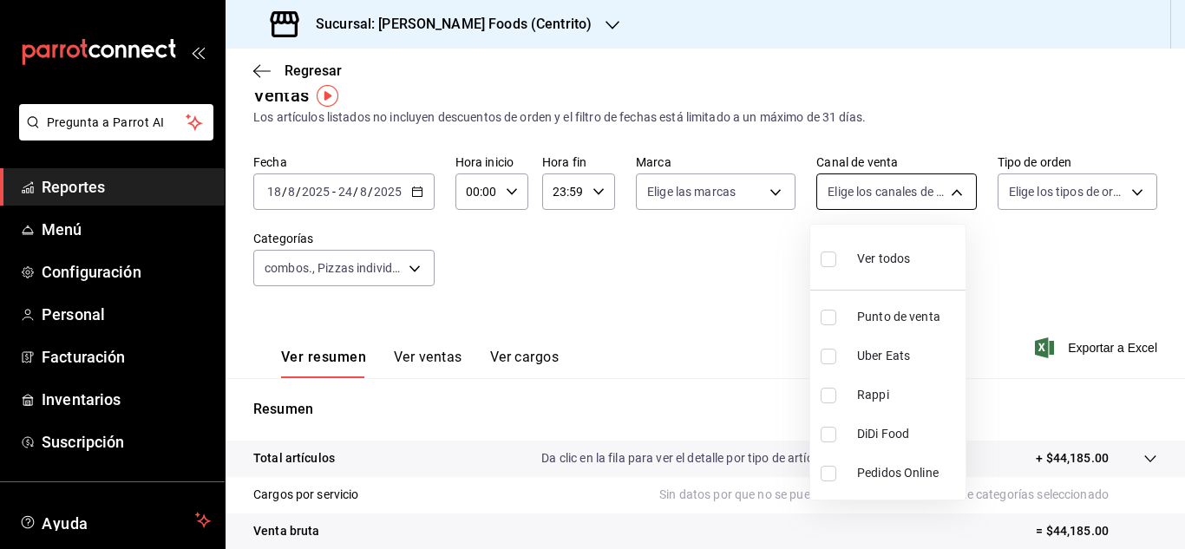
click at [941, 196] on body "Pregunta a Parrot AI Reportes Menú Configuración Personal Facturación Inventari…" at bounding box center [592, 274] width 1185 height 549
click at [832, 314] on input "checkbox" at bounding box center [829, 318] width 16 height 16
checkbox input "true"
type input "PARROT"
click at [1025, 268] on div at bounding box center [592, 274] width 1185 height 549
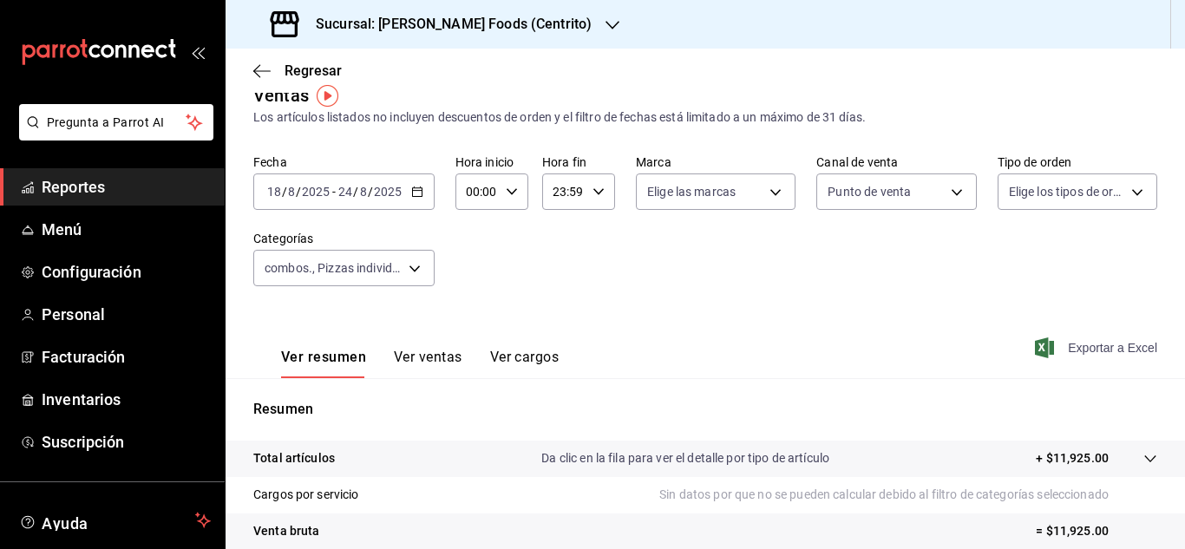
click at [1090, 357] on span "Exportar a Excel" at bounding box center [1098, 348] width 119 height 21
click at [942, 188] on body "Pregunta a Parrot AI Reportes Menú Configuración Personal Facturación Inventari…" at bounding box center [592, 274] width 1185 height 549
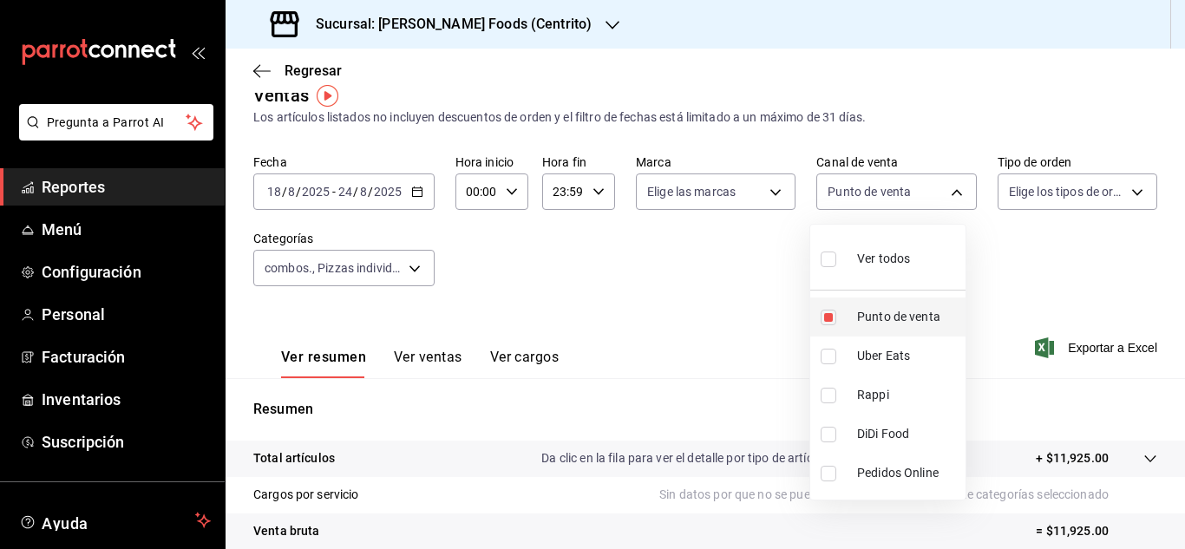
click at [829, 317] on input "checkbox" at bounding box center [829, 318] width 16 height 16
checkbox input "false"
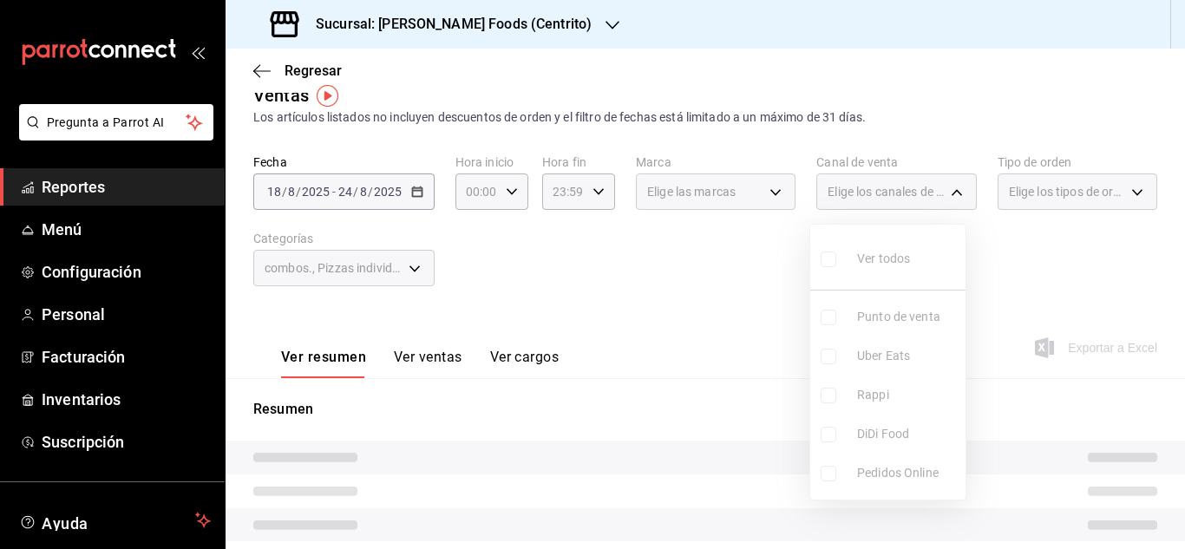
click at [832, 351] on ul "Ver todos Punto de venta Uber Eats Rappi DiDi Food Pedidos Online" at bounding box center [887, 362] width 155 height 275
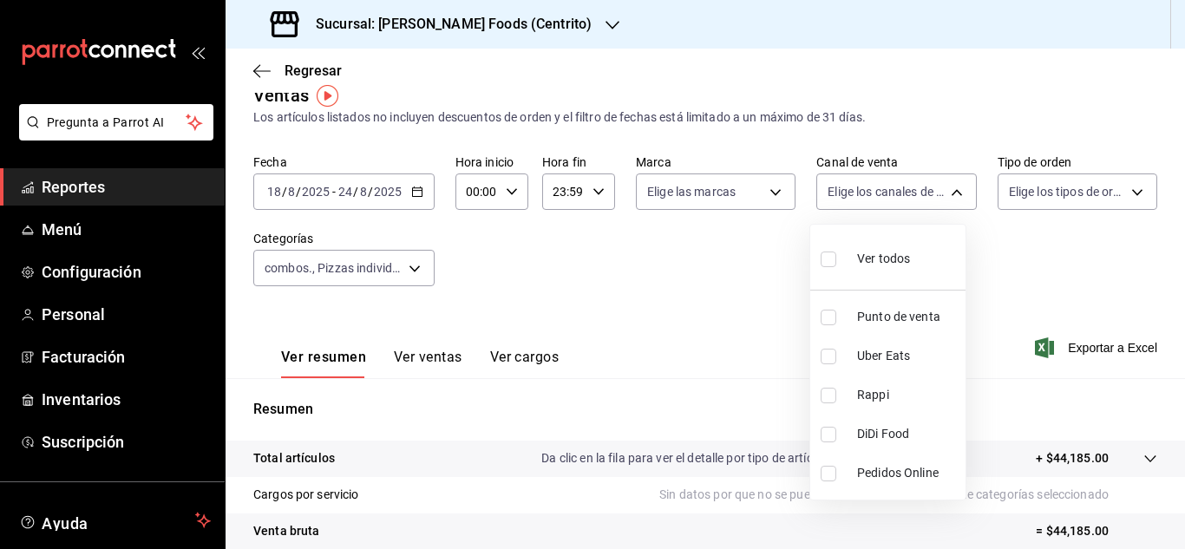
click at [830, 360] on input "checkbox" at bounding box center [829, 357] width 16 height 16
checkbox input "true"
type input "UBER_EATS"
click at [717, 336] on div at bounding box center [592, 274] width 1185 height 549
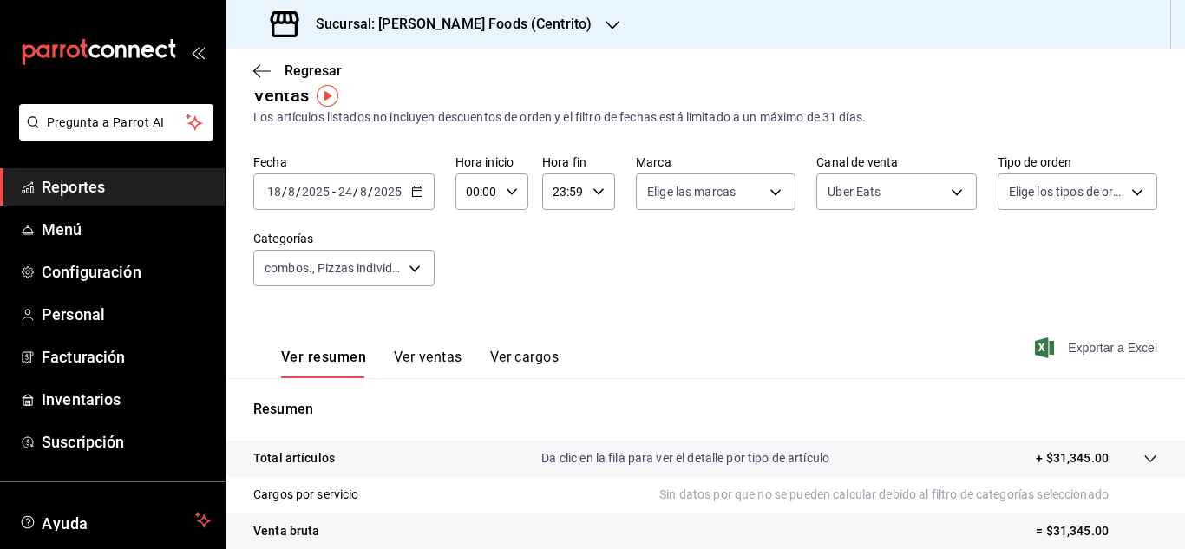
click at [1050, 349] on span "Exportar a Excel" at bounding box center [1098, 348] width 119 height 21
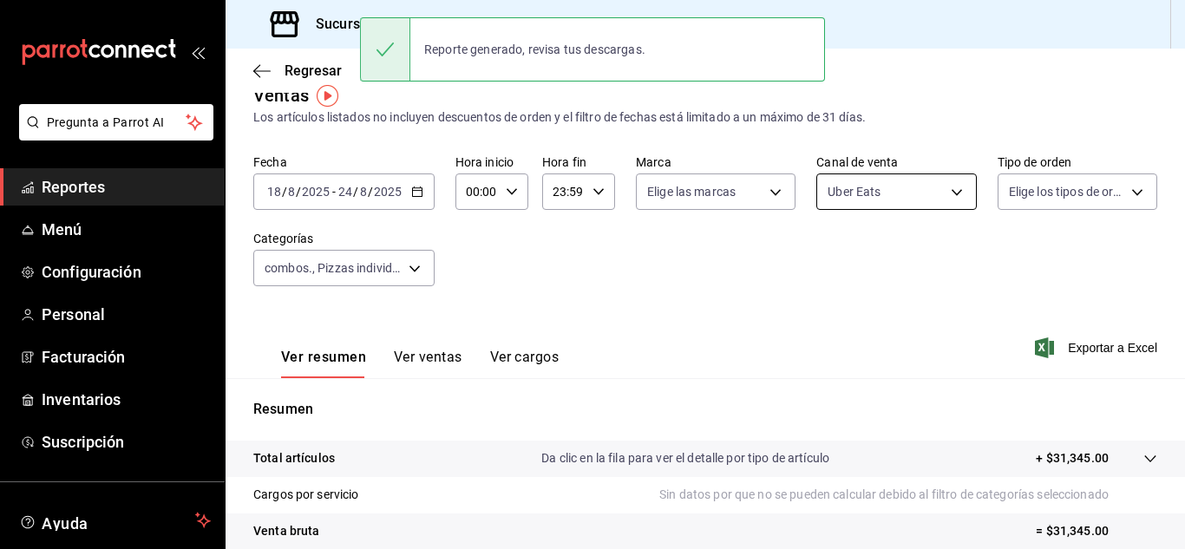
click at [946, 192] on body "Pregunta a Parrot AI Reportes Menú Configuración Personal Facturación Inventari…" at bounding box center [592, 274] width 1185 height 549
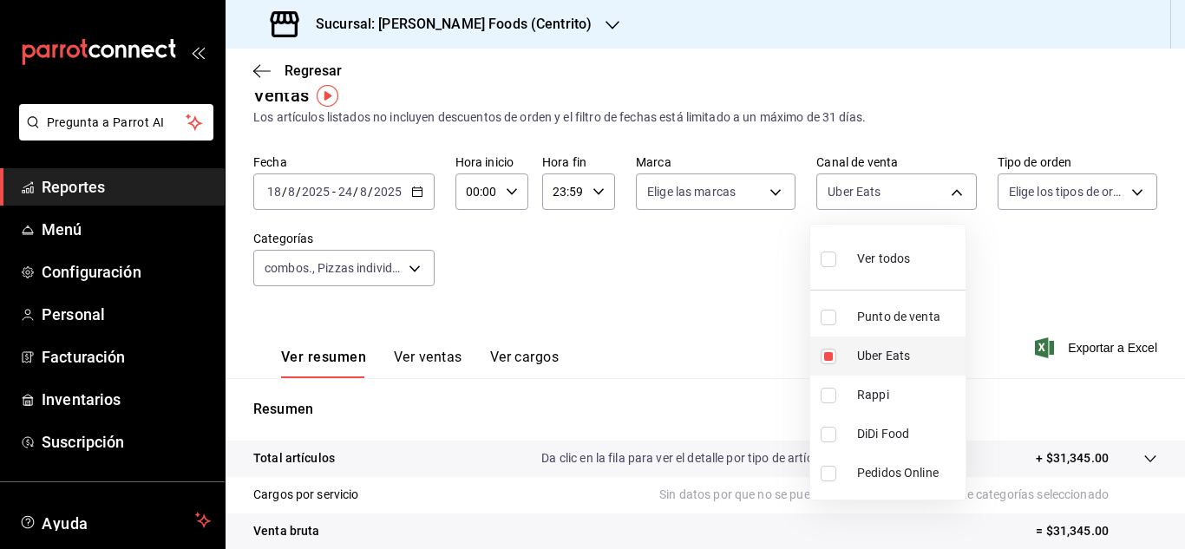
click at [835, 355] on input "checkbox" at bounding box center [829, 357] width 16 height 16
checkbox input "false"
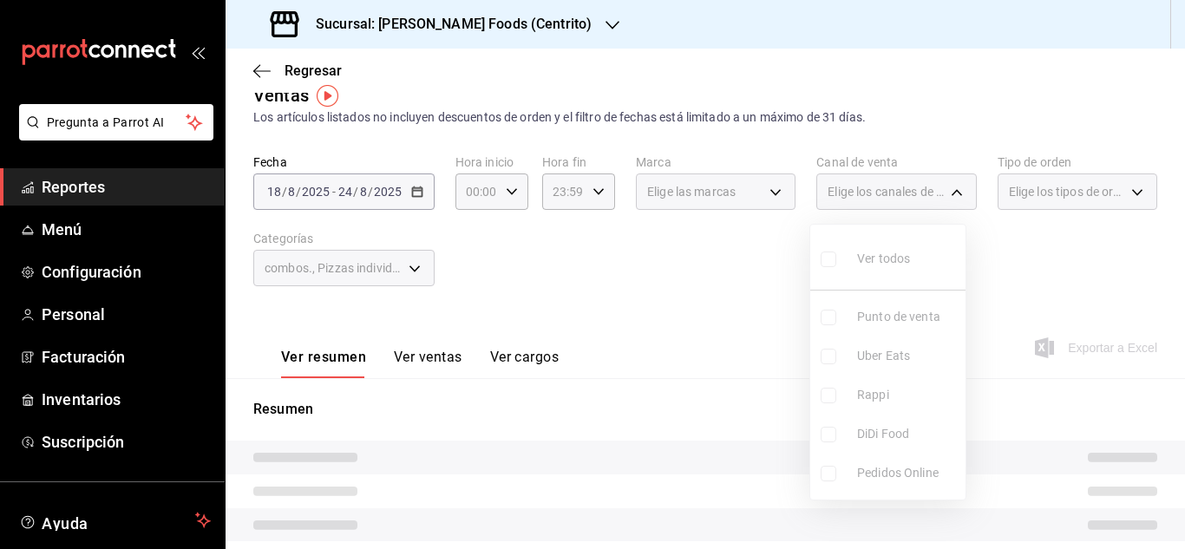
click at [829, 401] on ul "Ver todos Punto de venta Uber Eats Rappi DiDi Food Pedidos Online" at bounding box center [887, 362] width 155 height 275
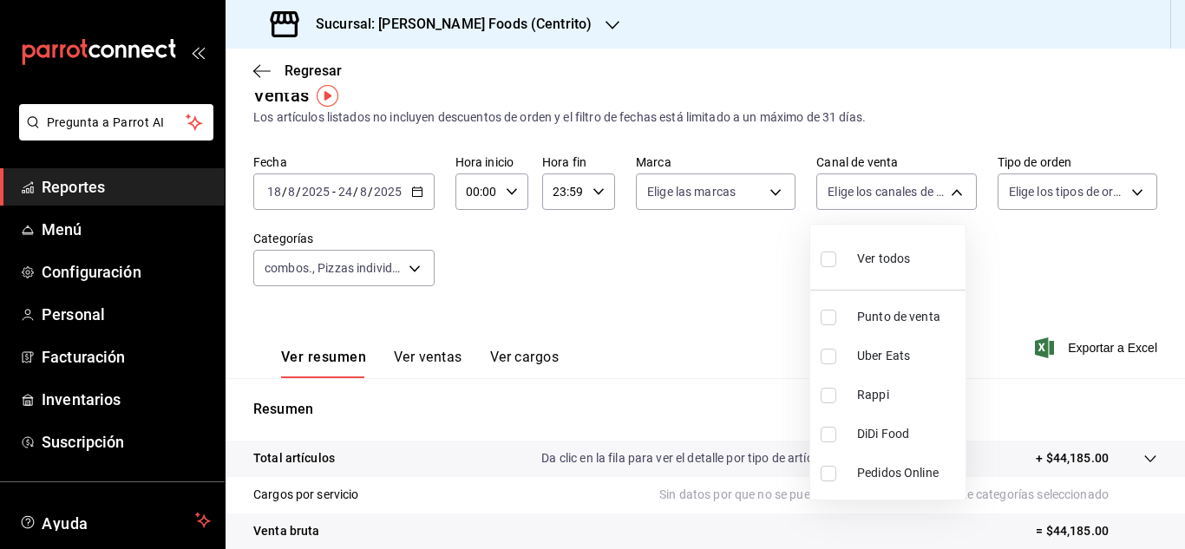
click at [829, 401] on input "checkbox" at bounding box center [829, 396] width 16 height 16
checkbox input "true"
type input "RAPPI"
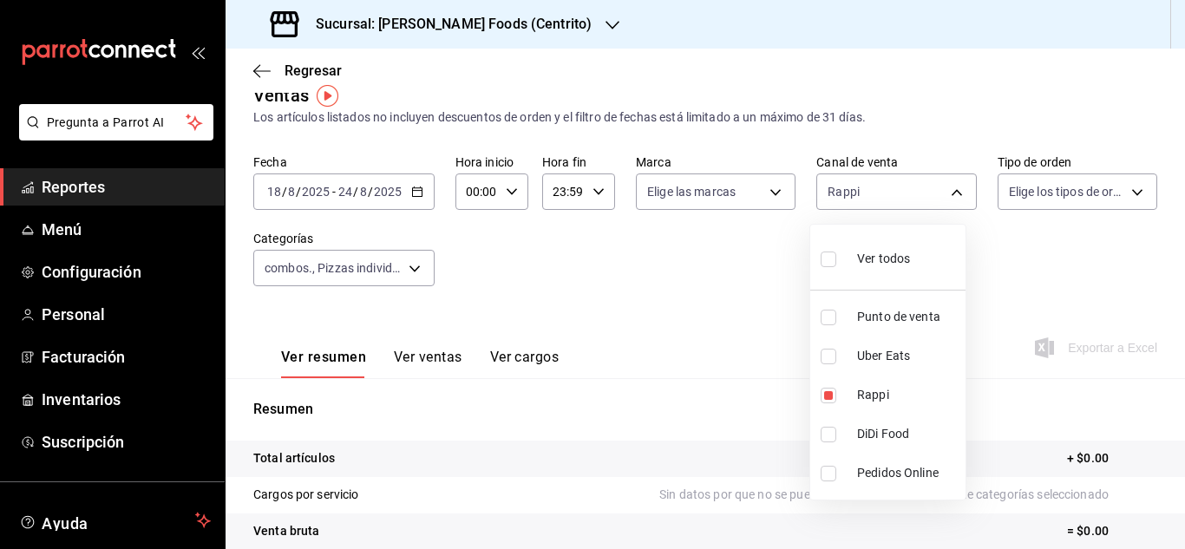
click at [731, 345] on div at bounding box center [592, 274] width 1185 height 549
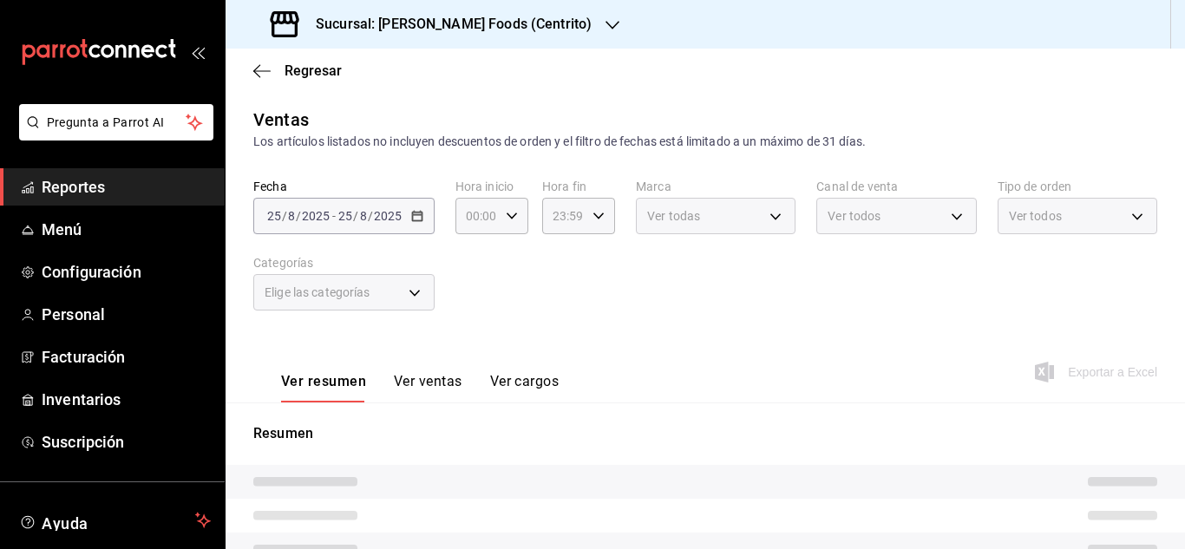
type input "3cf9f9cc-041b-4384-ade4-08c1ddbbadab,15e218ea-6ec0-43bc-ae3e-c4575f1bc99f,5bdb1…"
type input "RAPPI"
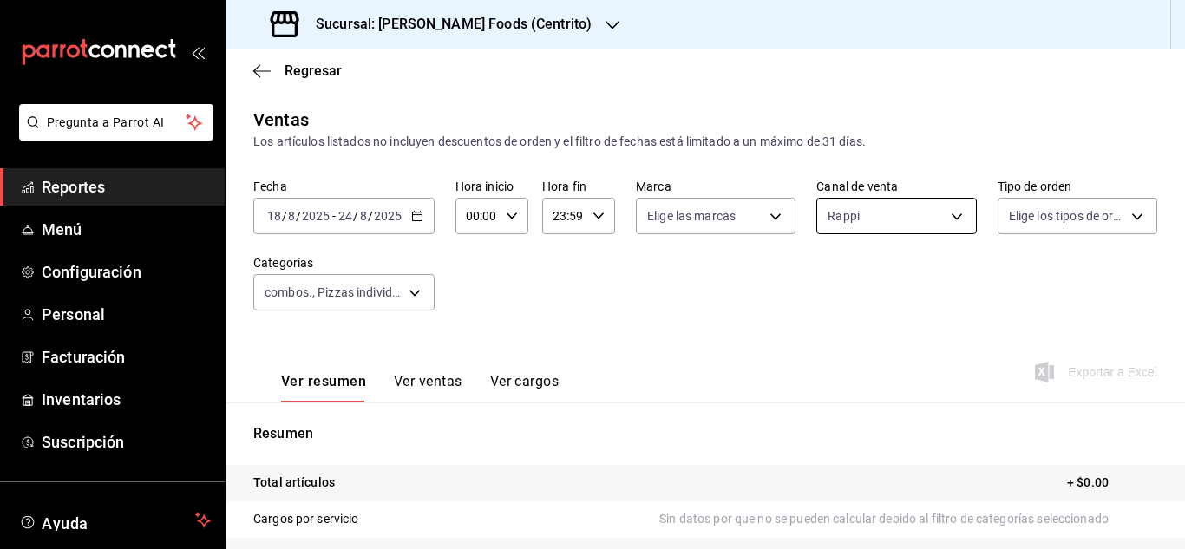
click at [952, 214] on body "Pregunta a Parrot AI Reportes Menú Configuración Personal Facturación Inventari…" at bounding box center [592, 274] width 1185 height 549
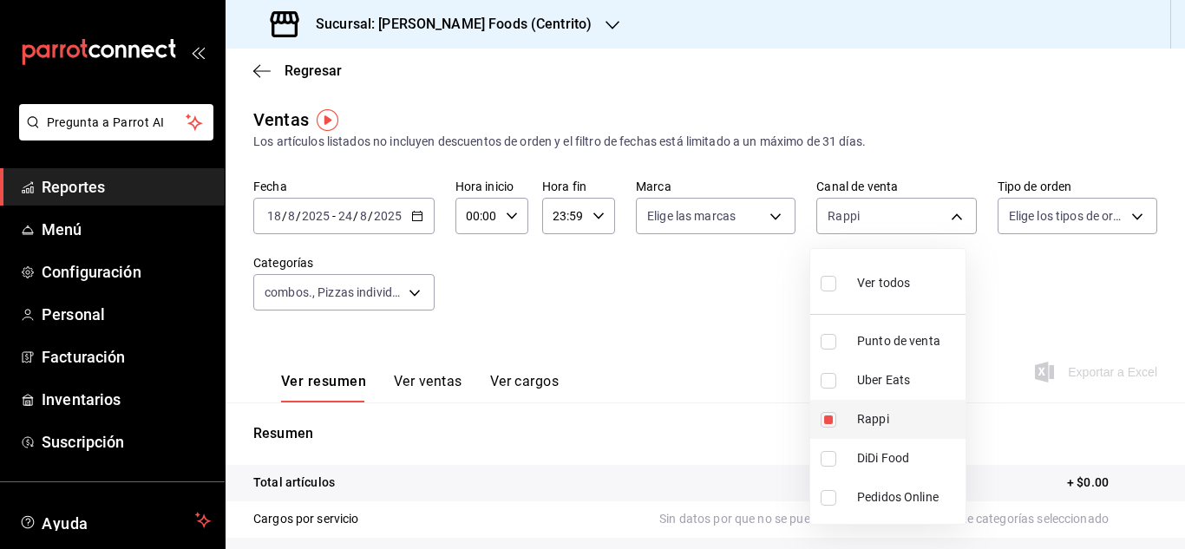
click at [828, 417] on input "checkbox" at bounding box center [829, 420] width 16 height 16
checkbox input "false"
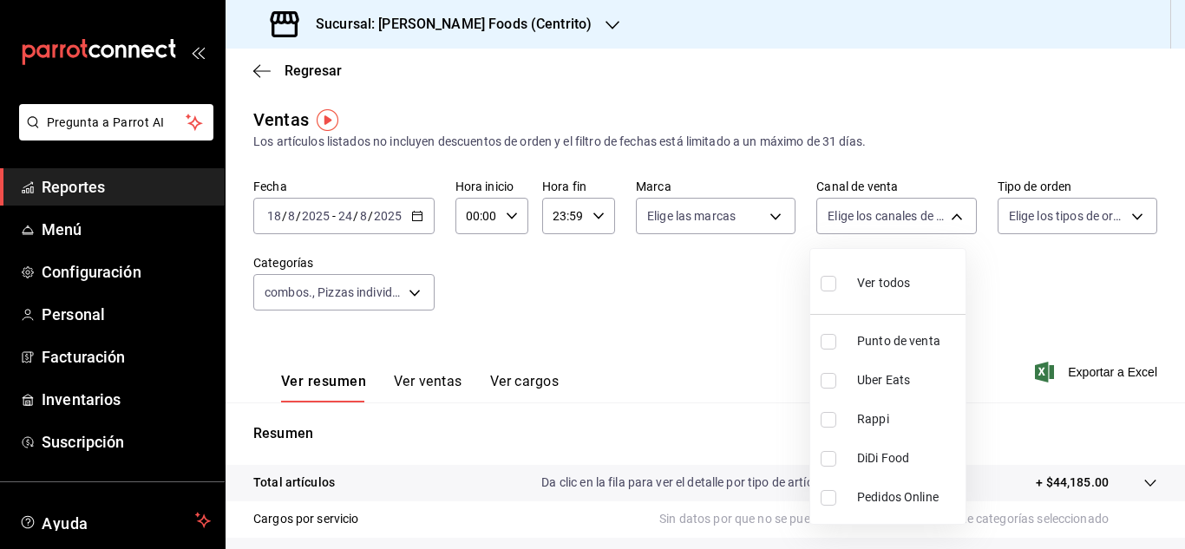
click at [827, 422] on input "checkbox" at bounding box center [829, 420] width 16 height 16
checkbox input "true"
type input "RAPPI"
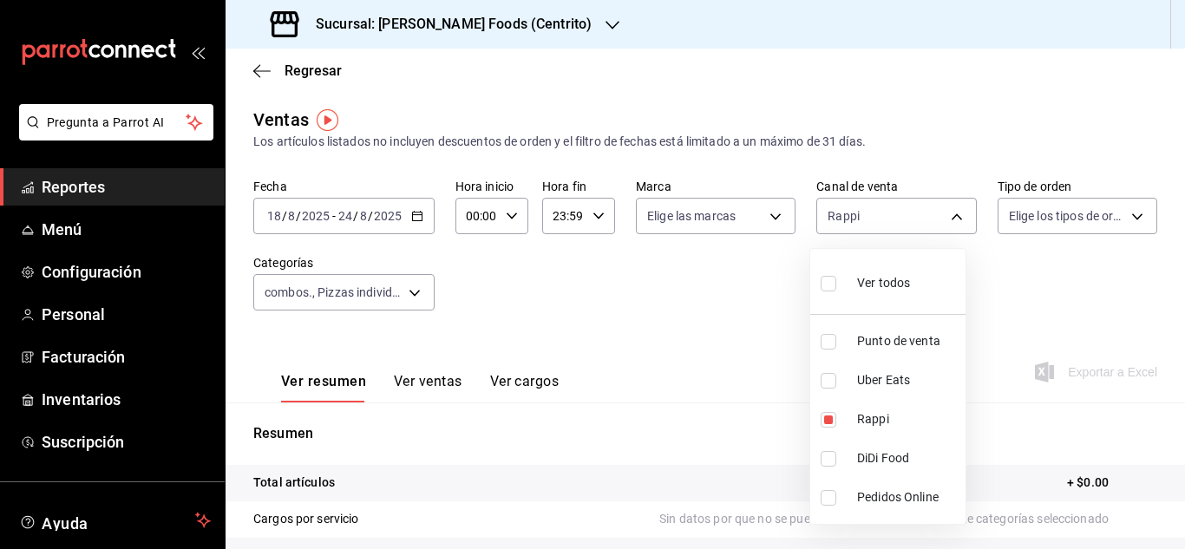
click at [694, 332] on div at bounding box center [592, 274] width 1185 height 549
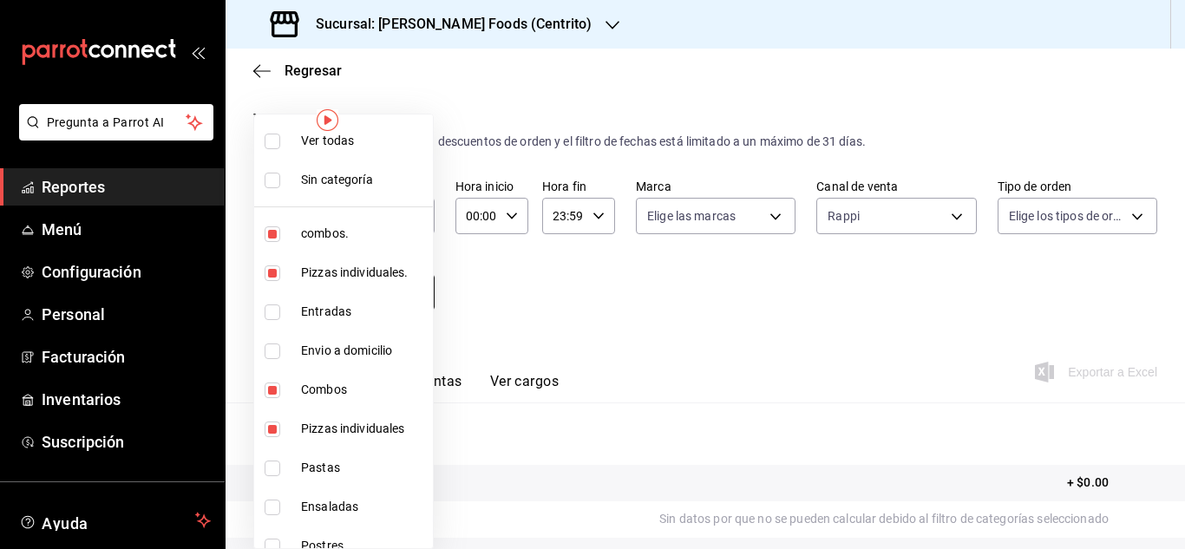
click at [423, 294] on body "Pregunta a Parrot AI Reportes Menú Configuración Personal Facturación Inventari…" at bounding box center [592, 274] width 1185 height 549
click at [785, 341] on div at bounding box center [592, 274] width 1185 height 549
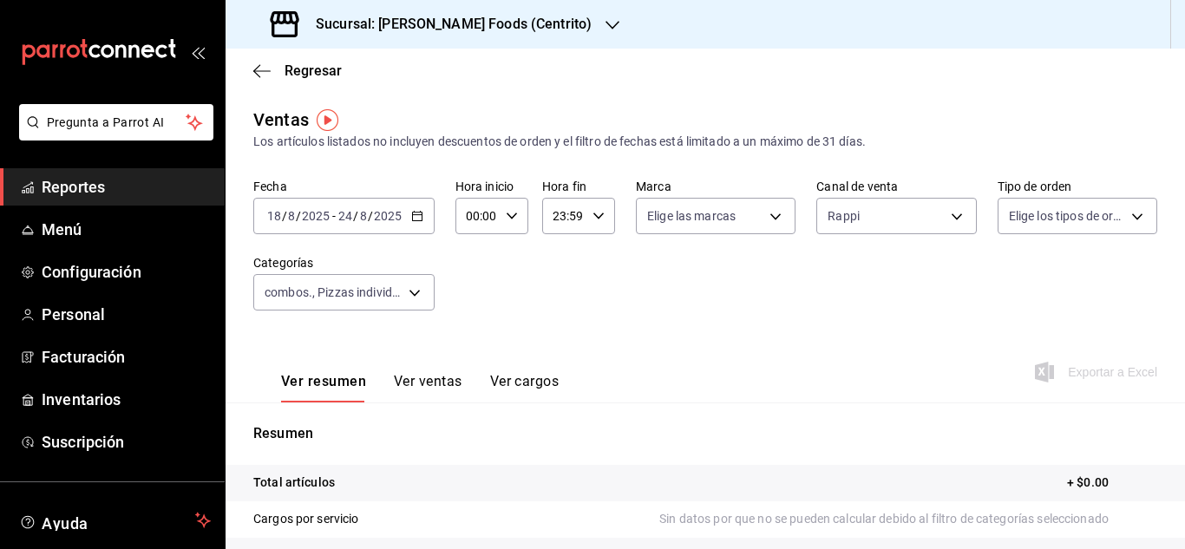
click at [419, 222] on div "[DATE] [DATE] - [DATE] [DATE]" at bounding box center [343, 216] width 181 height 36
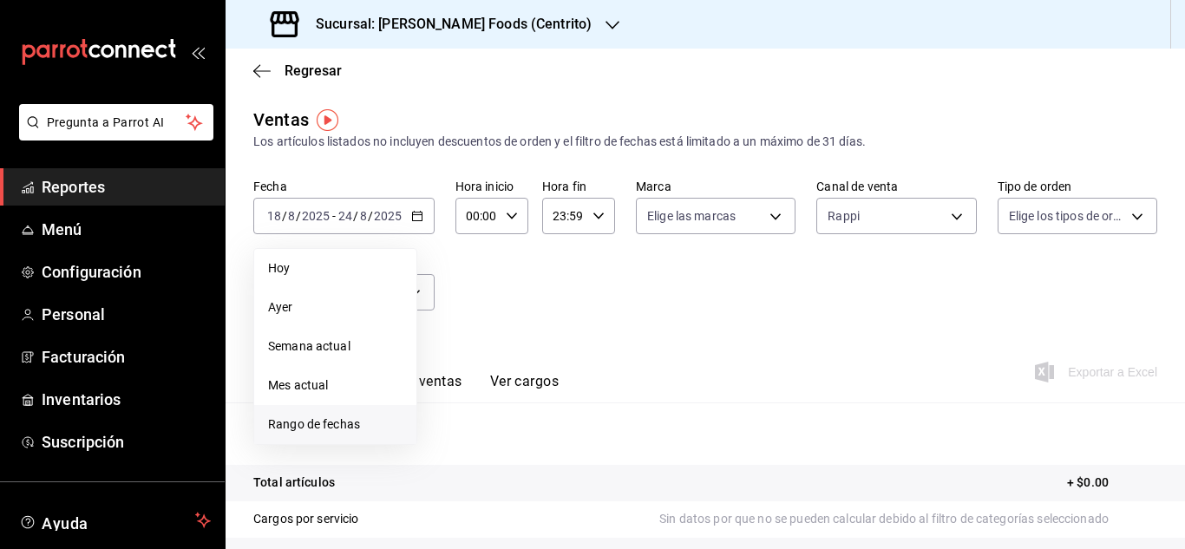
click at [372, 416] on span "Rango de fechas" at bounding box center [335, 425] width 134 height 18
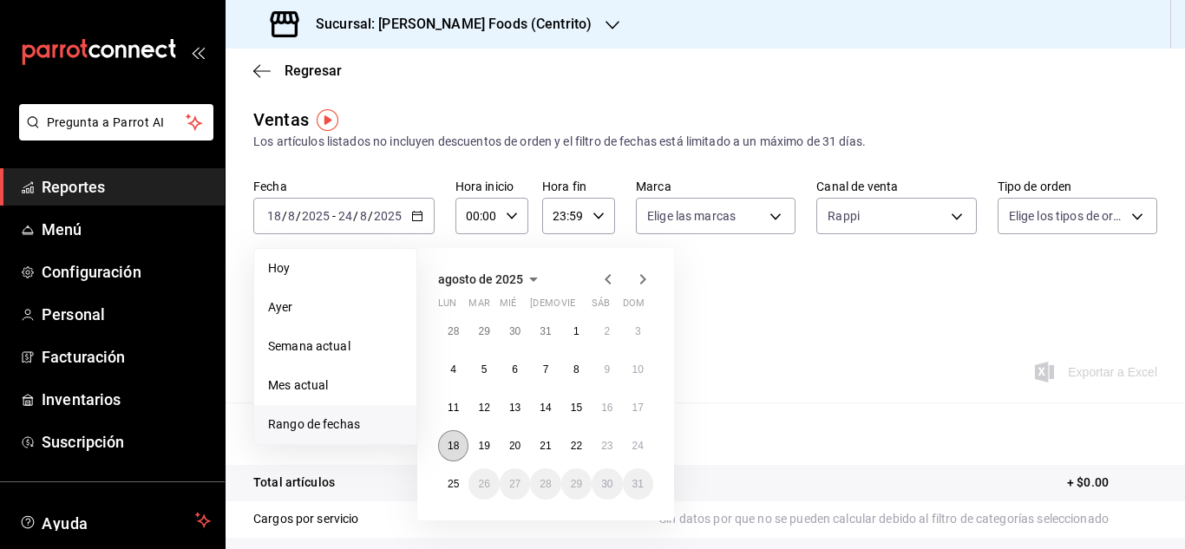
click at [456, 443] on abbr "18" at bounding box center [453, 446] width 11 height 12
click at [633, 448] on abbr "24" at bounding box center [638, 446] width 11 height 12
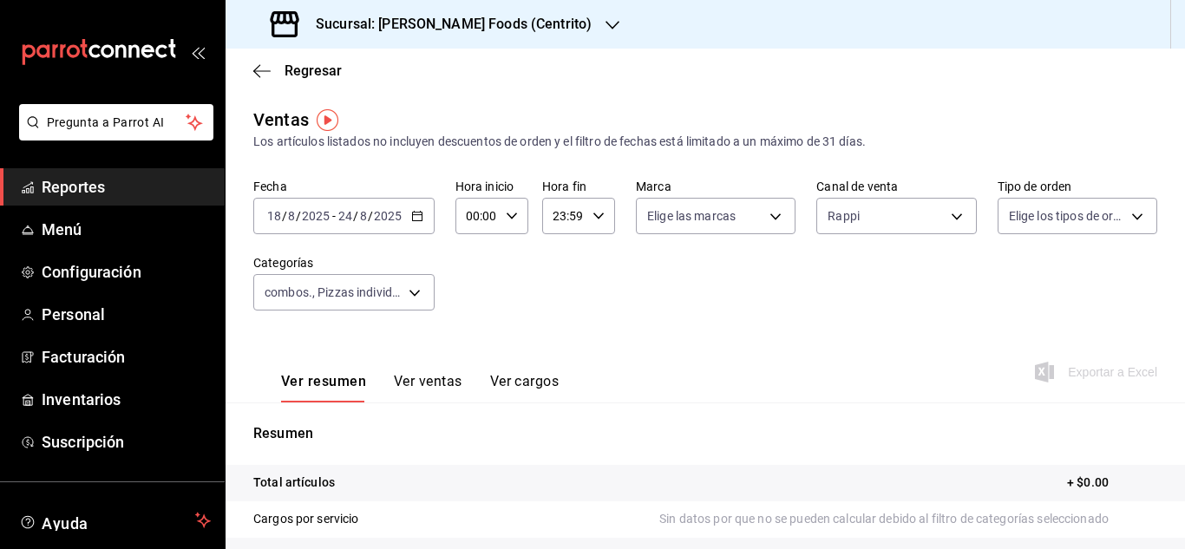
click at [931, 288] on div "Fecha [DATE] [DATE] - [DATE] [DATE] Hora inicio 00:00 Hora inicio Hora fin 23:5…" at bounding box center [705, 255] width 904 height 153
click at [761, 225] on body "Pregunta a Parrot AI Reportes Menú Configuración Personal Facturación Inventari…" at bounding box center [592, 274] width 1185 height 549
click at [654, 343] on input "checkbox" at bounding box center [651, 342] width 16 height 16
checkbox input "true"
type input "216c7c4f-3618-4077-99d0-55c9f4886d8c"
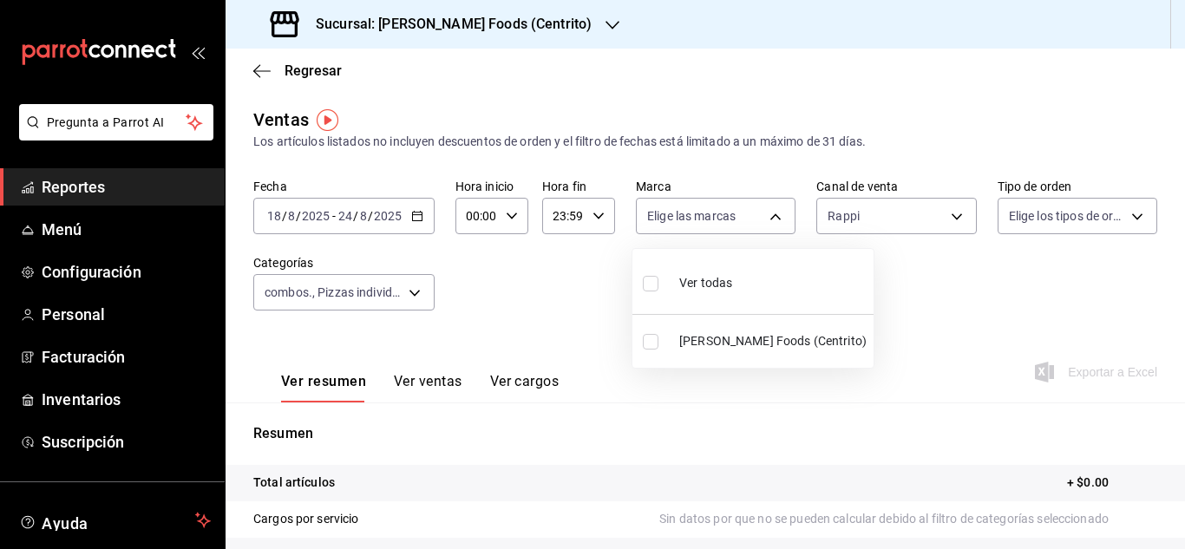
checkbox input "true"
click at [956, 285] on div at bounding box center [592, 274] width 1185 height 549
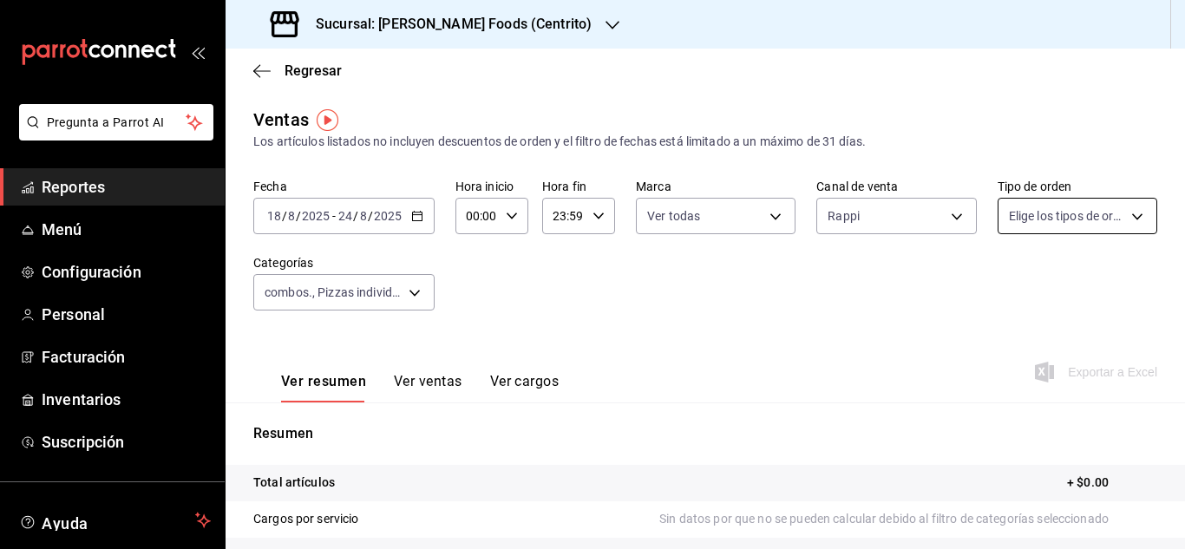
click at [1034, 210] on body "Pregunta a Parrot AI Reportes Menú Configuración Personal Facturación Inventari…" at bounding box center [592, 274] width 1185 height 549
click at [744, 351] on div at bounding box center [592, 274] width 1185 height 549
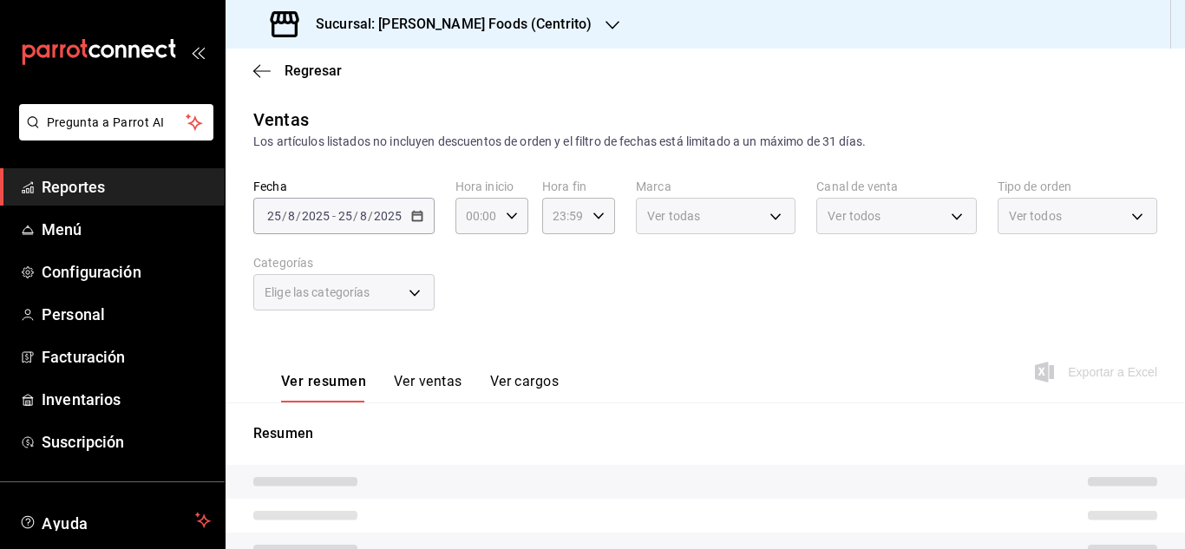
type input "3cf9f9cc-041b-4384-ade4-08c1ddbbadab,15e218ea-6ec0-43bc-ae3e-c4575f1bc99f,5bdb1…"
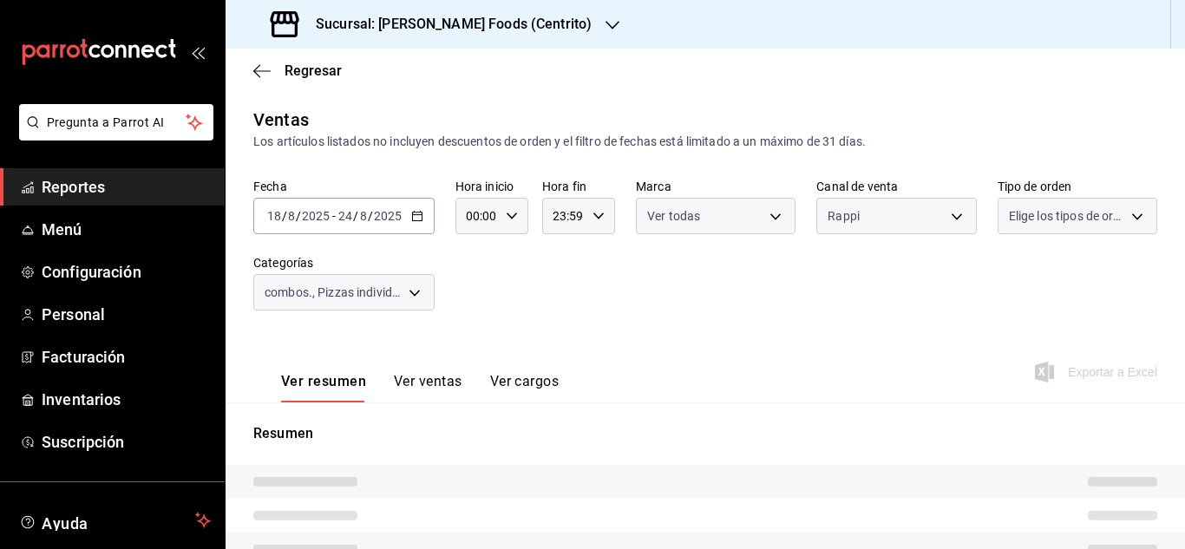
type input "216c7c4f-3618-4077-99d0-55c9f4886d8c"
type input "RAPPI"
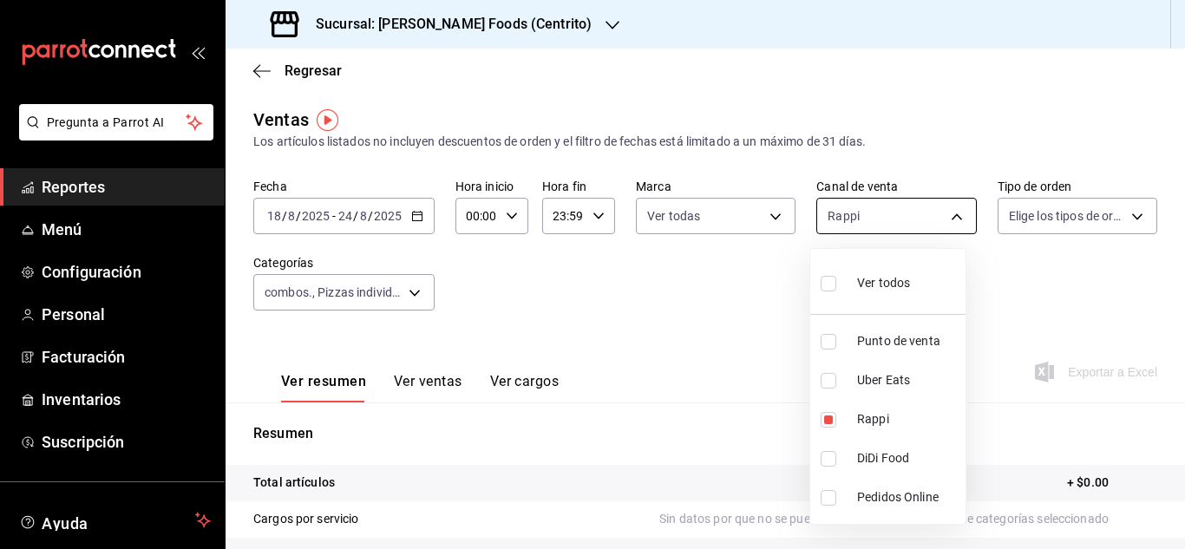
click at [939, 218] on body "Pregunta a Parrot AI Reportes Menú Configuración Personal Facturación Inventari…" at bounding box center [592, 274] width 1185 height 549
click at [831, 458] on input "checkbox" at bounding box center [829, 459] width 16 height 16
checkbox input "true"
type input "RAPPI,DIDI_FOOD"
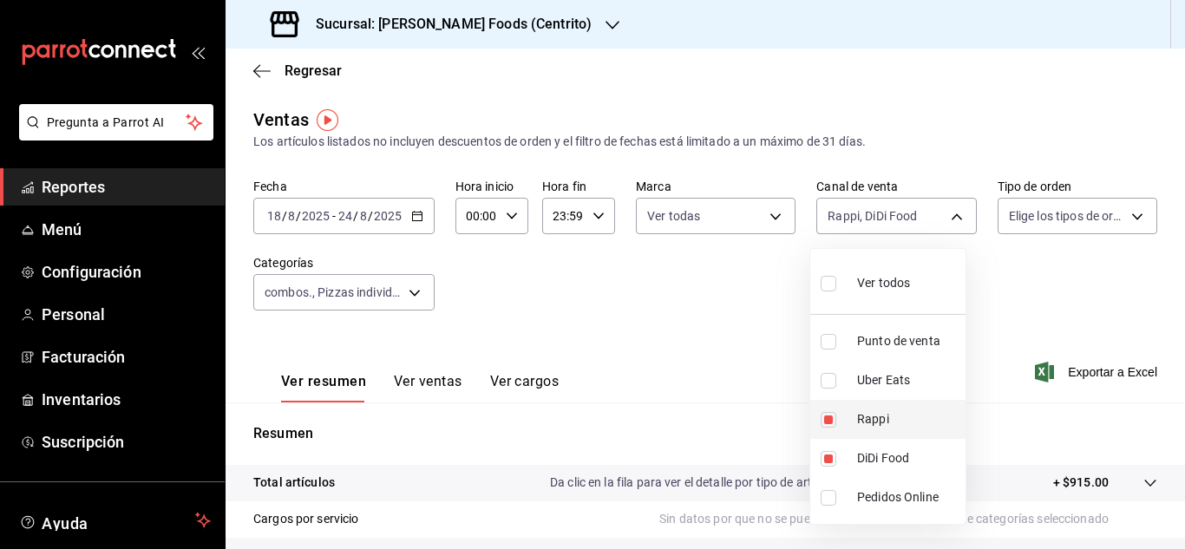
click at [835, 420] on input "checkbox" at bounding box center [829, 420] width 16 height 16
checkbox input "false"
type input "DIDI_FOOD"
click at [713, 330] on div at bounding box center [592, 274] width 1185 height 549
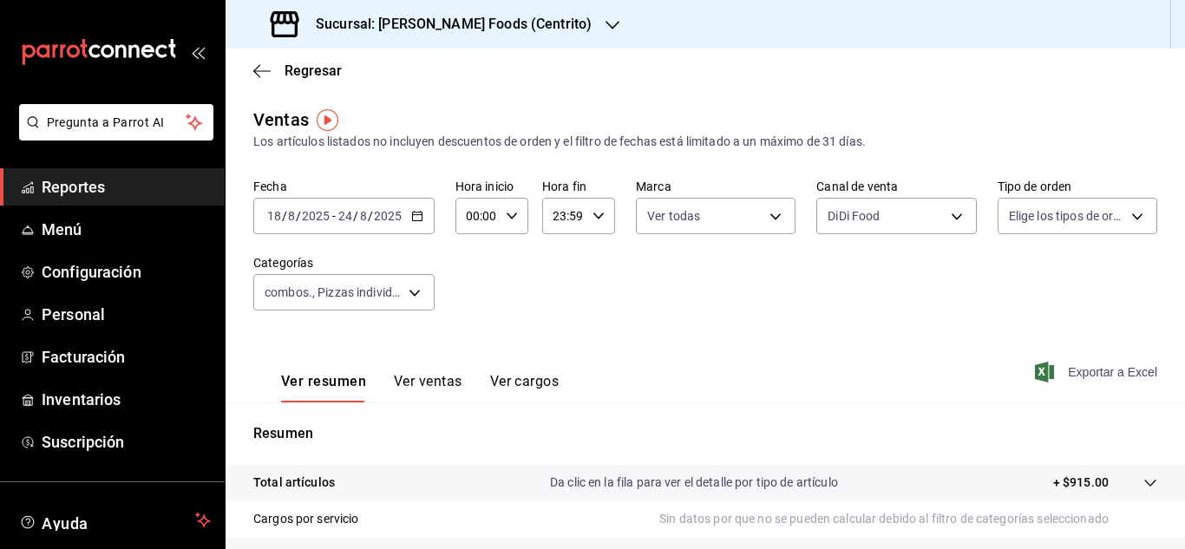
click at [1087, 367] on span "Exportar a Excel" at bounding box center [1098, 372] width 119 height 21
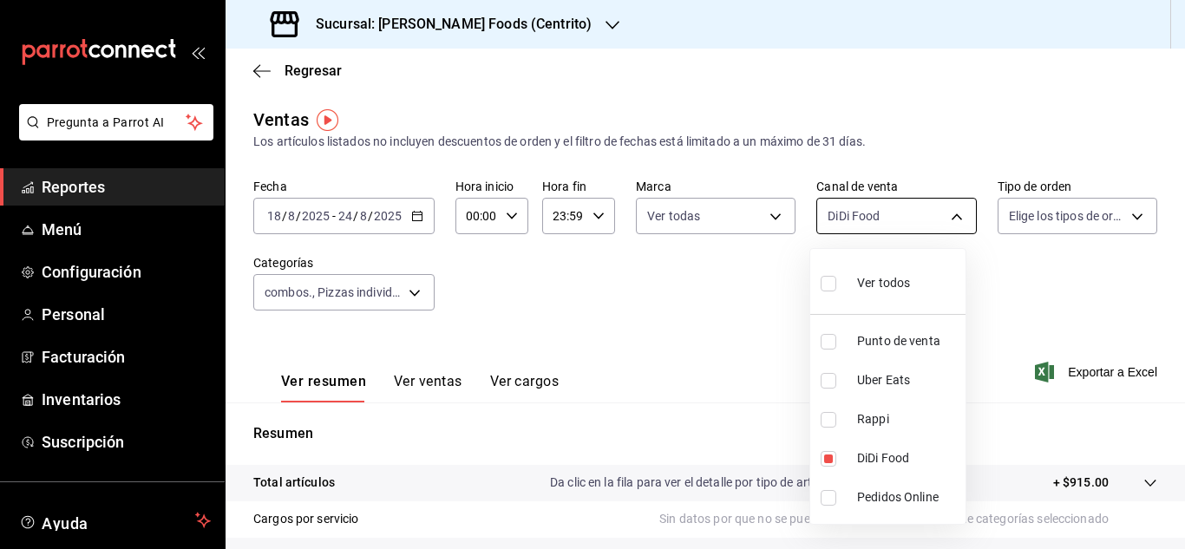
click at [936, 225] on body "Pregunta a Parrot AI Reportes Menú Configuración Personal Facturación Inventari…" at bounding box center [592, 274] width 1185 height 549
click at [826, 422] on input "checkbox" at bounding box center [829, 420] width 16 height 16
checkbox input "true"
type input "DIDI_FOOD,RAPPI"
click at [836, 462] on input "checkbox" at bounding box center [829, 459] width 16 height 16
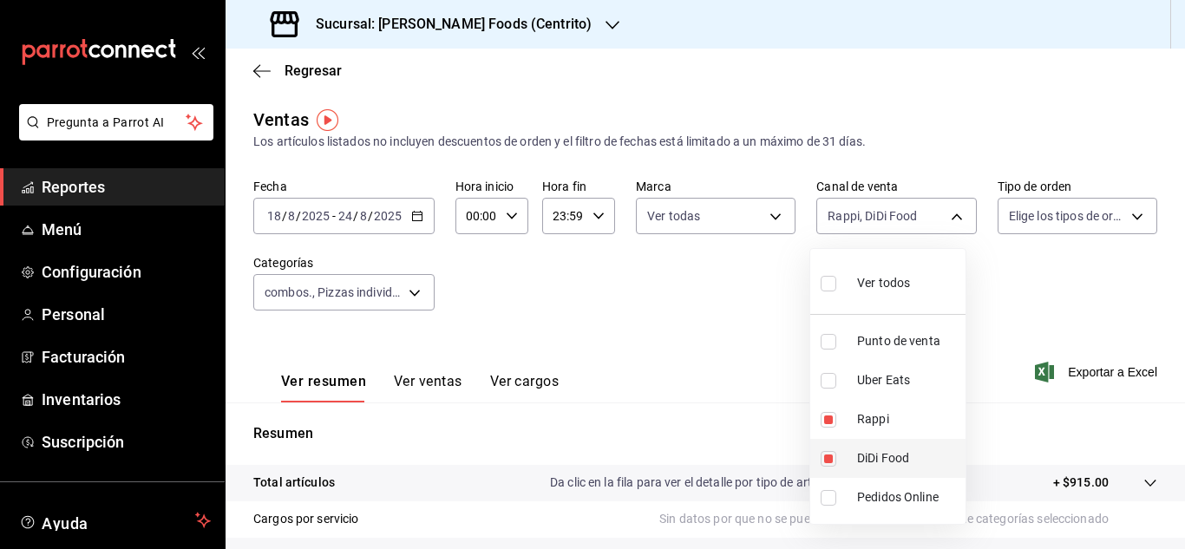
checkbox input "false"
type input "RAPPI"
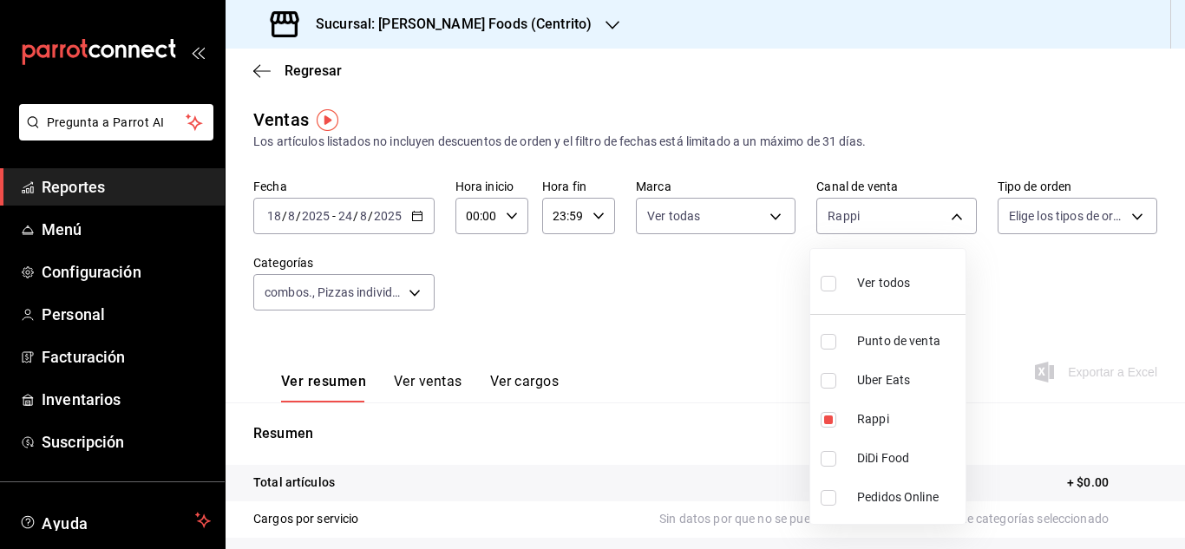
click at [721, 346] on div at bounding box center [592, 274] width 1185 height 549
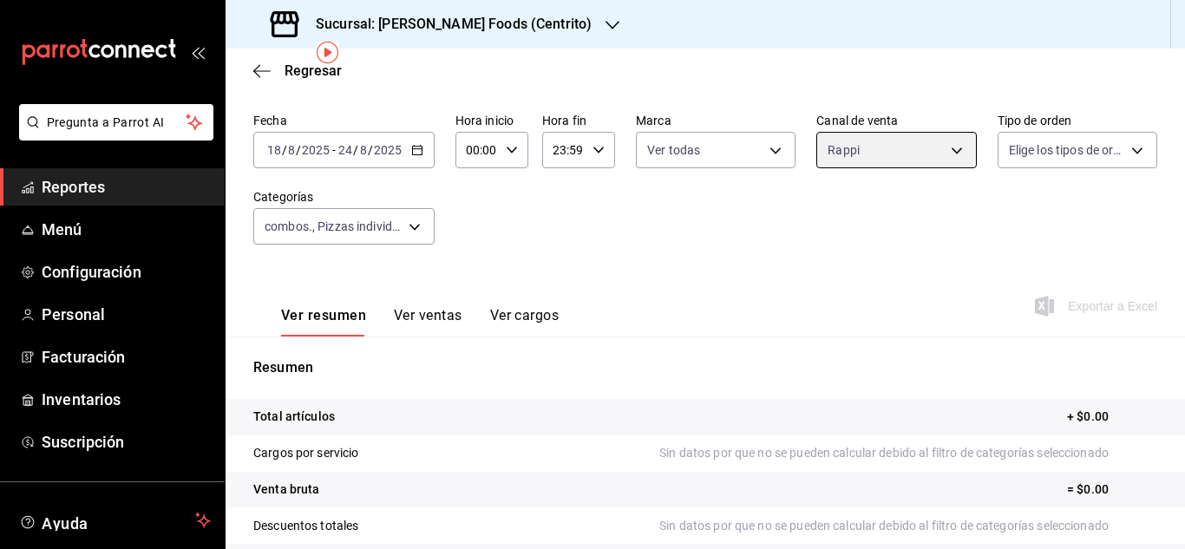
scroll to position [69, 0]
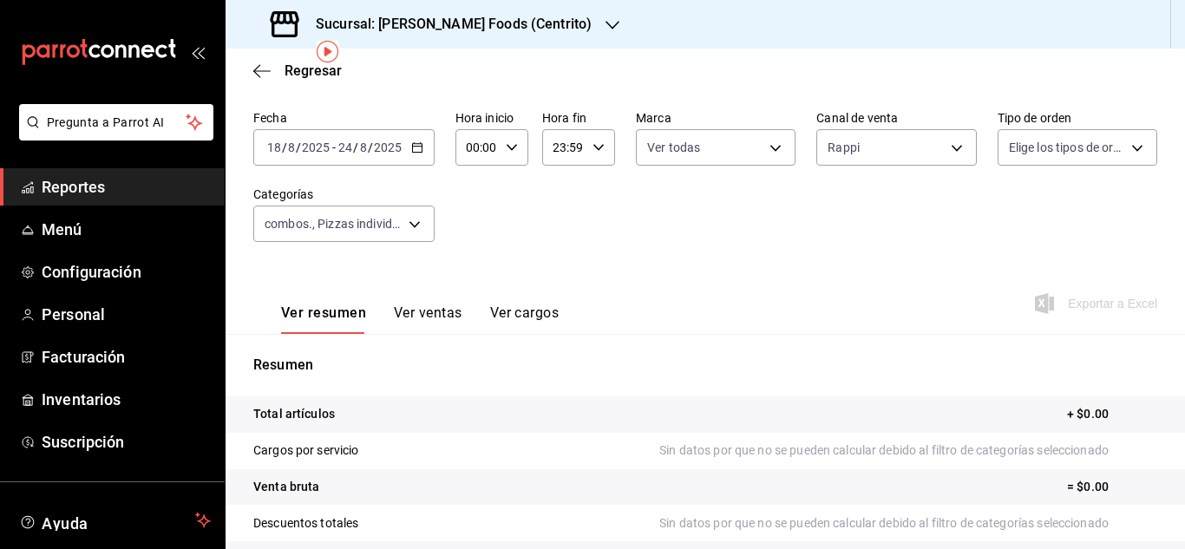
click at [420, 151] on icon "button" at bounding box center [417, 147] width 12 height 12
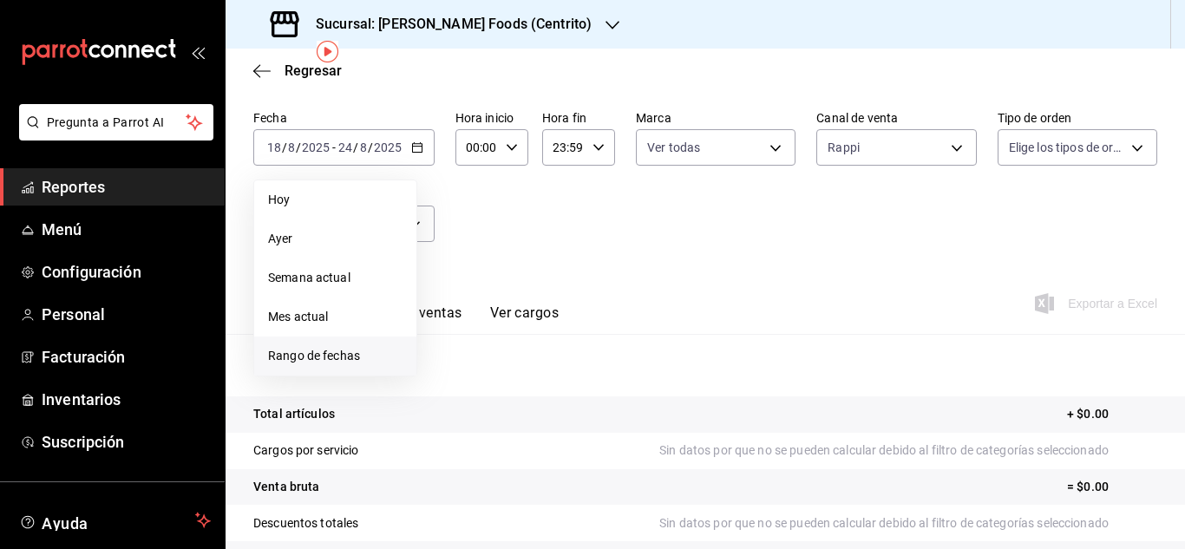
click at [331, 364] on span "Rango de fechas" at bounding box center [335, 356] width 134 height 18
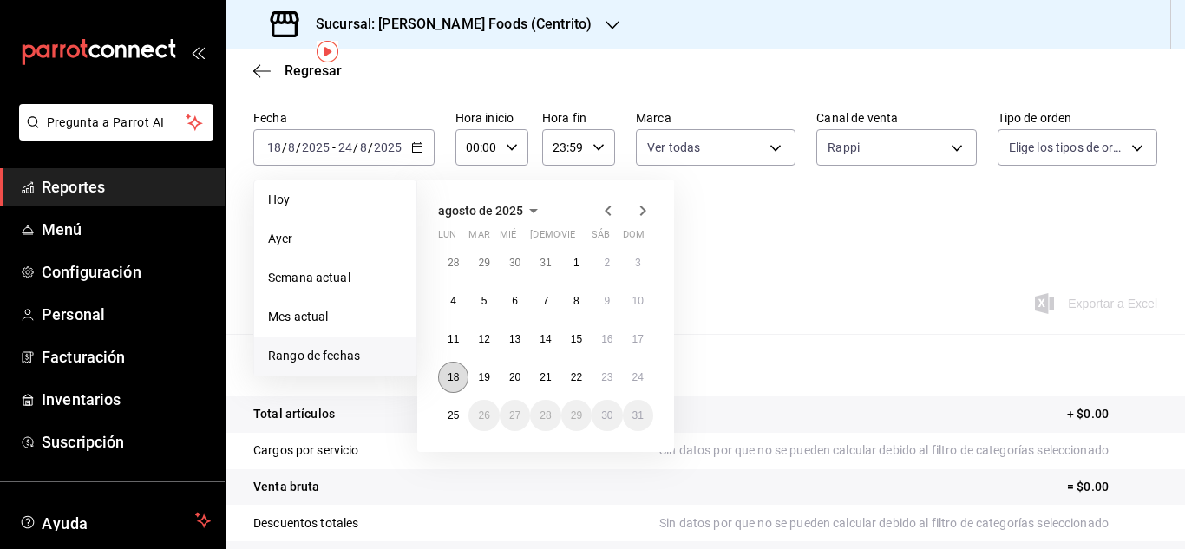
click at [449, 370] on button "18" at bounding box center [453, 377] width 30 height 31
click at [644, 382] on button "24" at bounding box center [638, 377] width 30 height 31
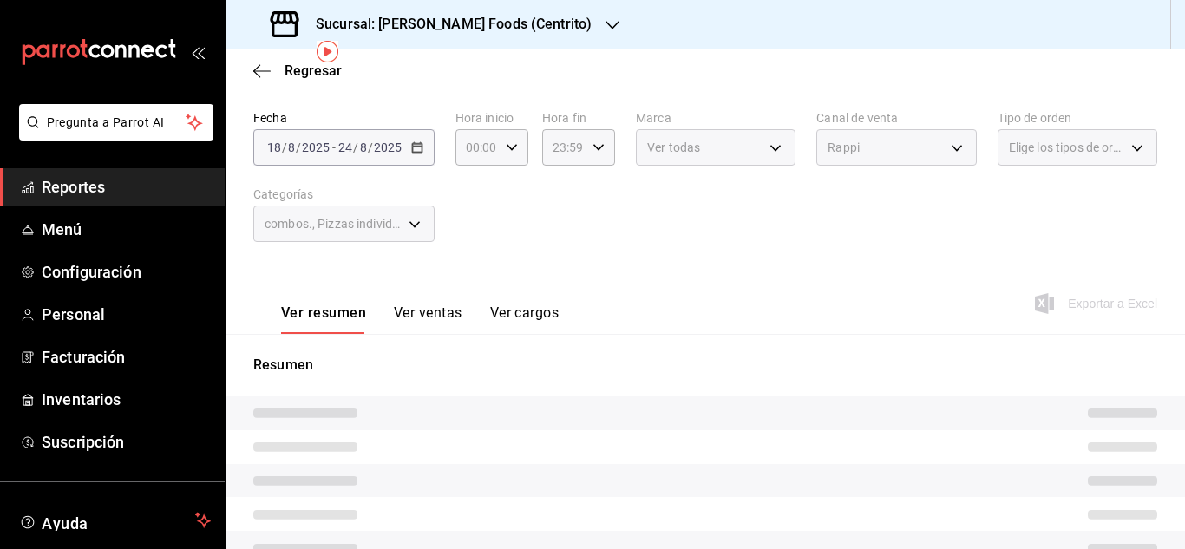
click at [644, 382] on div "Resumen" at bounding box center [706, 537] width 960 height 365
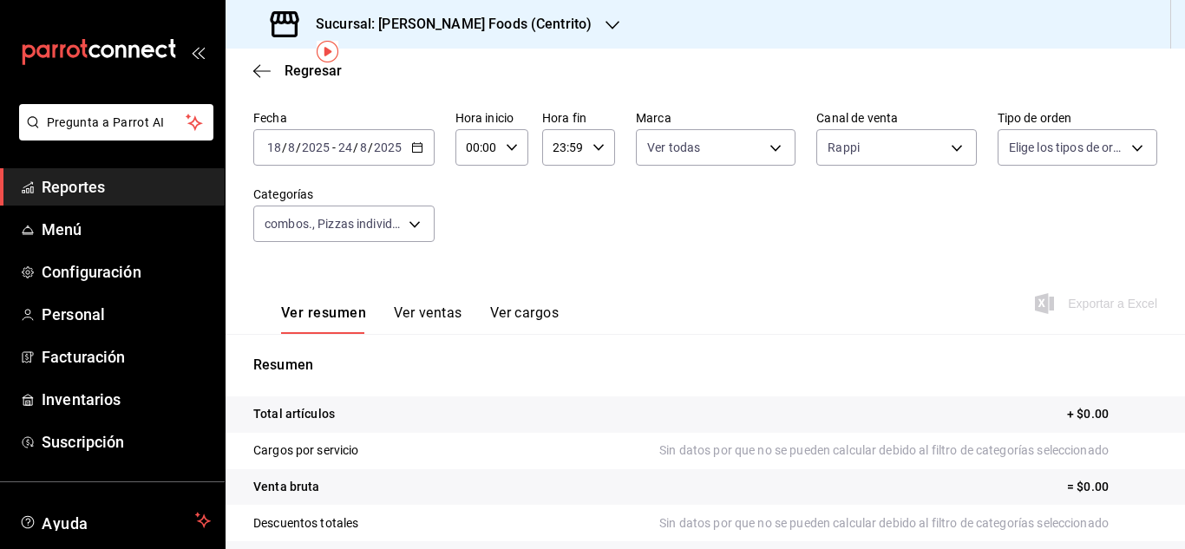
click at [769, 273] on div "Ver resumen Ver ventas Ver cargos Exportar a Excel" at bounding box center [706, 298] width 960 height 71
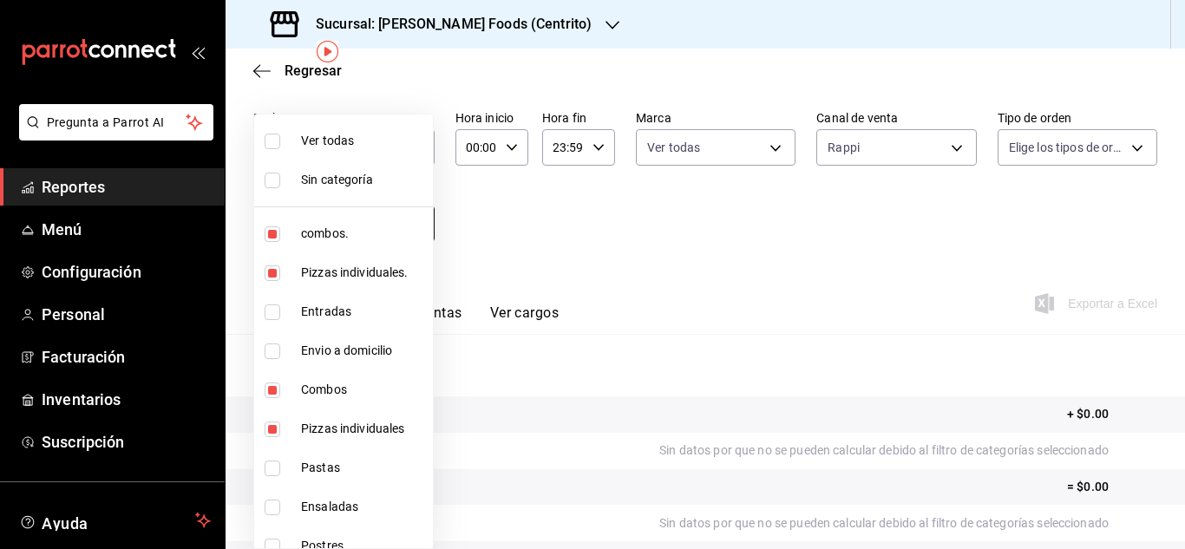
click at [416, 226] on body "Pregunta a Parrot AI Reportes Menú Configuración Personal Facturación Inventari…" at bounding box center [592, 274] width 1185 height 549
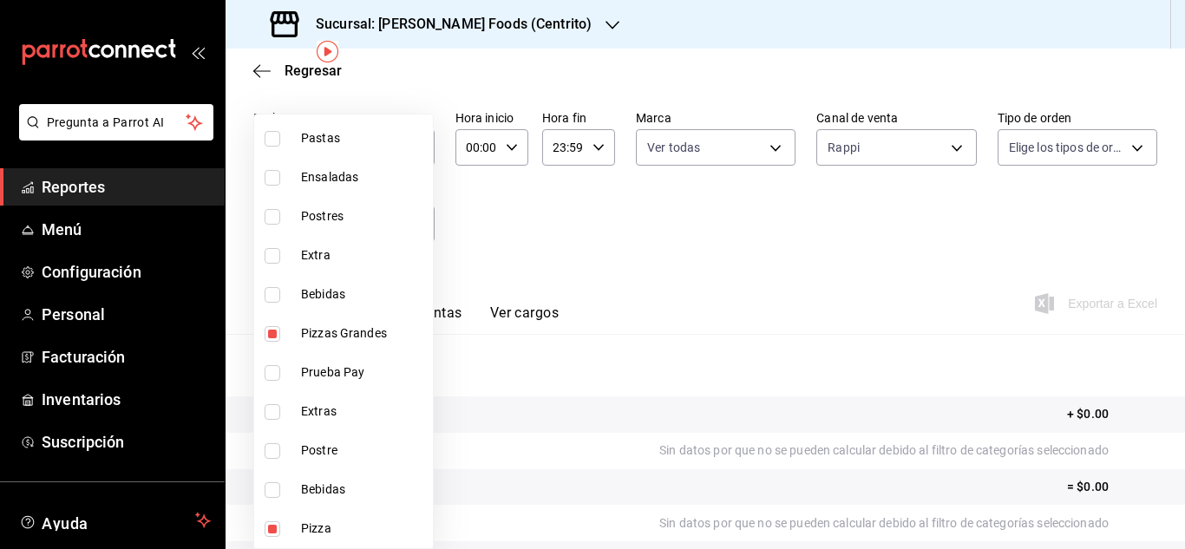
scroll to position [0, 0]
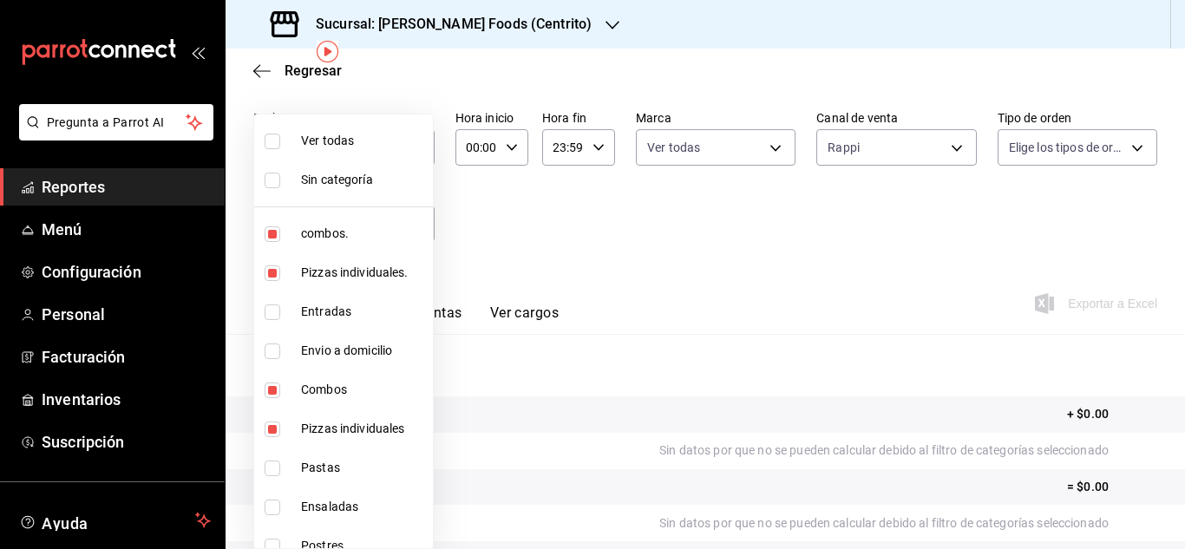
click at [488, 252] on div at bounding box center [592, 274] width 1185 height 549
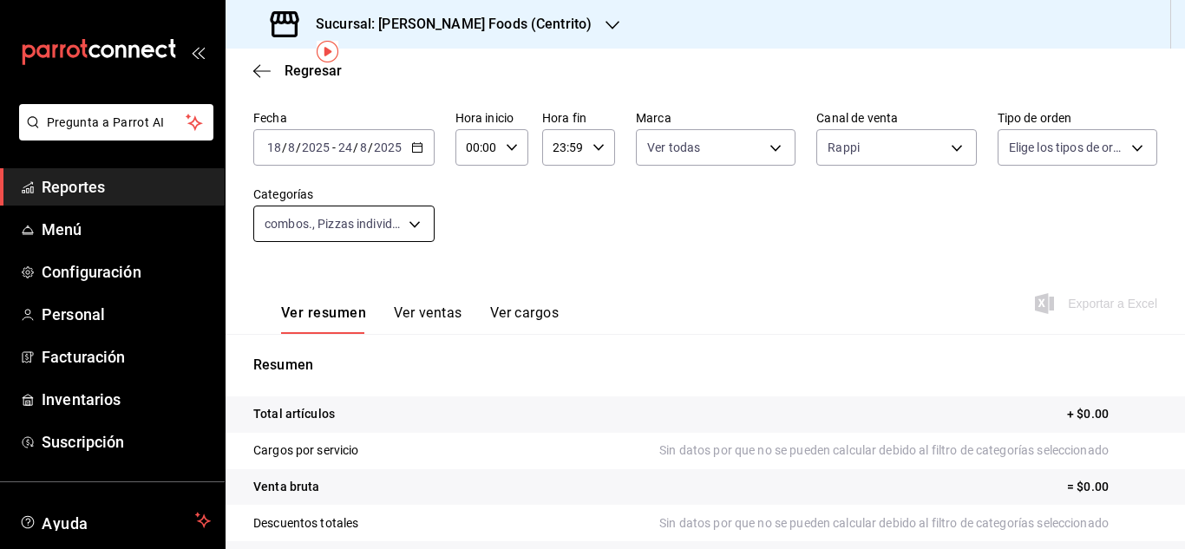
drag, startPoint x: 488, startPoint y: 252, endPoint x: 416, endPoint y: 222, distance: 77.4
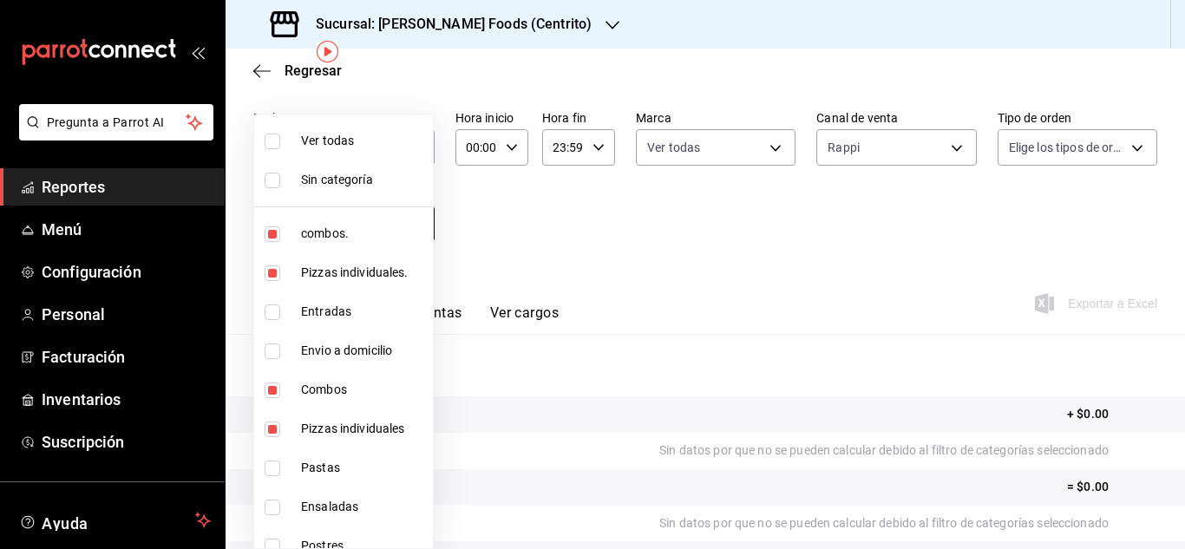
click at [416, 222] on body "Pregunta a Parrot AI Reportes Menú Configuración Personal Facturación Inventari…" at bounding box center [592, 274] width 1185 height 549
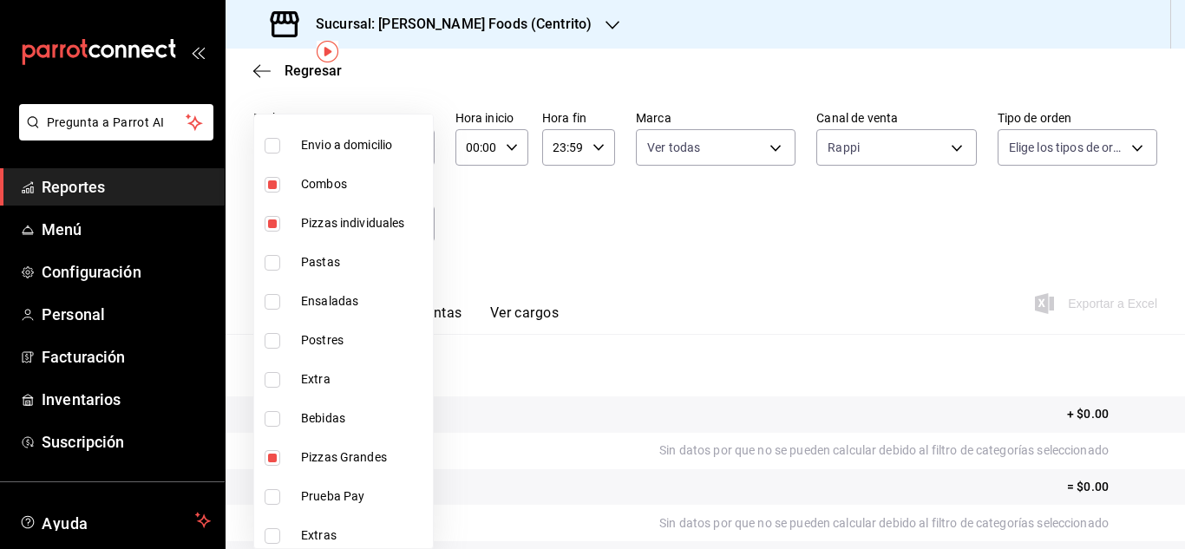
scroll to position [330, 0]
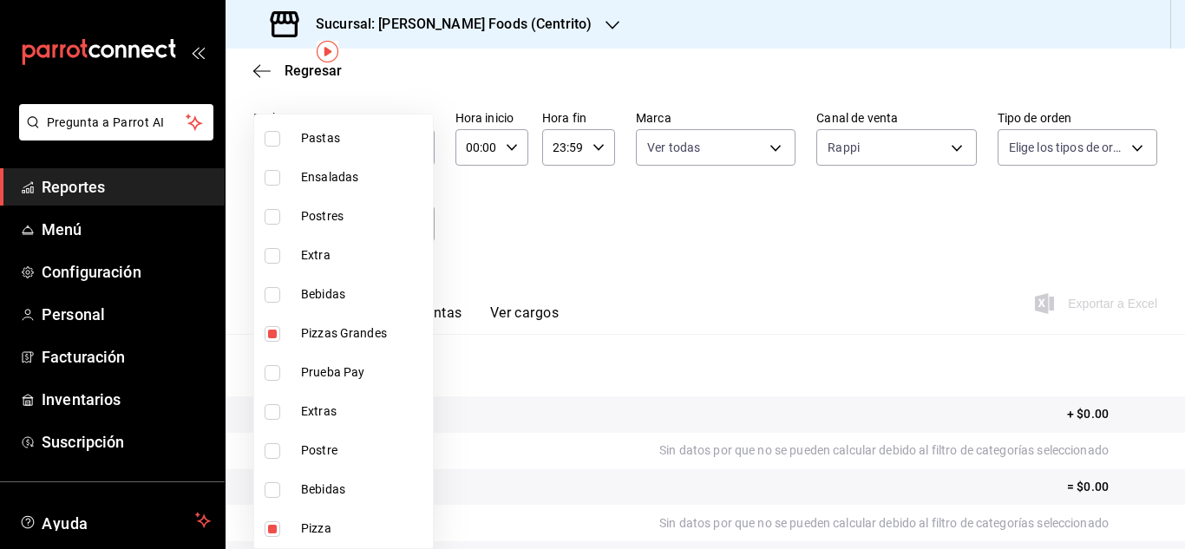
drag, startPoint x: 678, startPoint y: 292, endPoint x: 647, endPoint y: 273, distance: 35.4
click at [647, 273] on div at bounding box center [592, 274] width 1185 height 549
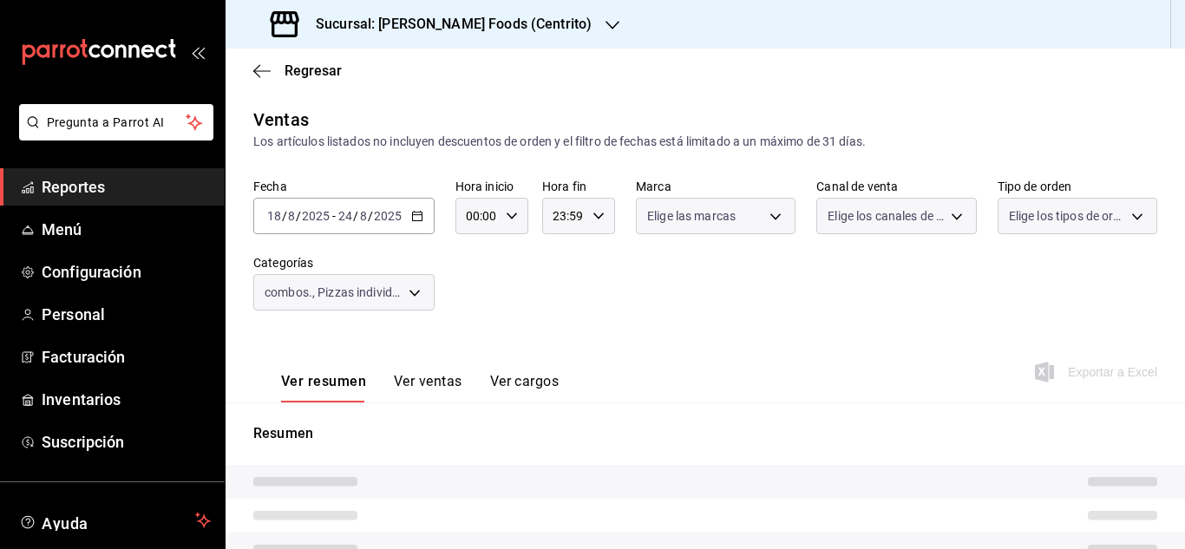
type input "3cf9f9cc-041b-4384-ade4-08c1ddbbadab,15e218ea-6ec0-43bc-ae3e-c4575f1bc99f,5bdb1…"
type input "216c7c4f-3618-4077-99d0-55c9f4886d8c"
type input "RAPPI"
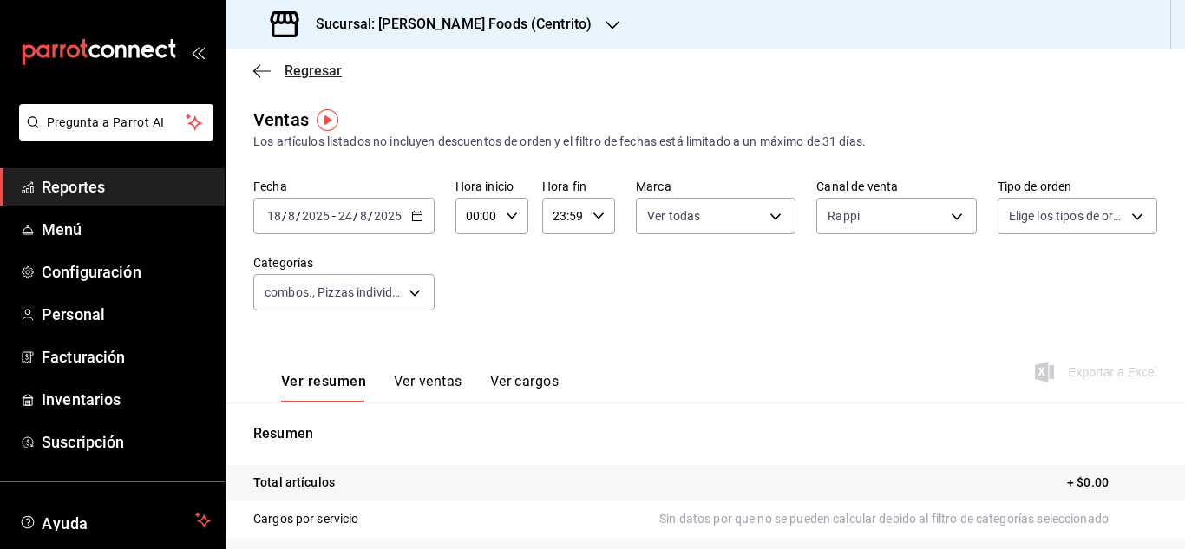
click at [260, 75] on icon "button" at bounding box center [261, 71] width 17 height 16
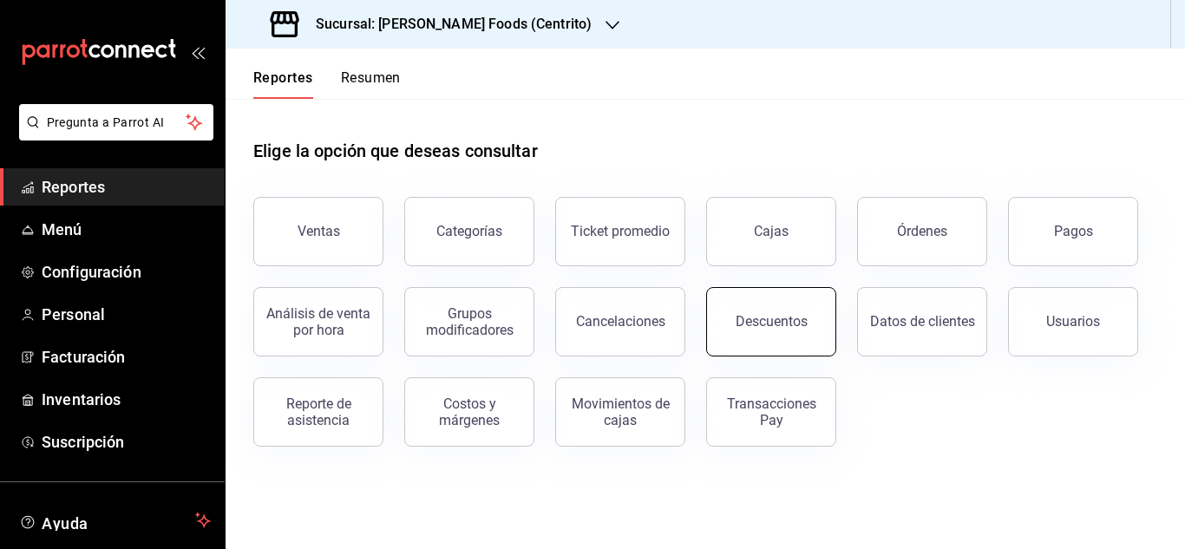
click at [774, 318] on div "Descuentos" at bounding box center [772, 321] width 72 height 16
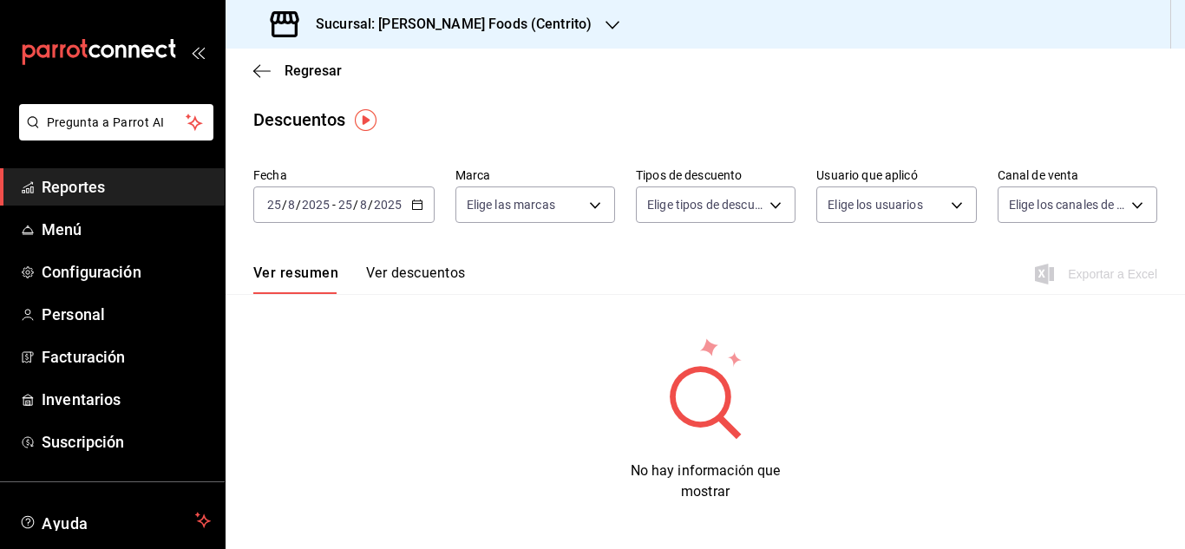
click at [416, 210] on \(Stroke\) "button" at bounding box center [417, 205] width 10 height 10
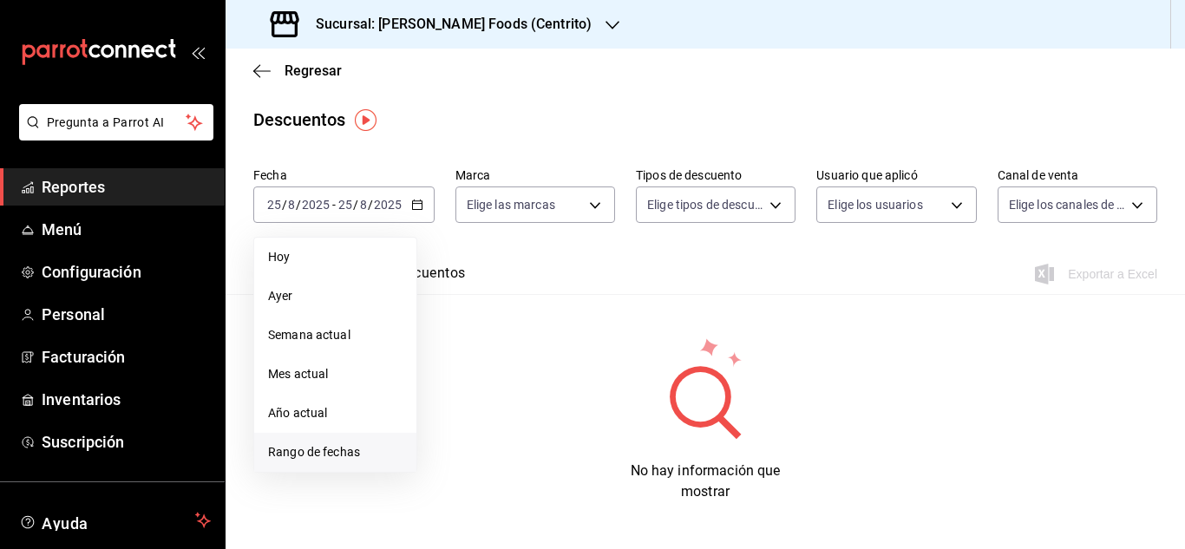
click at [320, 465] on li "Rango de fechas" at bounding box center [335, 452] width 162 height 39
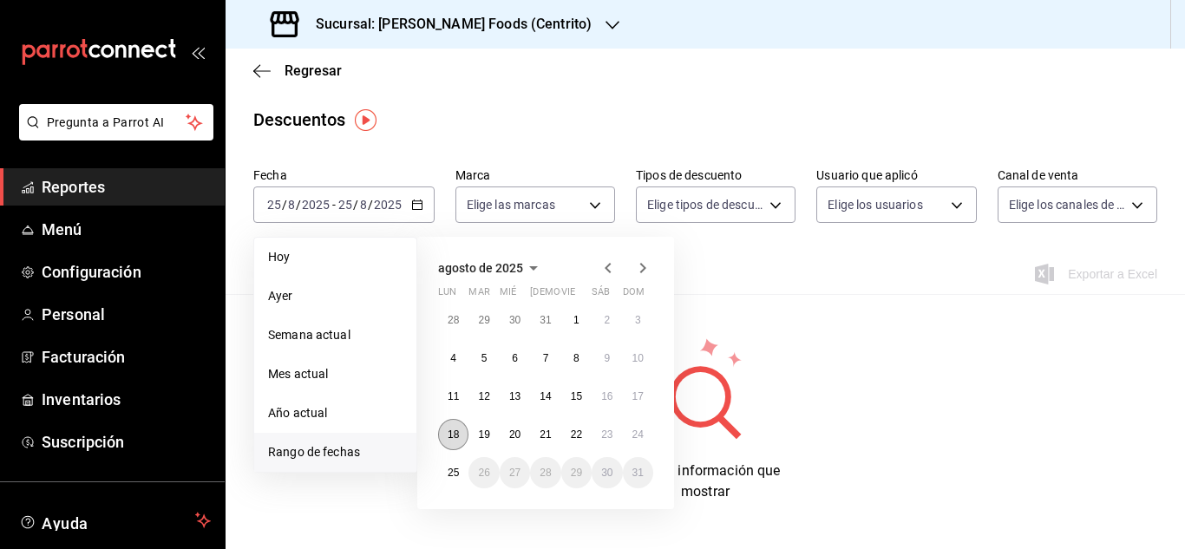
click at [459, 442] on button "18" at bounding box center [453, 434] width 30 height 31
click at [636, 436] on abbr "24" at bounding box center [638, 435] width 11 height 12
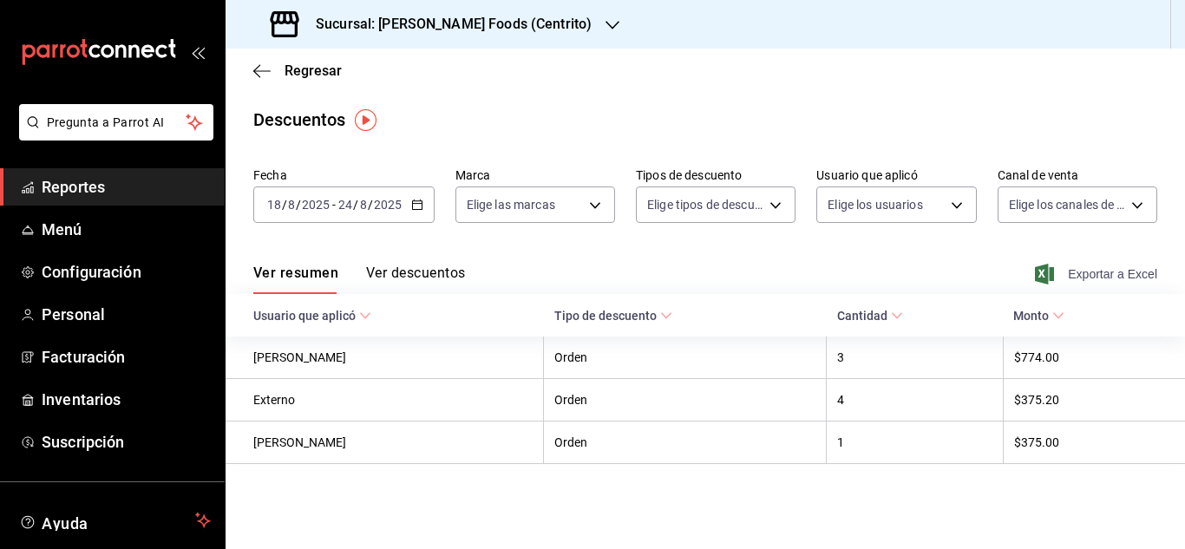
click at [1096, 273] on span "Exportar a Excel" at bounding box center [1098, 274] width 119 height 21
click at [257, 70] on icon "button" at bounding box center [261, 70] width 17 height 1
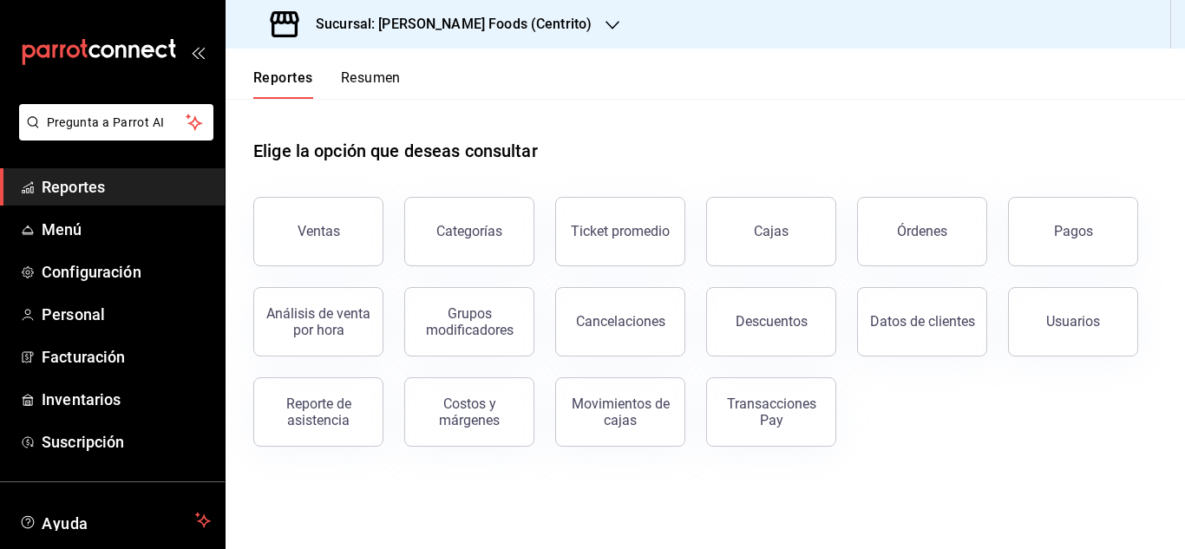
click at [373, 69] on button "Resumen" at bounding box center [371, 83] width 60 height 29
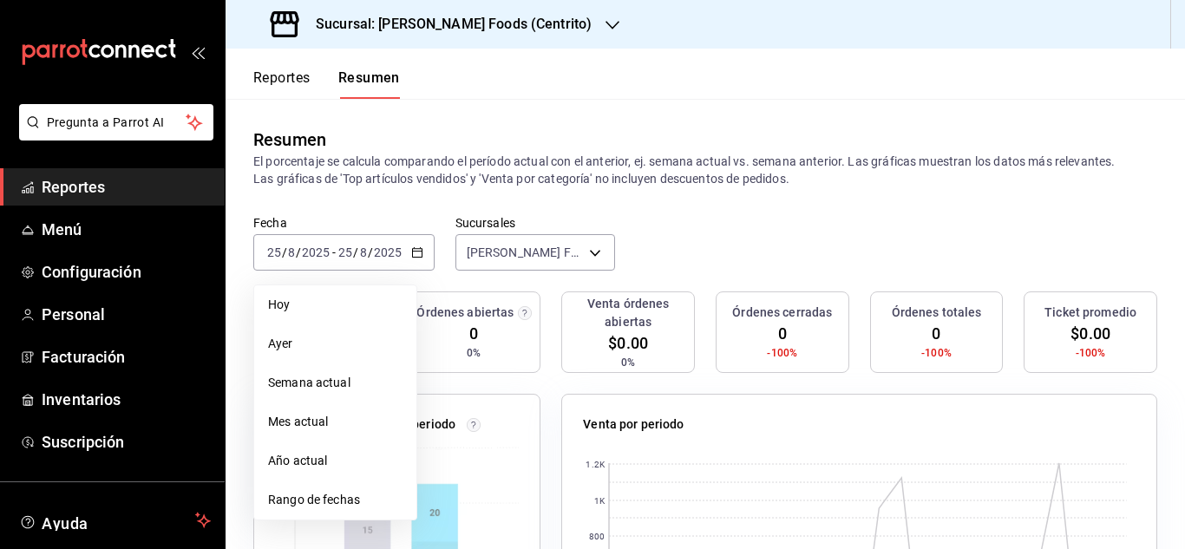
click at [354, 501] on span "Rango de fechas" at bounding box center [335, 500] width 134 height 18
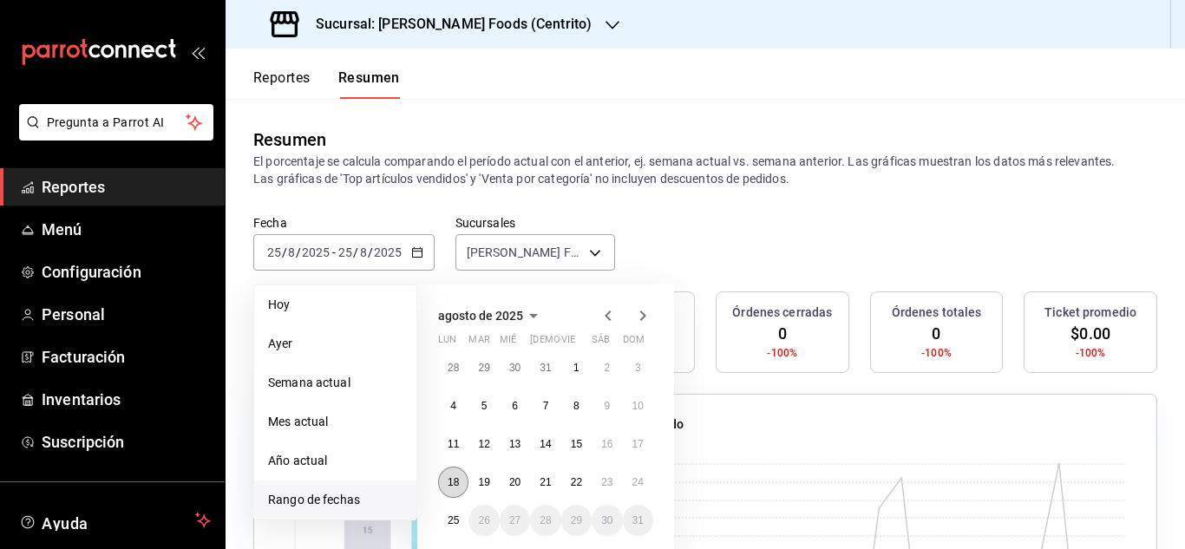
click at [462, 477] on button "18" at bounding box center [453, 482] width 30 height 31
click at [647, 490] on button "24" at bounding box center [638, 482] width 30 height 31
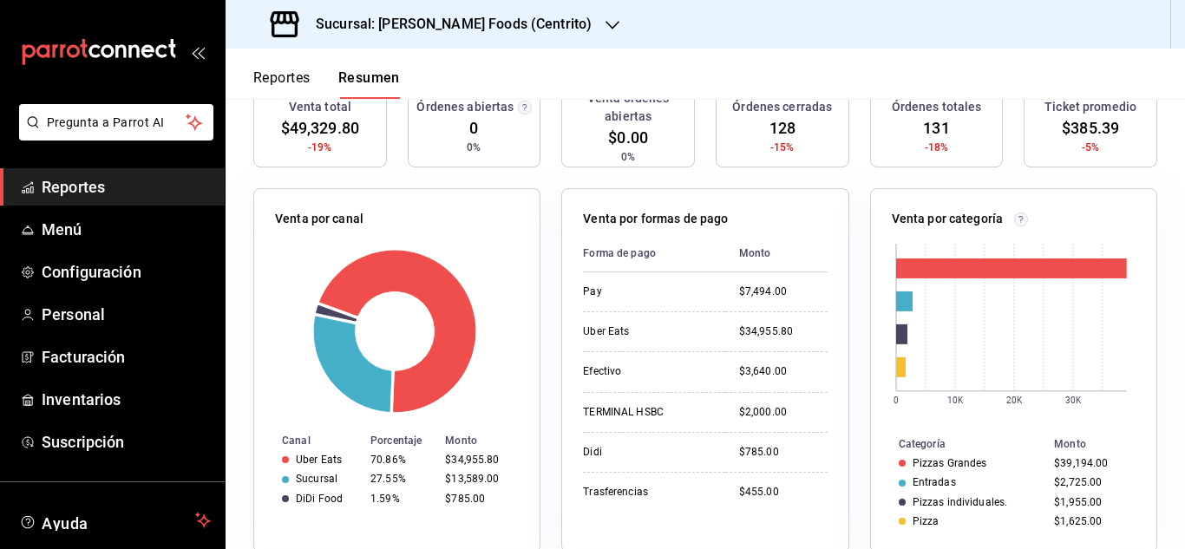
scroll to position [206, 0]
